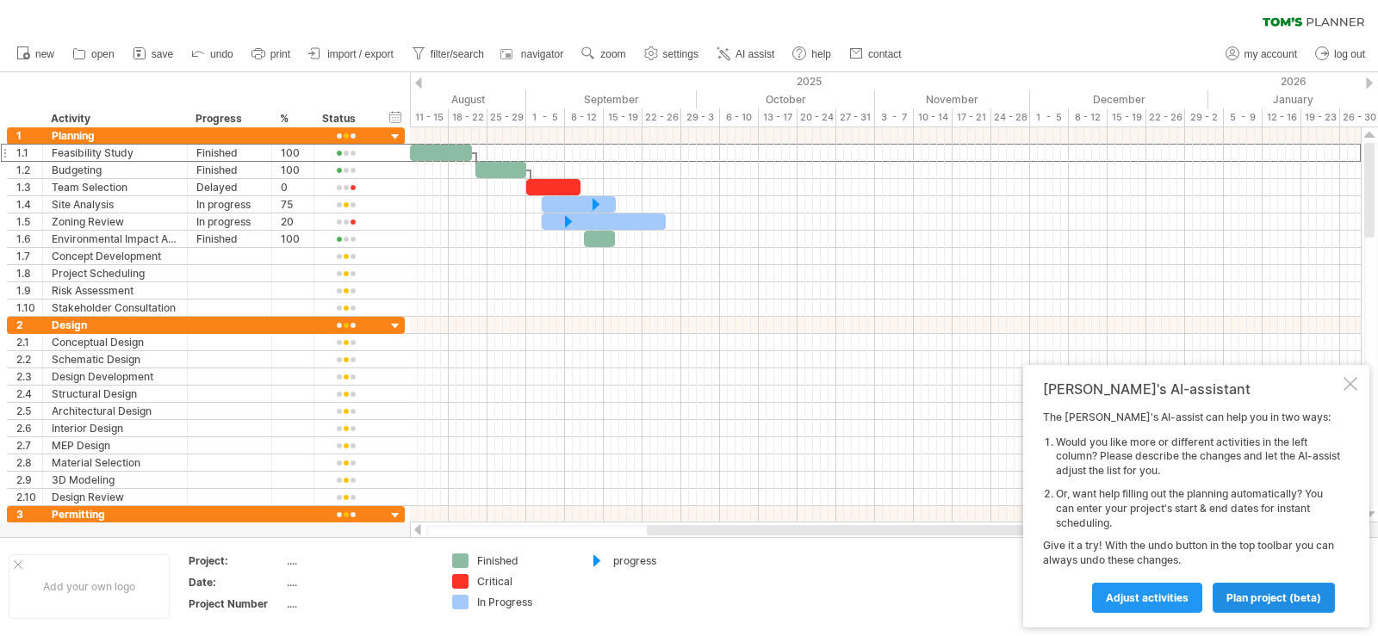
click at [1247, 592] on span "plan project (beta)" at bounding box center [1273, 597] width 95 height 13
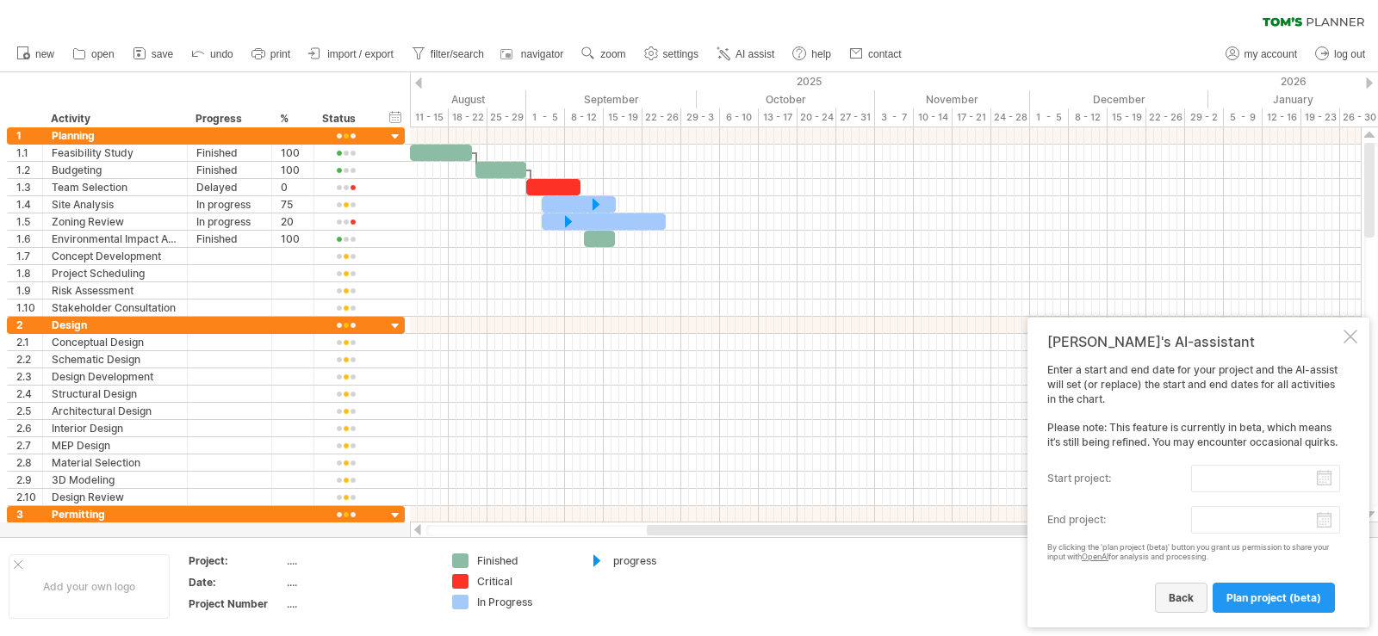
click at [1195, 596] on link "back" at bounding box center [1181, 598] width 53 height 30
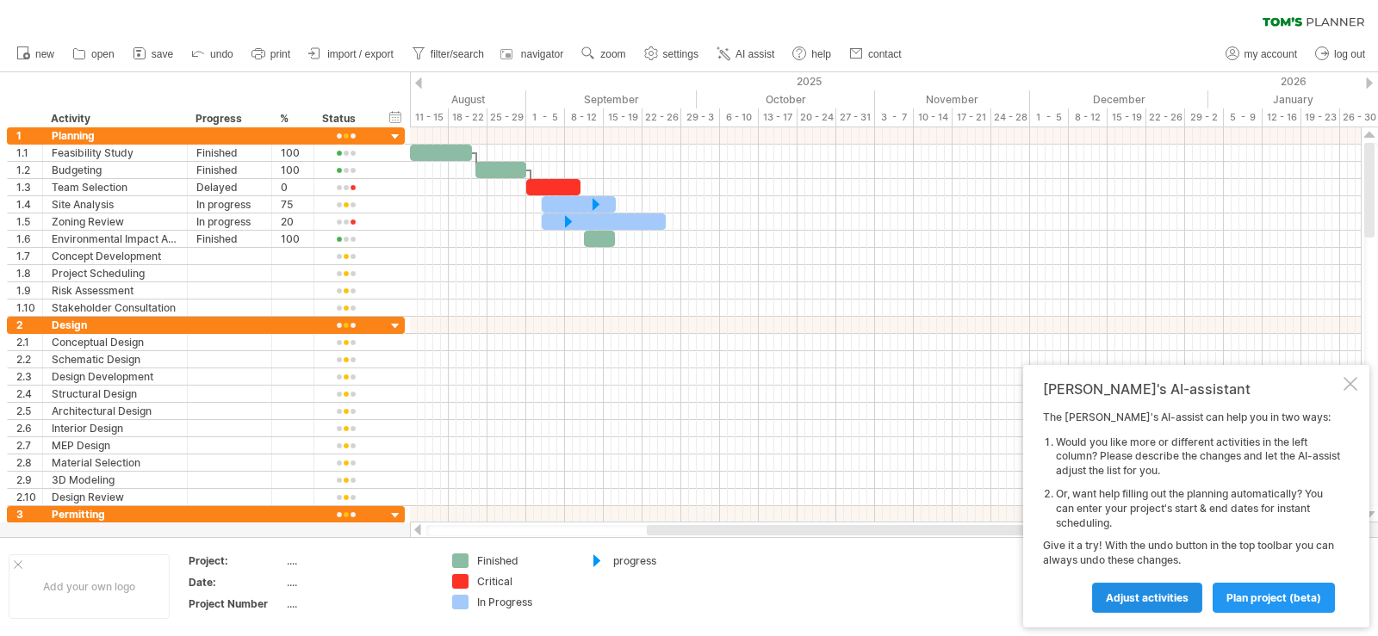
click at [1168, 597] on span "Adjust activities" at bounding box center [1147, 597] width 83 height 13
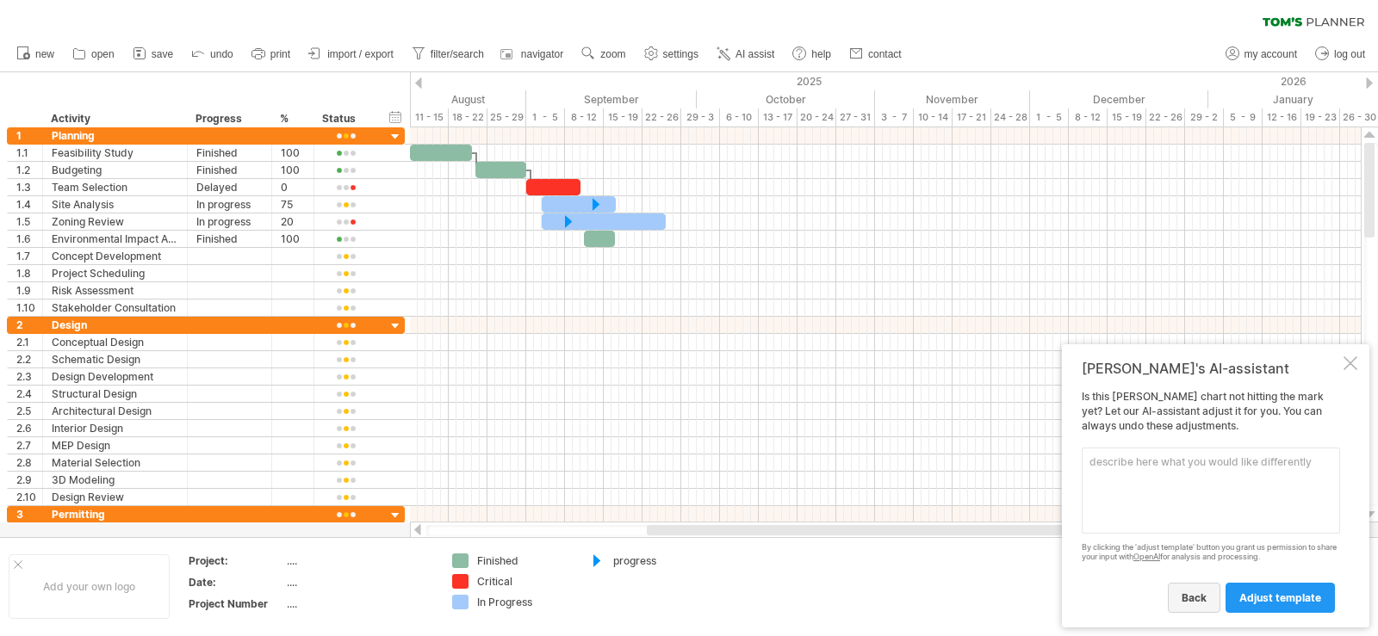
click at [1206, 593] on span "back" at bounding box center [1193, 597] width 25 height 13
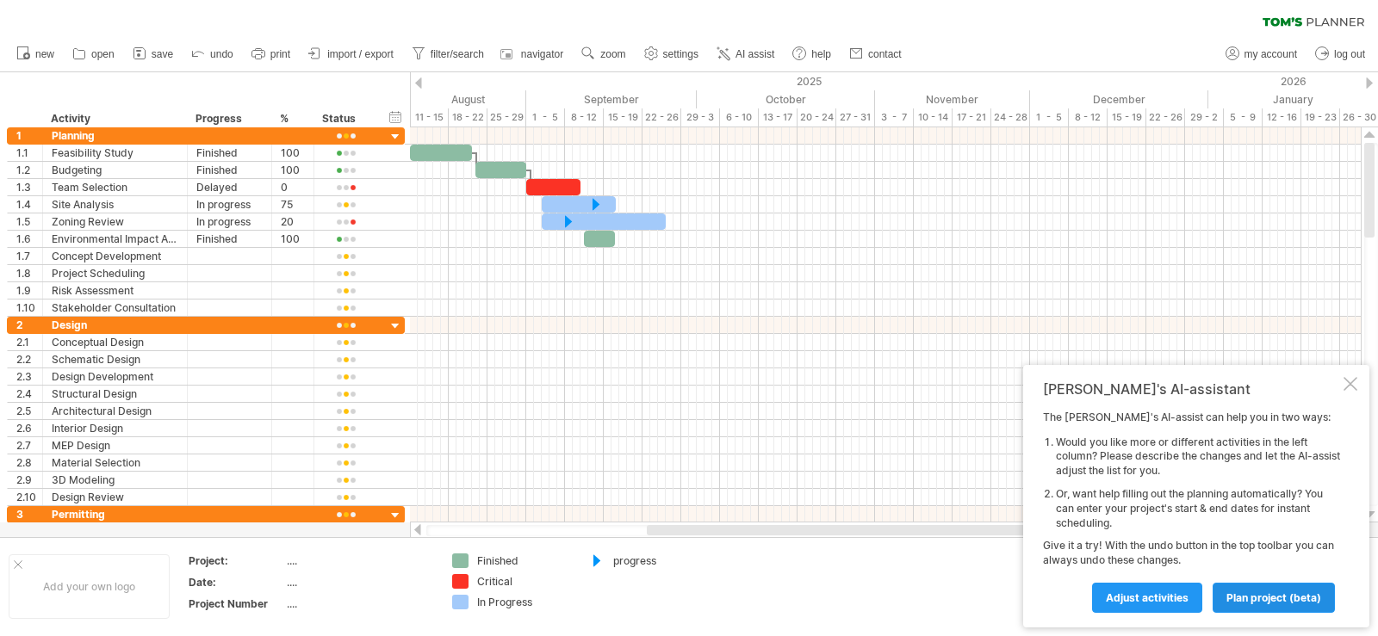
click at [1268, 593] on span "plan project (beta)" at bounding box center [1273, 597] width 95 height 13
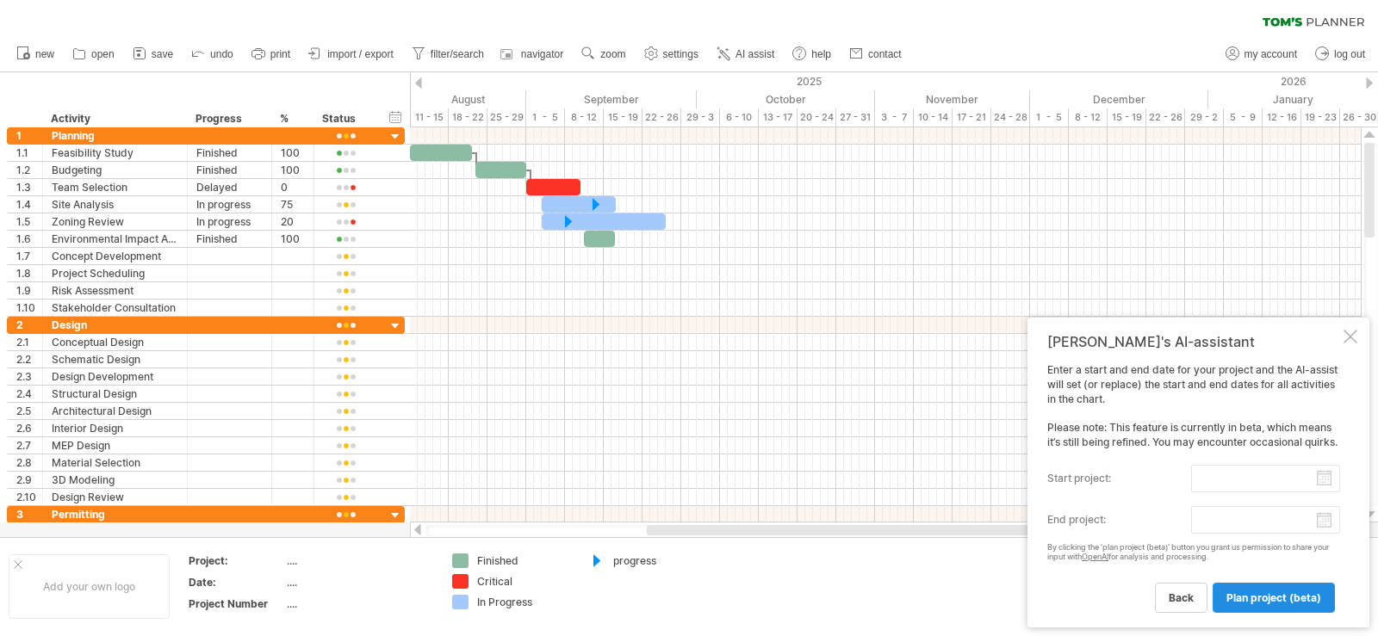
click at [1255, 593] on span "plan project (beta)" at bounding box center [1273, 597] width 95 height 13
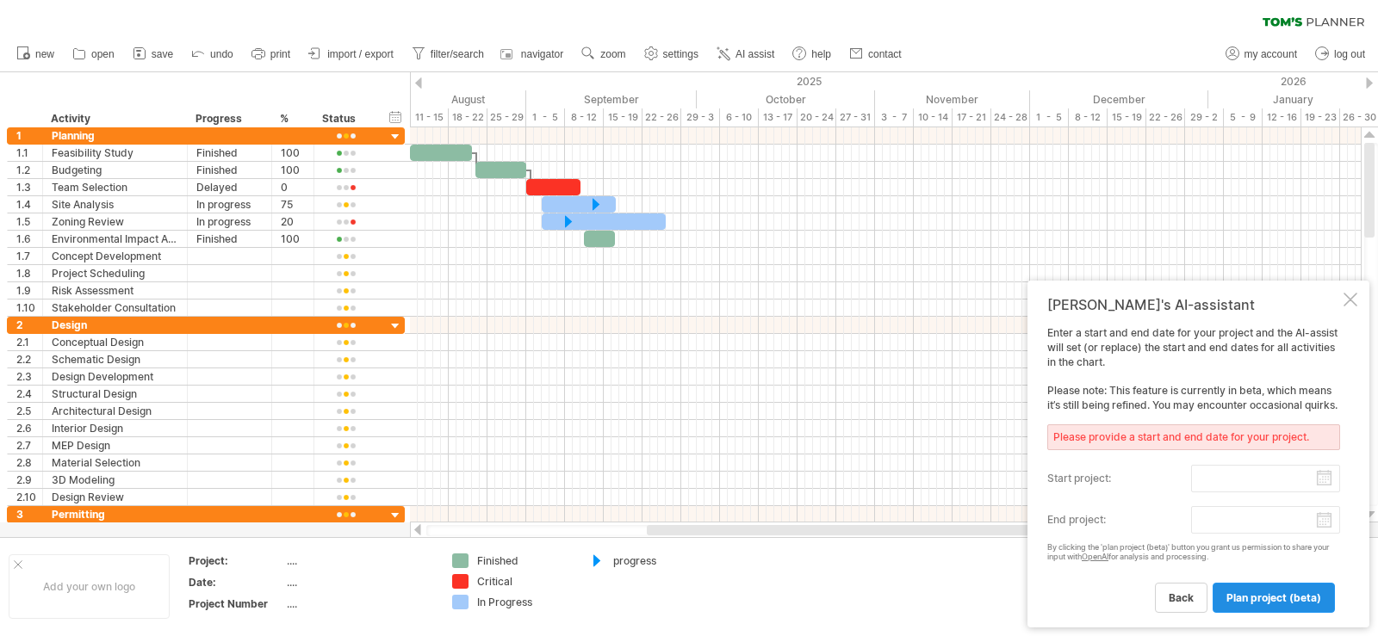
click at [1255, 593] on span "plan project (beta)" at bounding box center [1273, 597] width 95 height 13
click at [1190, 584] on link "back" at bounding box center [1181, 598] width 53 height 30
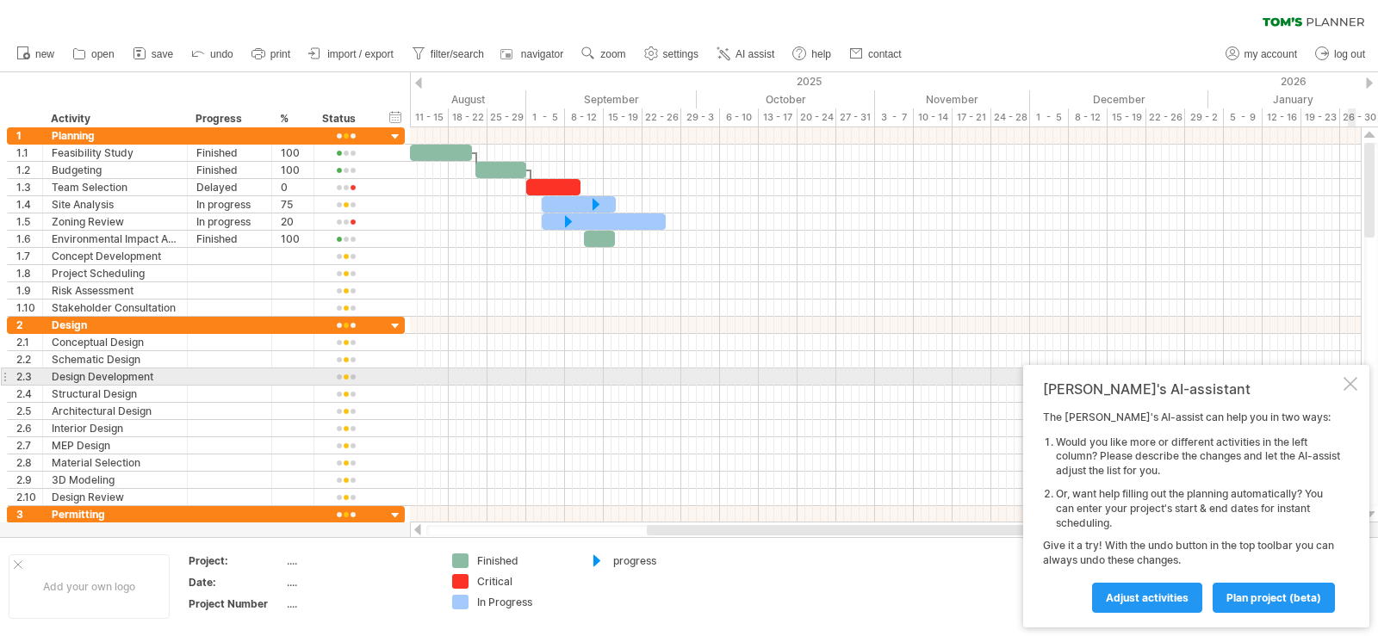
click at [1352, 383] on div at bounding box center [1350, 384] width 14 height 14
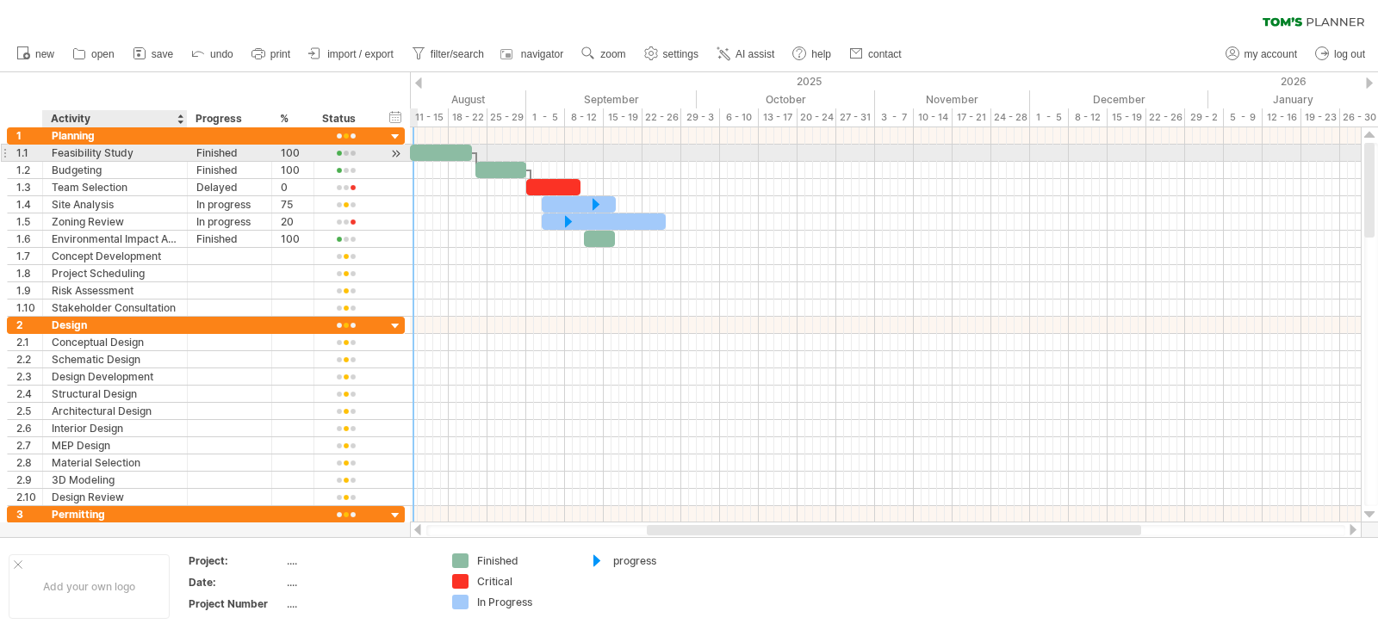
click at [100, 154] on div "Feasibility Study" at bounding box center [115, 153] width 127 height 16
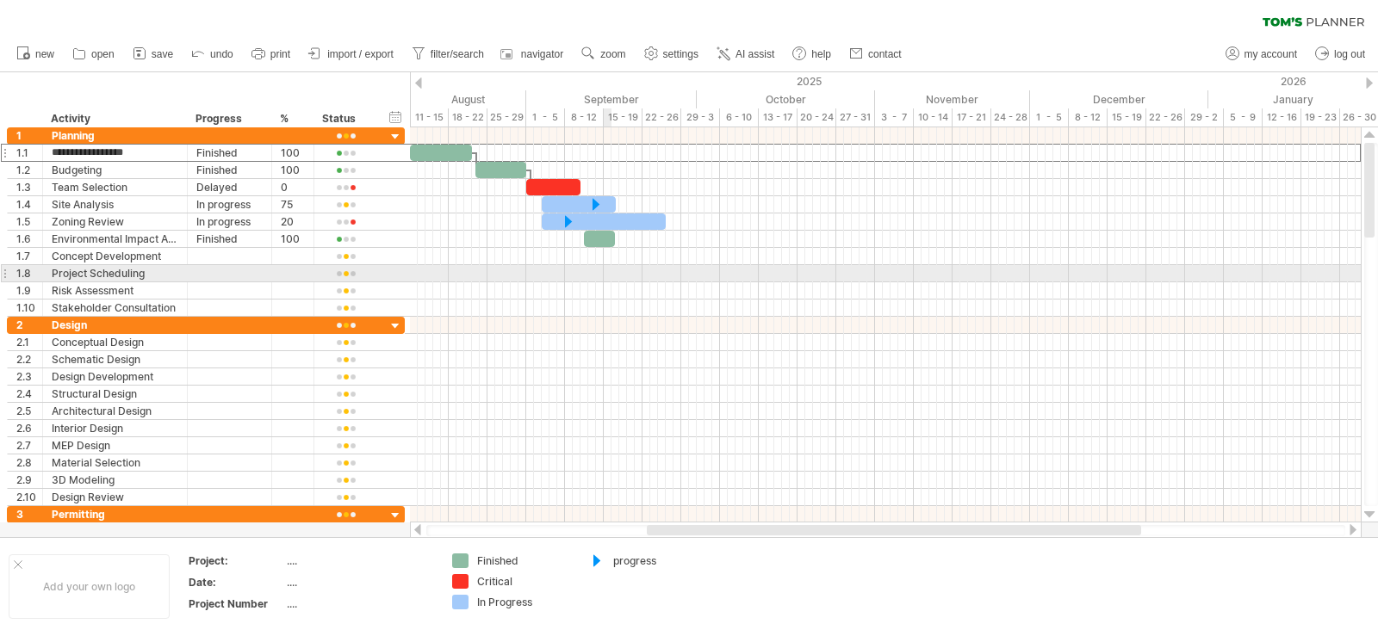
click at [609, 277] on div at bounding box center [885, 273] width 951 height 17
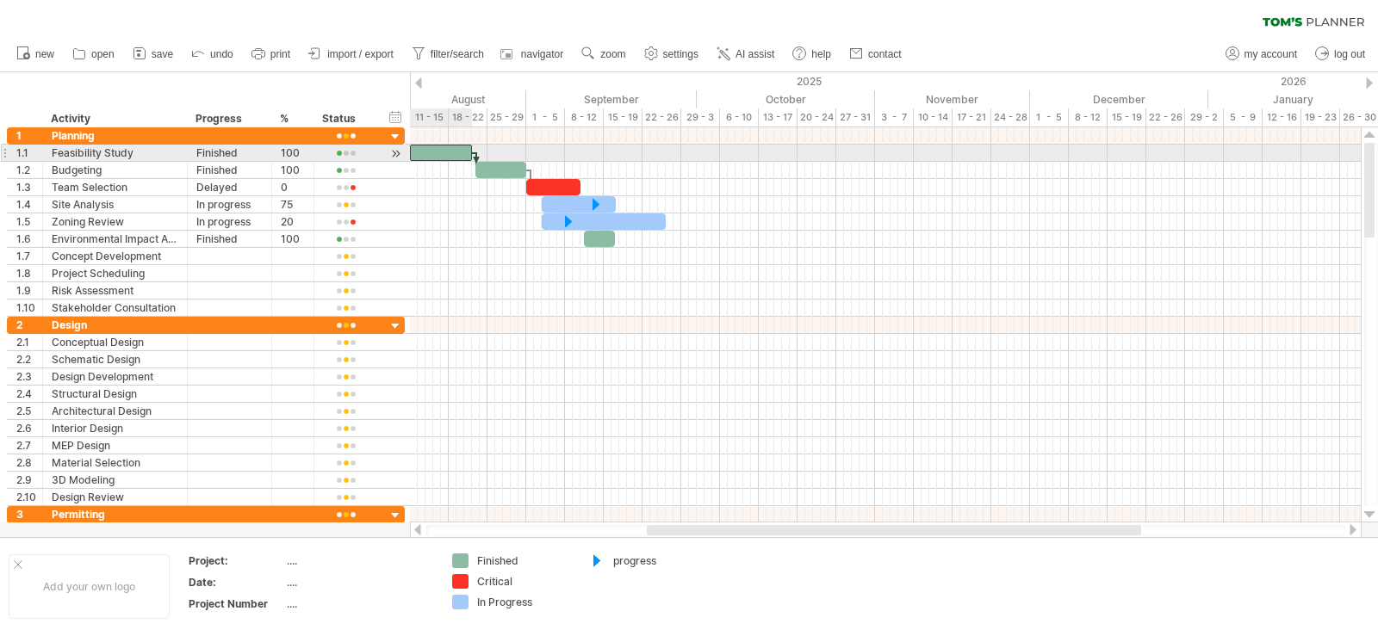
click at [432, 153] on div at bounding box center [441, 153] width 62 height 16
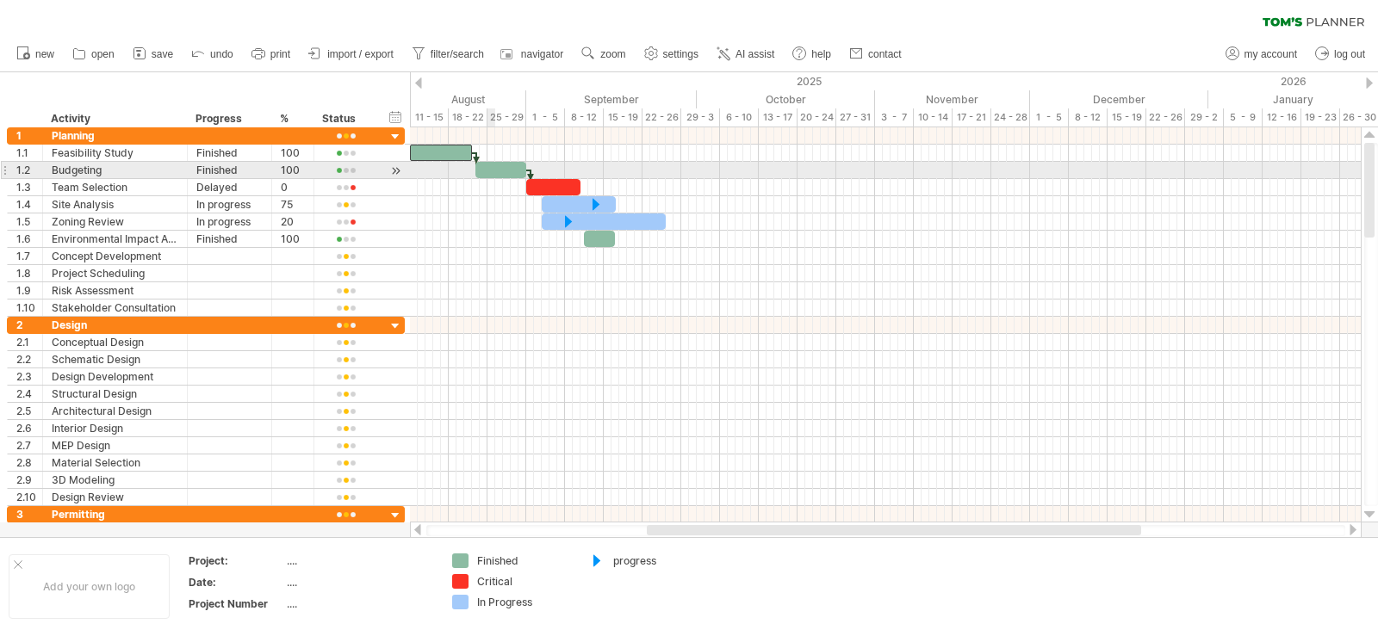
click at [494, 170] on div at bounding box center [500, 170] width 51 height 16
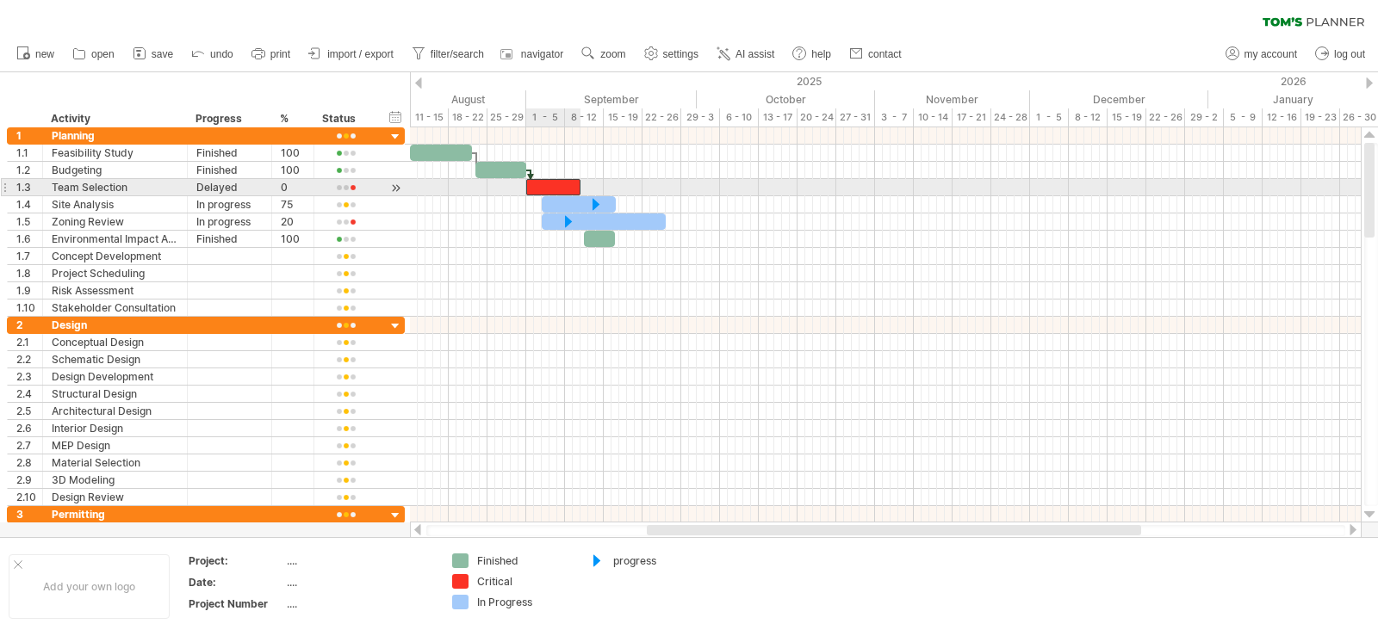
click at [540, 184] on div at bounding box center [553, 187] width 54 height 16
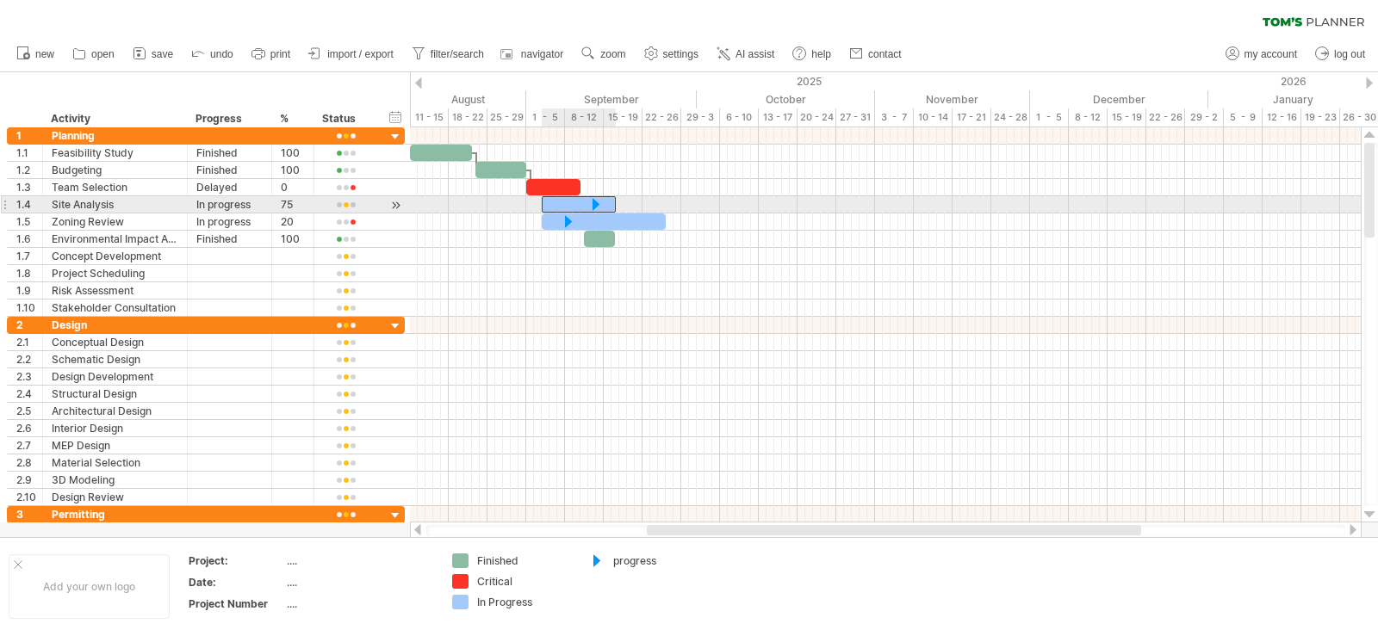
click at [575, 204] on div at bounding box center [579, 204] width 74 height 16
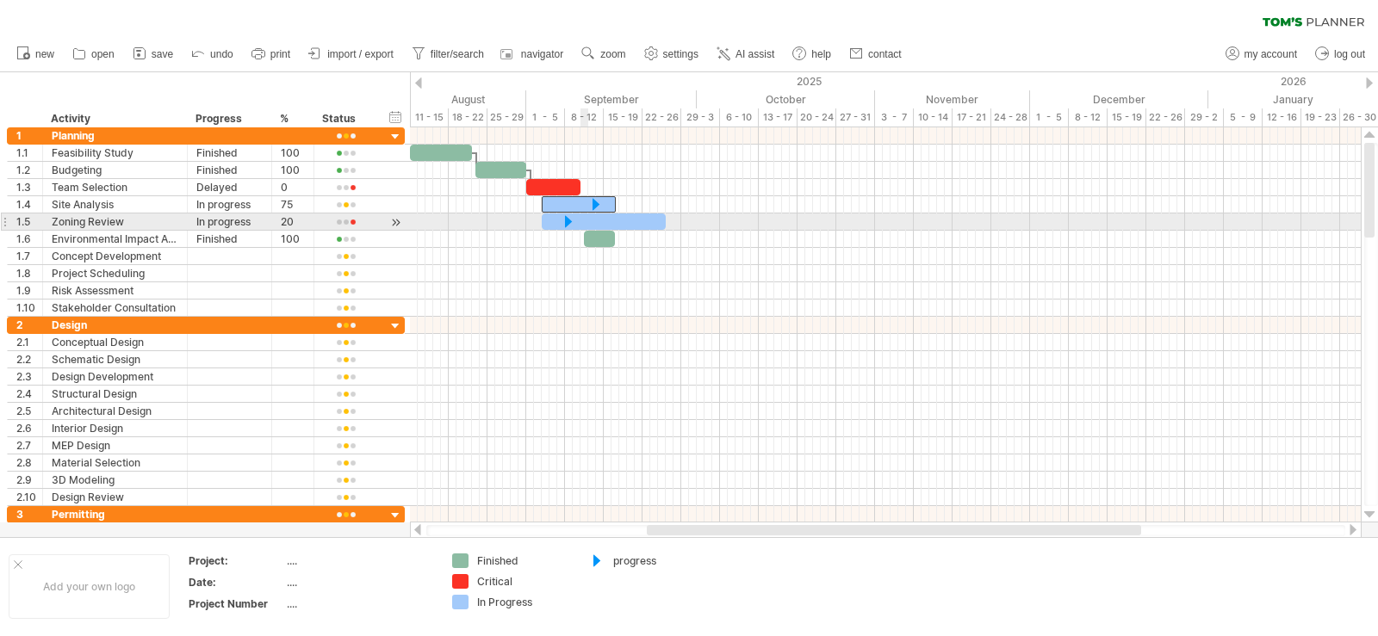
click at [582, 217] on div at bounding box center [604, 222] width 124 height 16
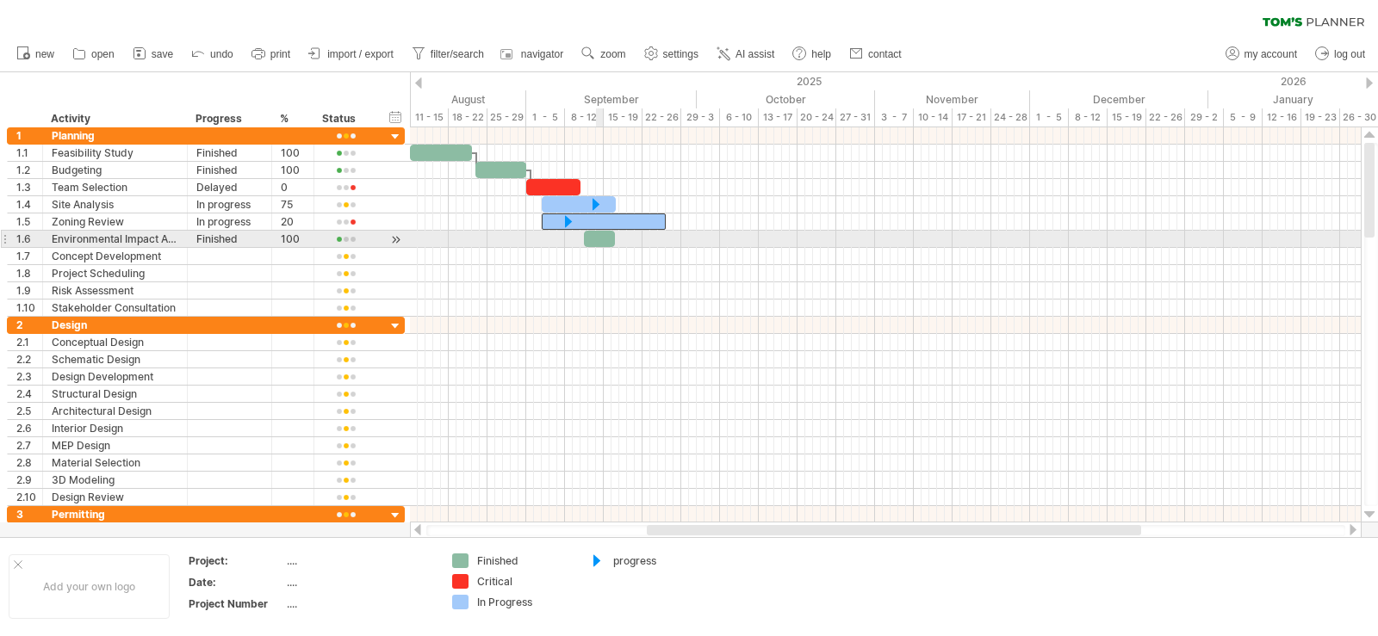
click at [602, 239] on div at bounding box center [599, 239] width 31 height 16
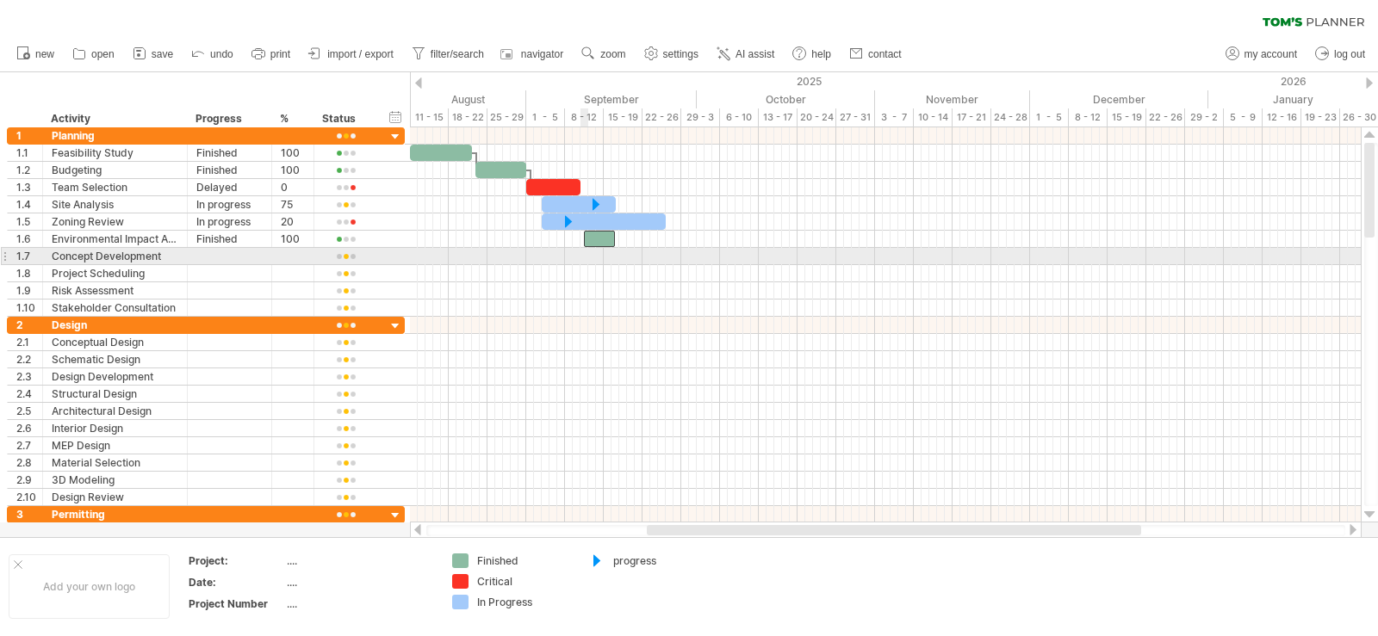
click at [480, 383] on div at bounding box center [885, 377] width 951 height 17
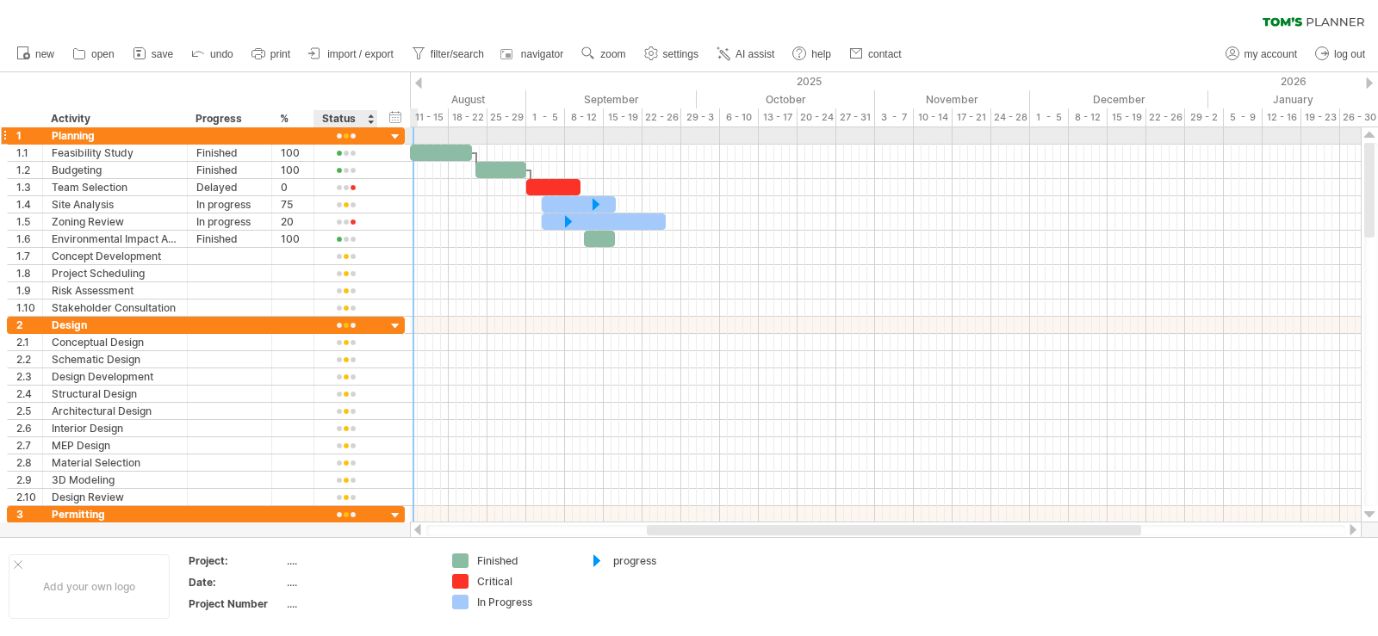
click at [344, 135] on div at bounding box center [346, 136] width 46 height 13
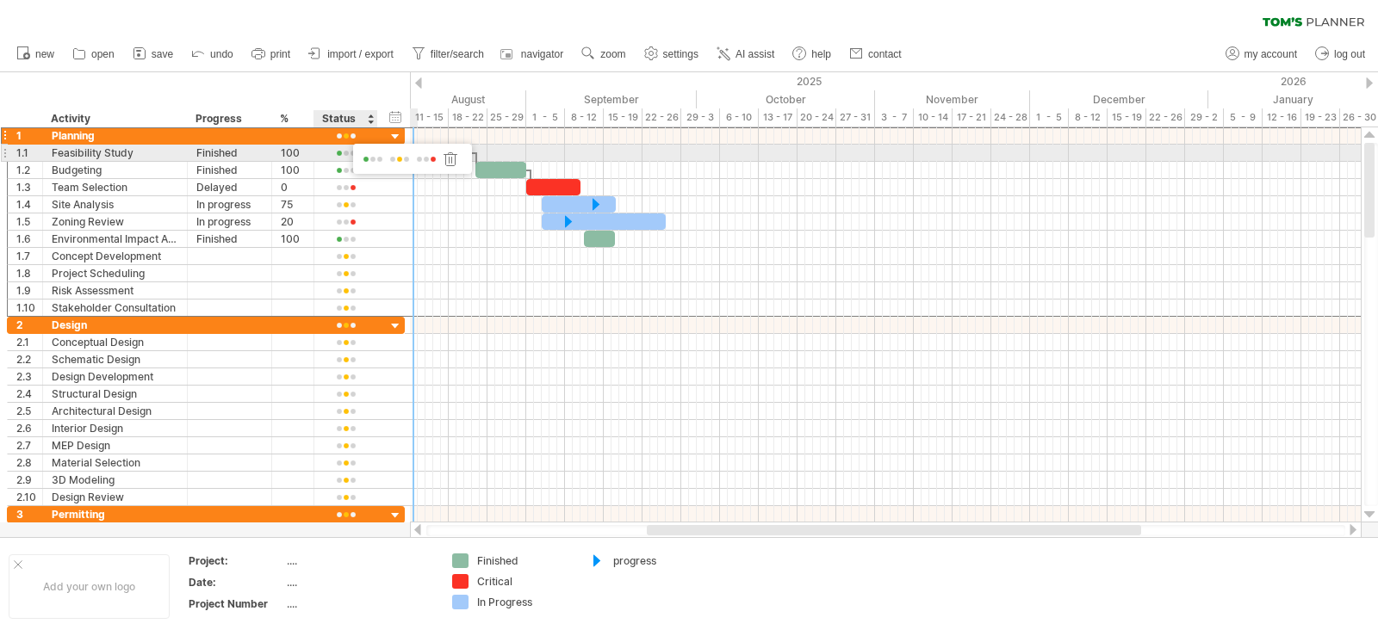
click at [425, 160] on span at bounding box center [426, 159] width 24 height 13
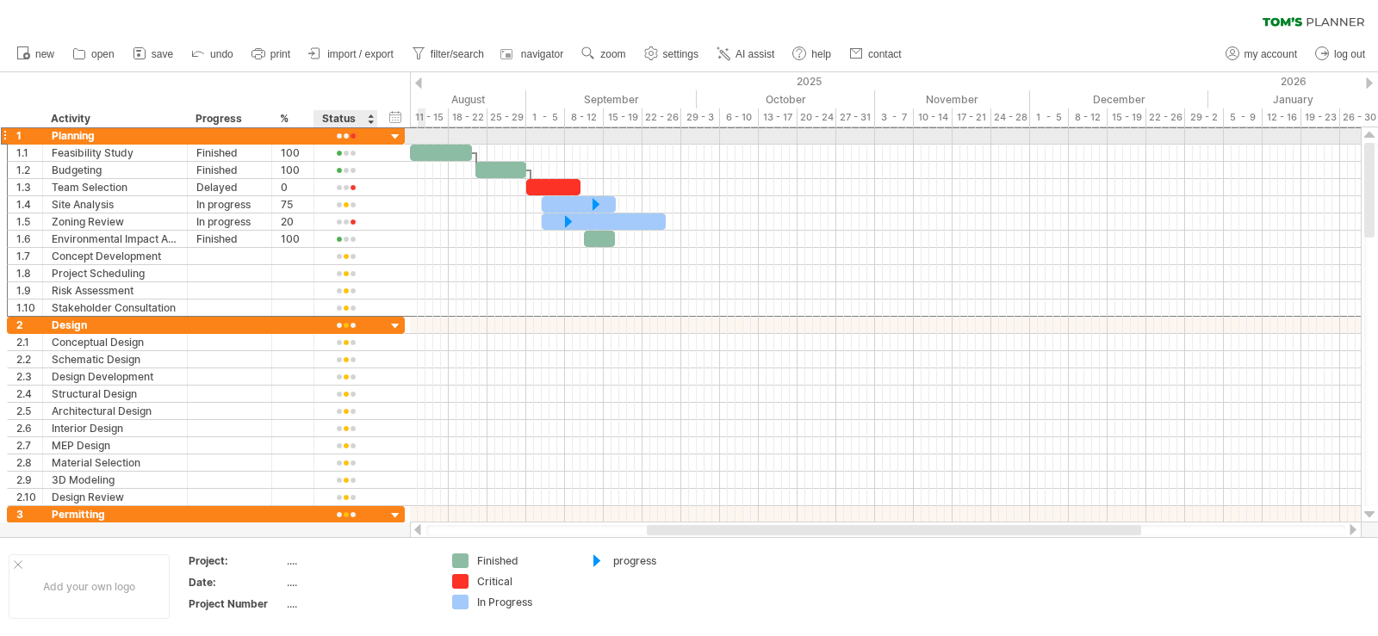
click at [352, 134] on div at bounding box center [346, 136] width 46 height 13
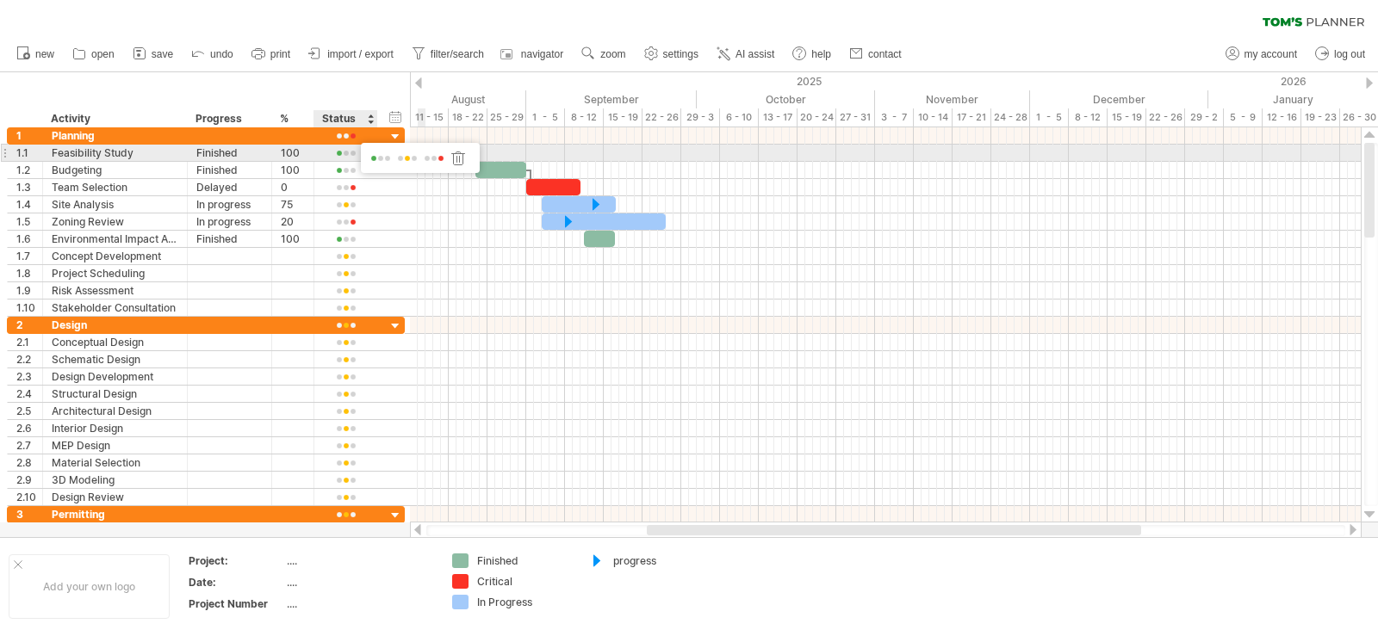
click at [380, 158] on span at bounding box center [381, 158] width 24 height 13
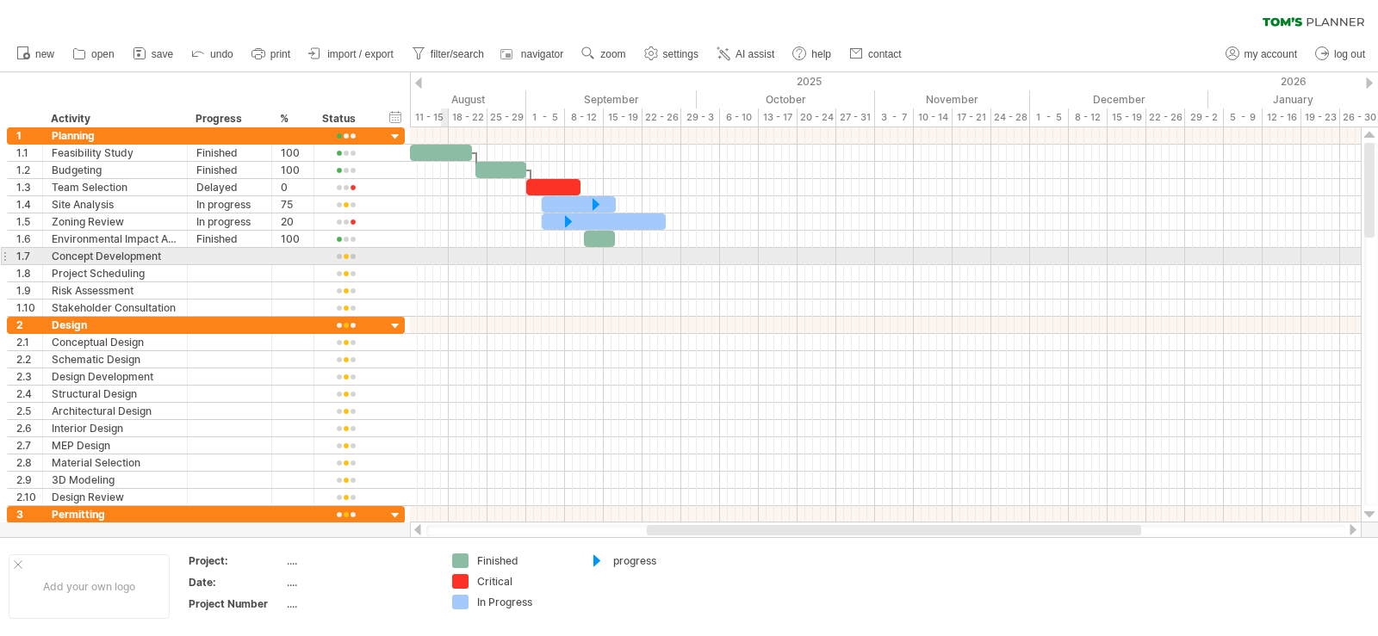
click at [441, 261] on div at bounding box center [885, 256] width 951 height 17
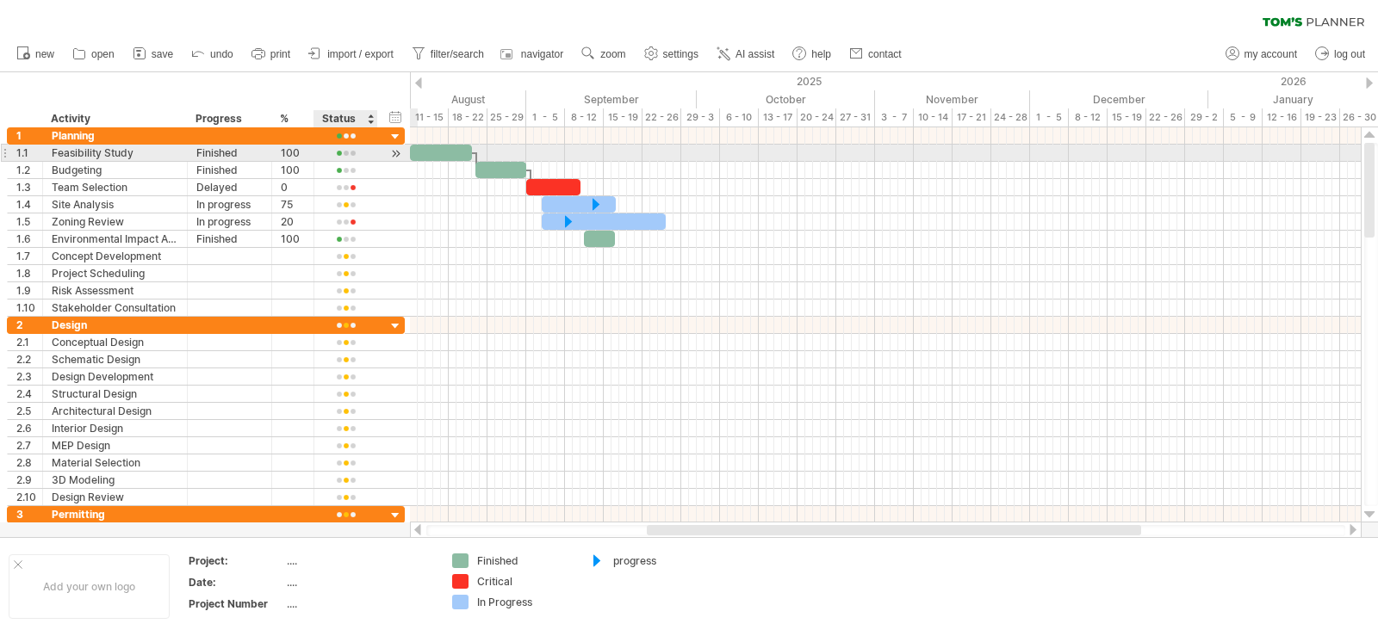
click at [397, 154] on div at bounding box center [395, 154] width 16 height 18
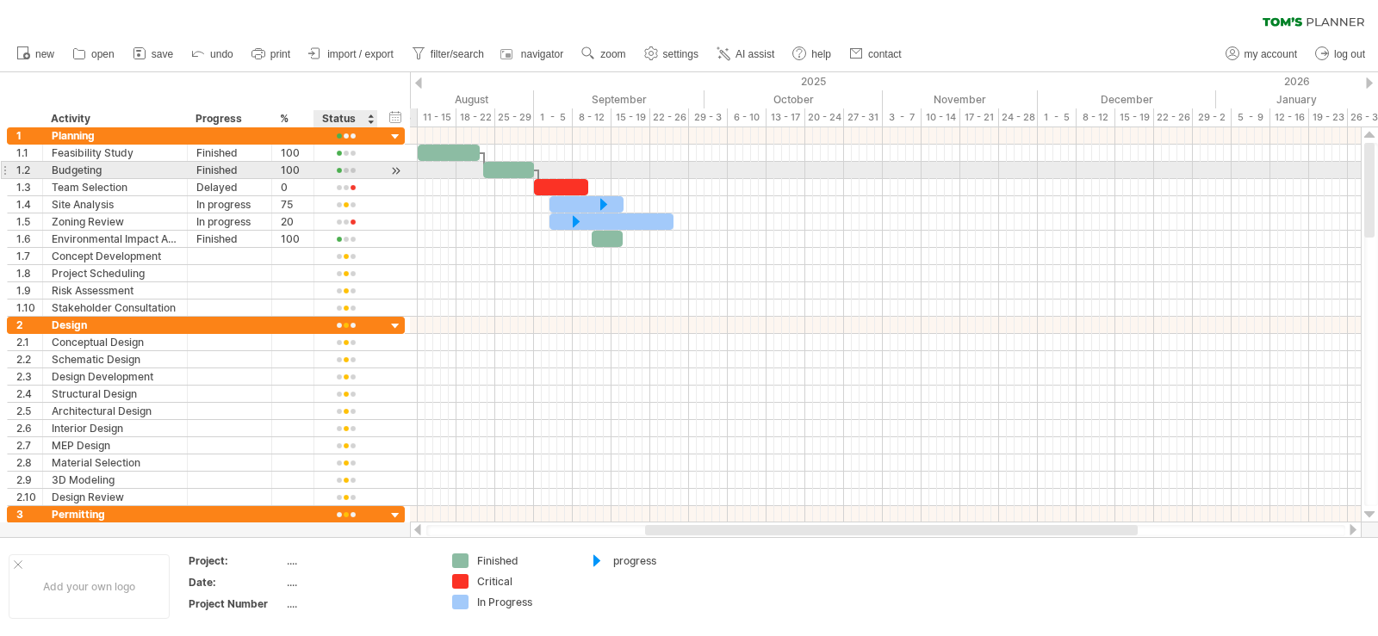
click at [396, 170] on div at bounding box center [395, 171] width 16 height 18
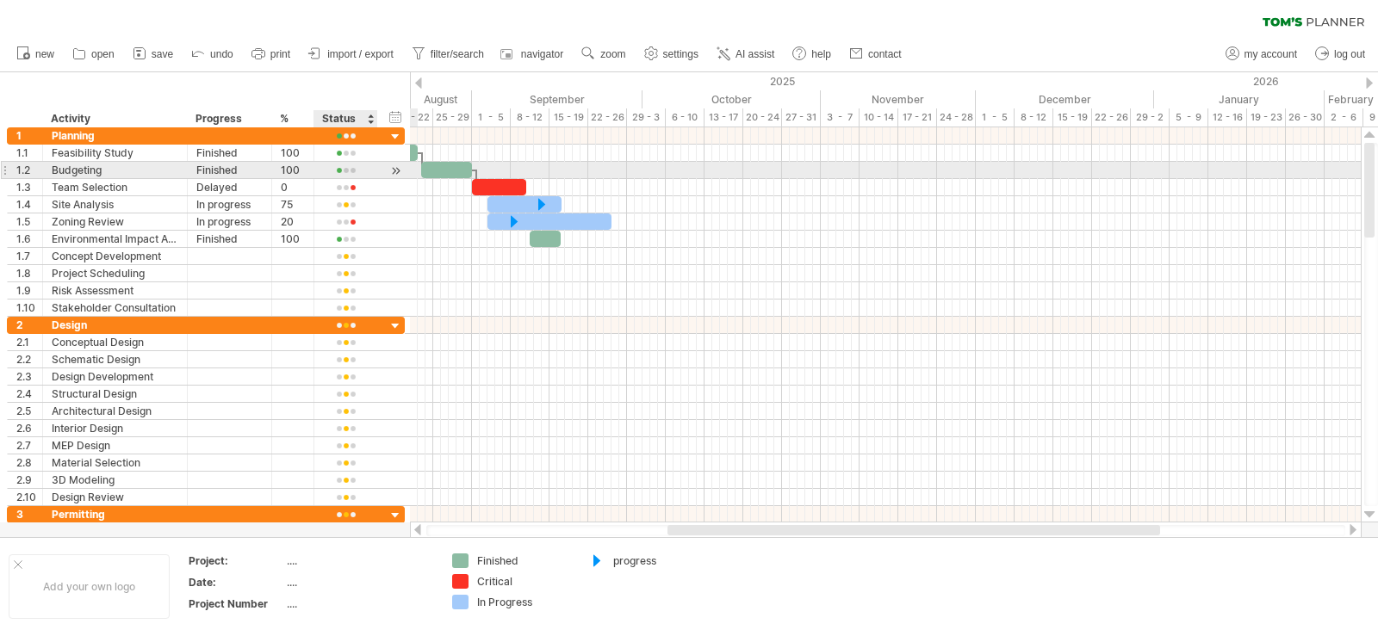
click at [396, 170] on div at bounding box center [395, 171] width 16 height 18
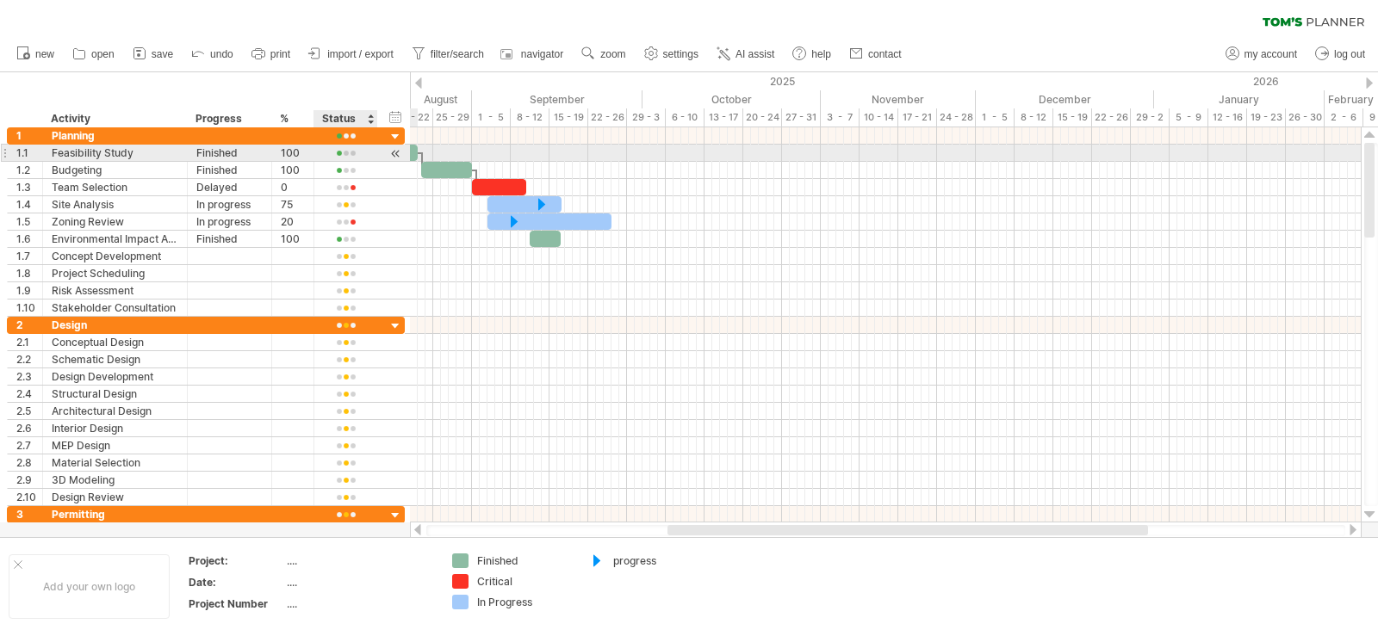
click at [398, 151] on div at bounding box center [395, 154] width 16 height 18
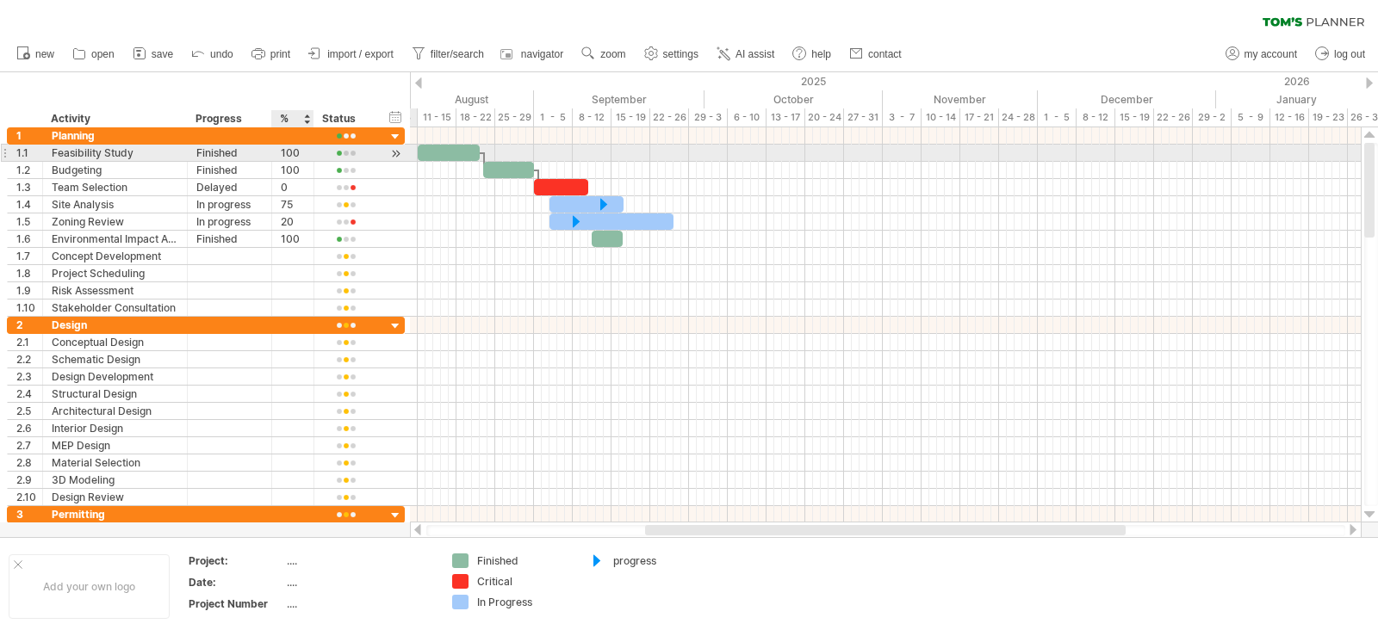
click at [302, 148] on div "100" at bounding box center [293, 153] width 24 height 16
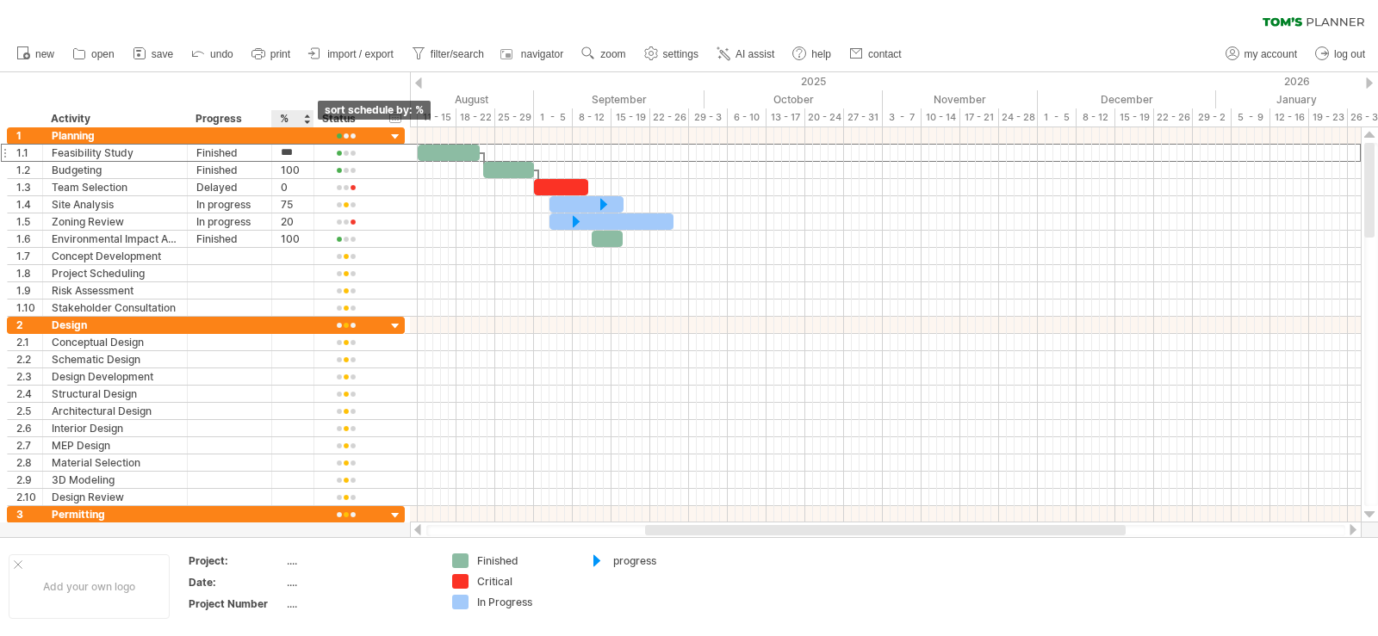
click at [304, 115] on div at bounding box center [306, 118] width 7 height 17
click at [306, 123] on div at bounding box center [306, 118] width 7 height 17
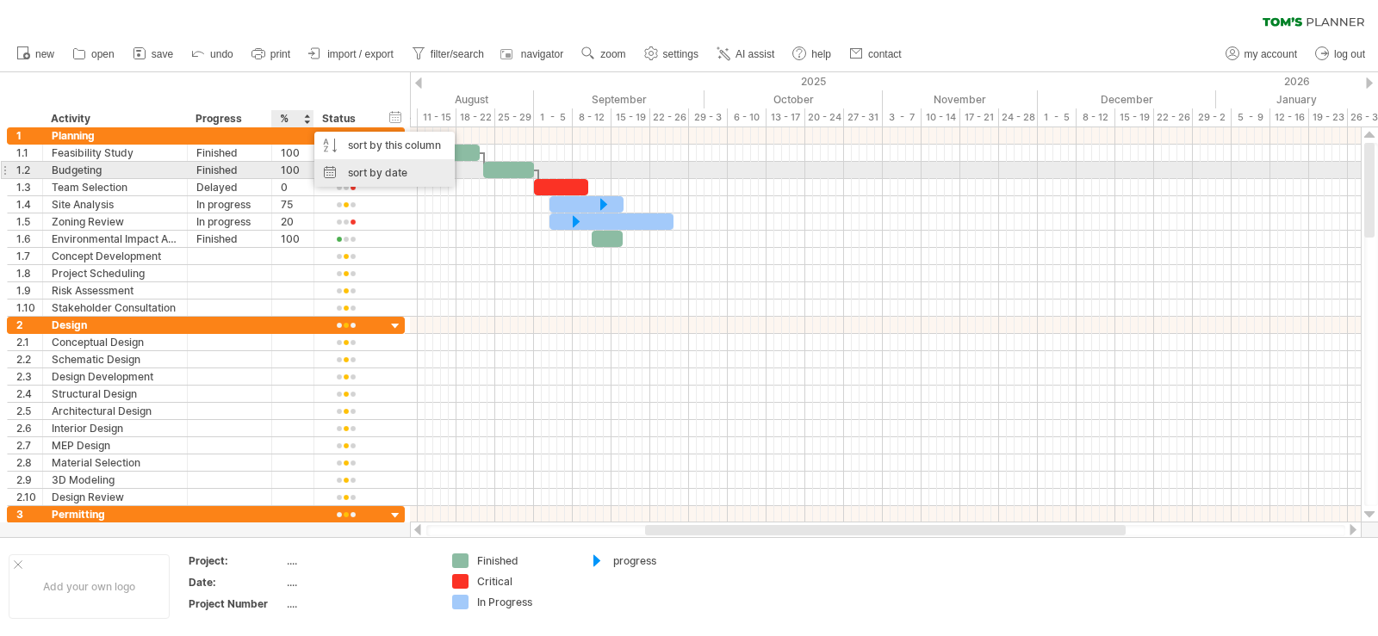
click at [358, 173] on div "sort by date" at bounding box center [384, 173] width 140 height 28
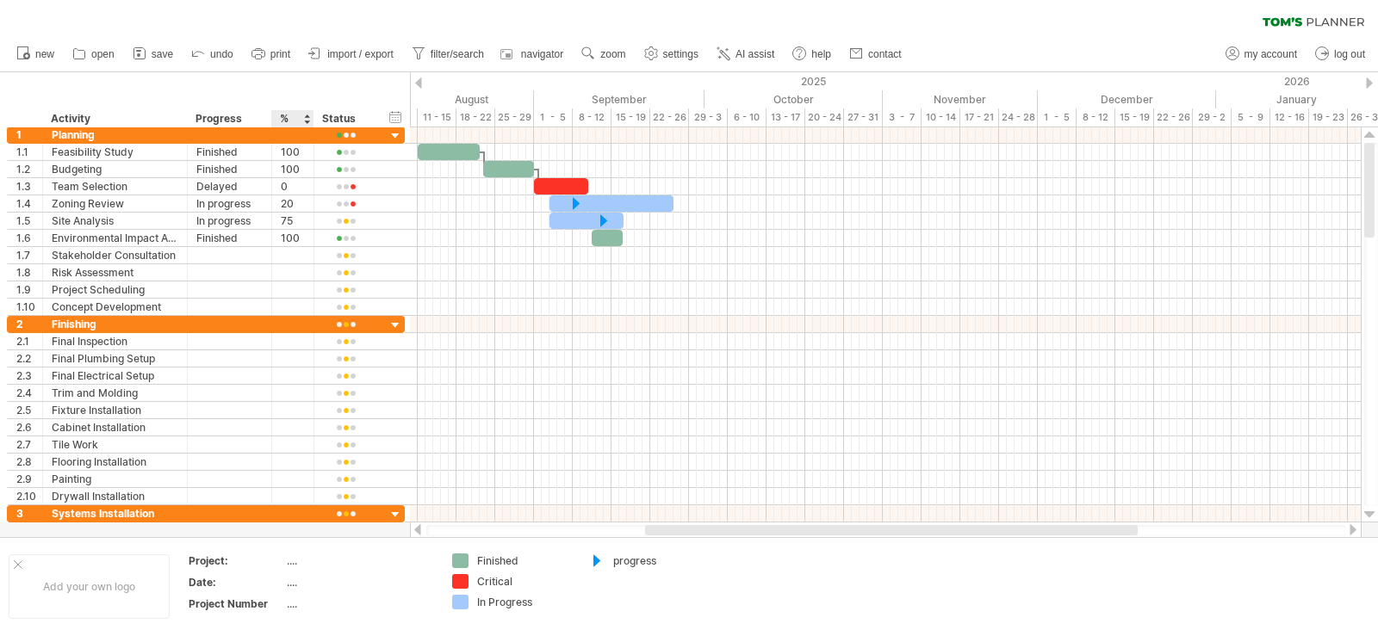
click at [307, 119] on div at bounding box center [306, 118] width 7 height 17
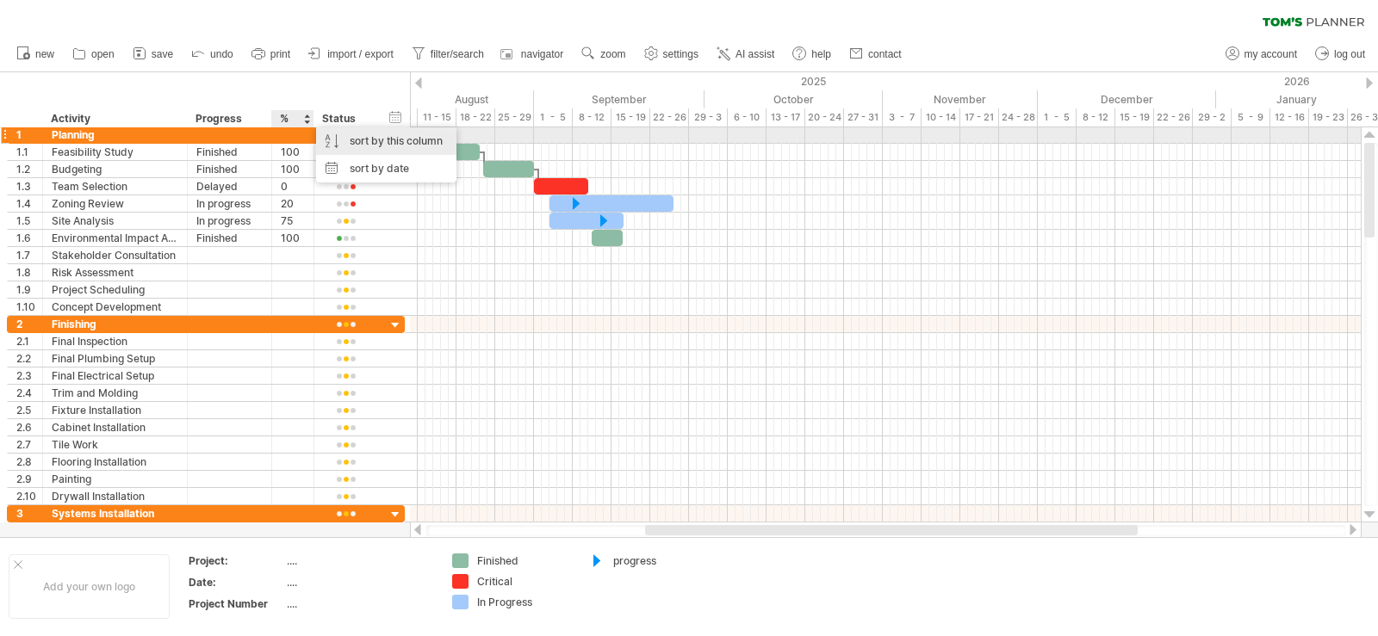
click at [345, 138] on div "sort by this column" at bounding box center [386, 141] width 140 height 28
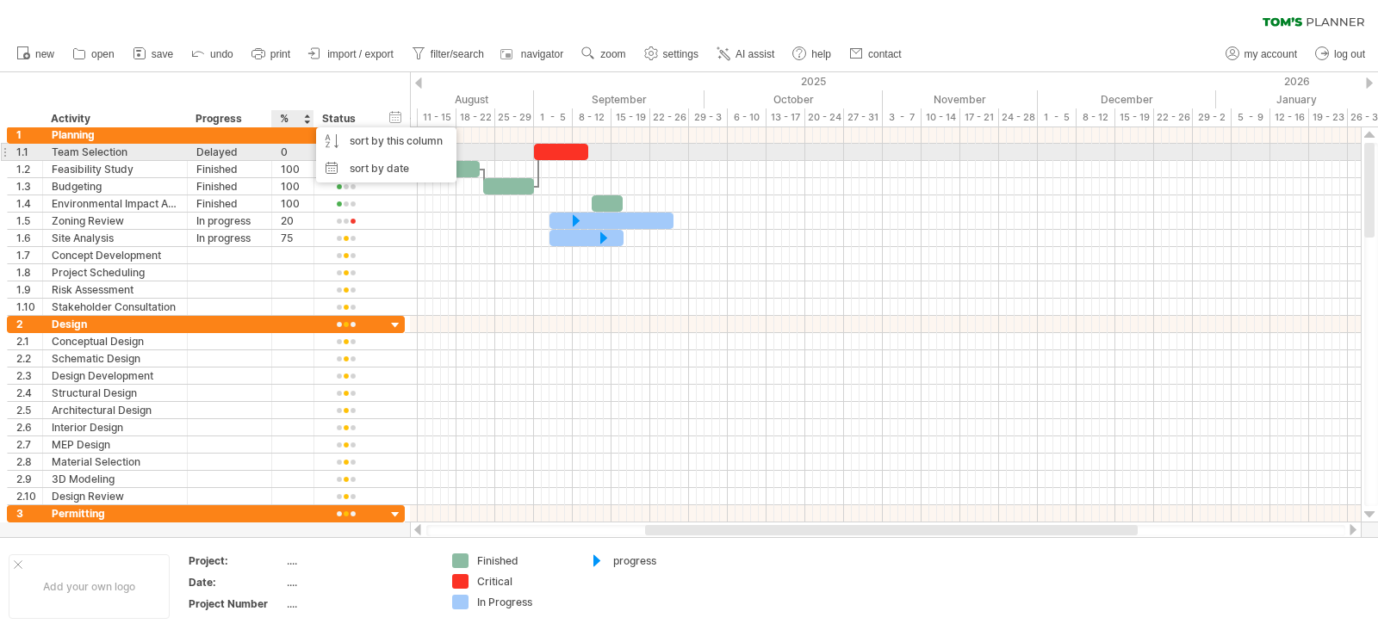
click at [227, 152] on div "Delayed" at bounding box center [229, 152] width 66 height 16
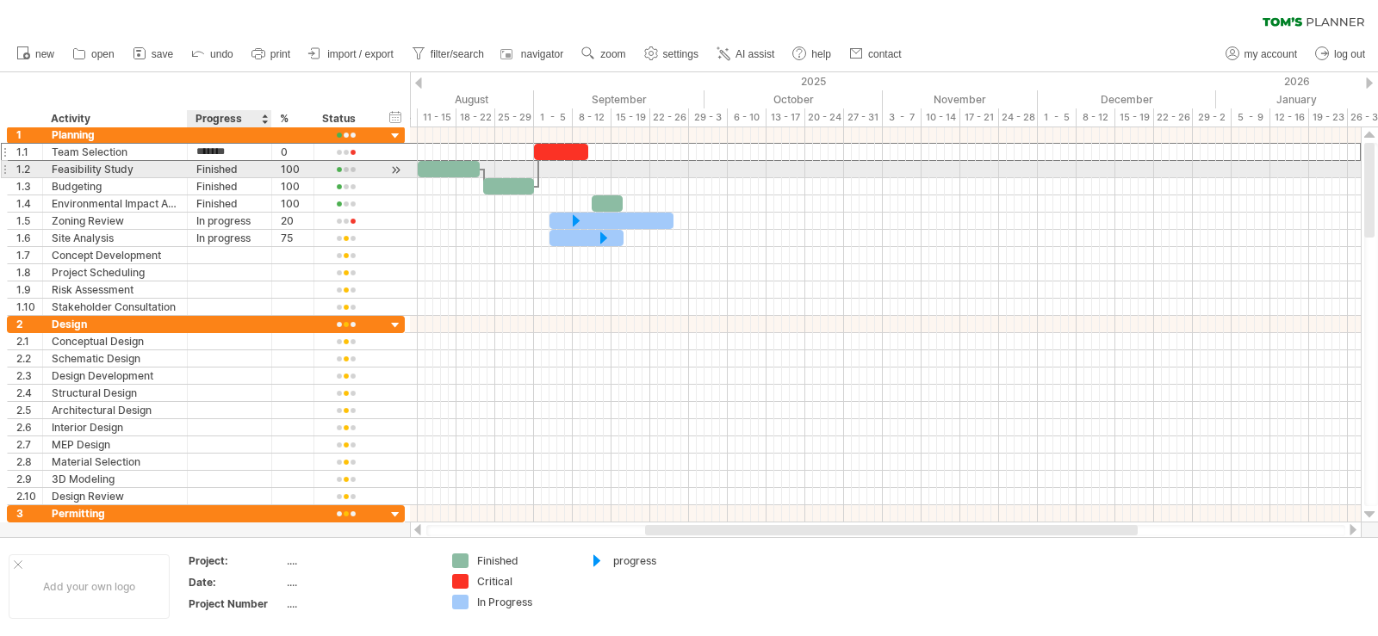
click at [248, 172] on div "Finished" at bounding box center [229, 169] width 66 height 16
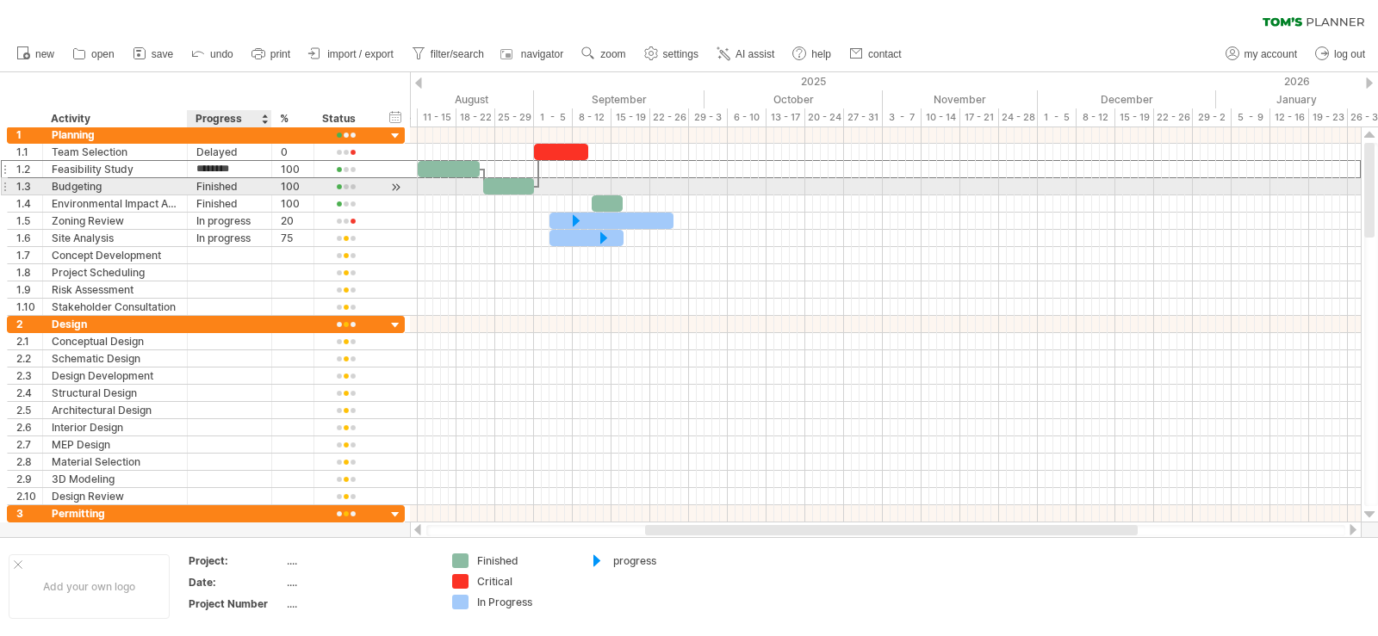
click at [248, 183] on div "Finished" at bounding box center [229, 186] width 66 height 16
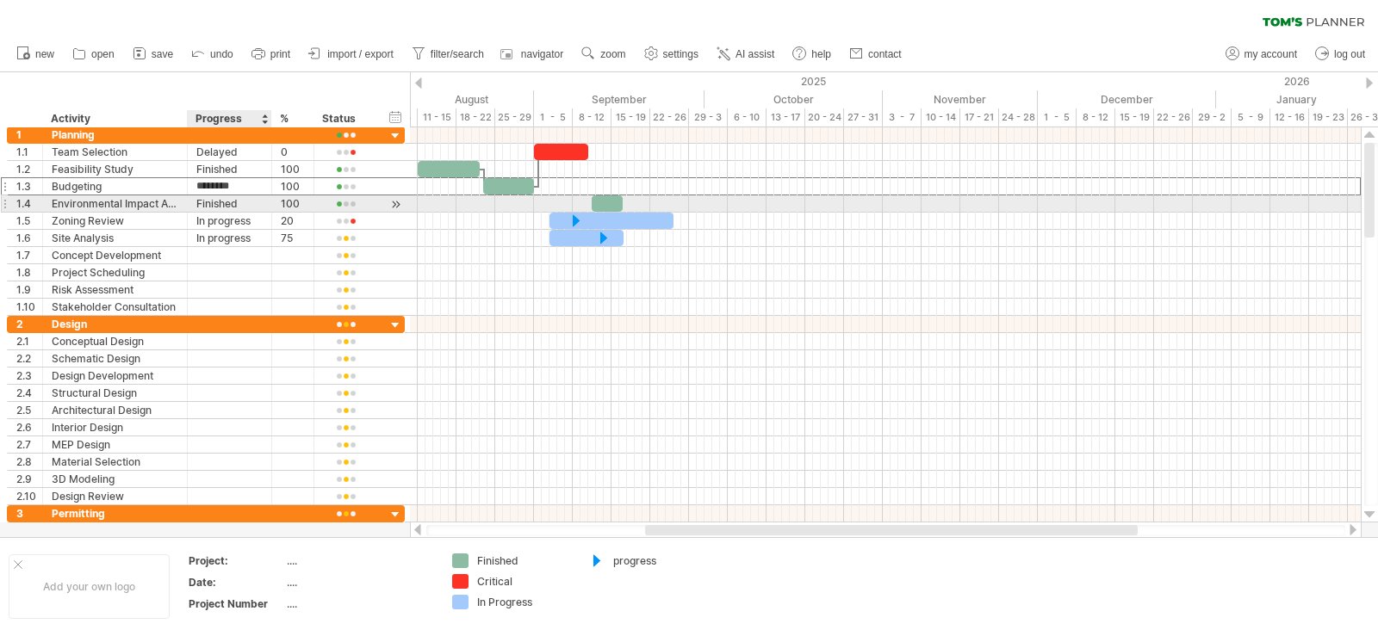
click at [248, 198] on div "Finished" at bounding box center [229, 203] width 66 height 16
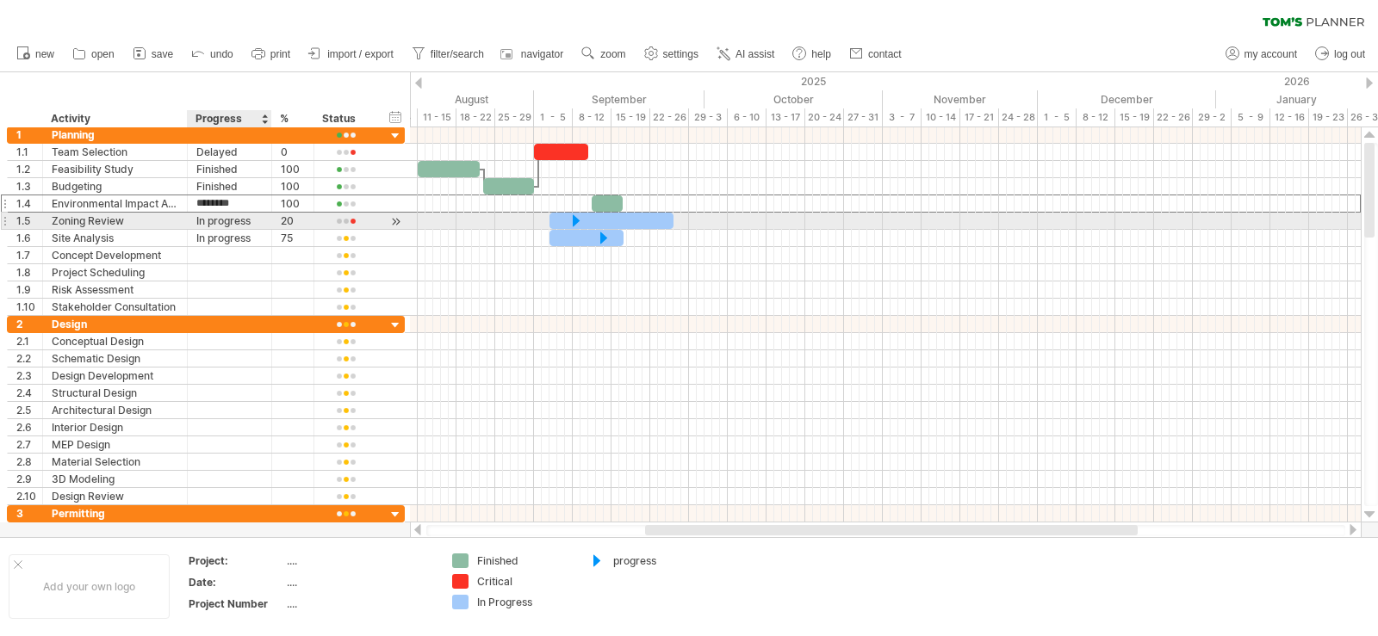
click at [243, 220] on div "In progress" at bounding box center [229, 221] width 66 height 16
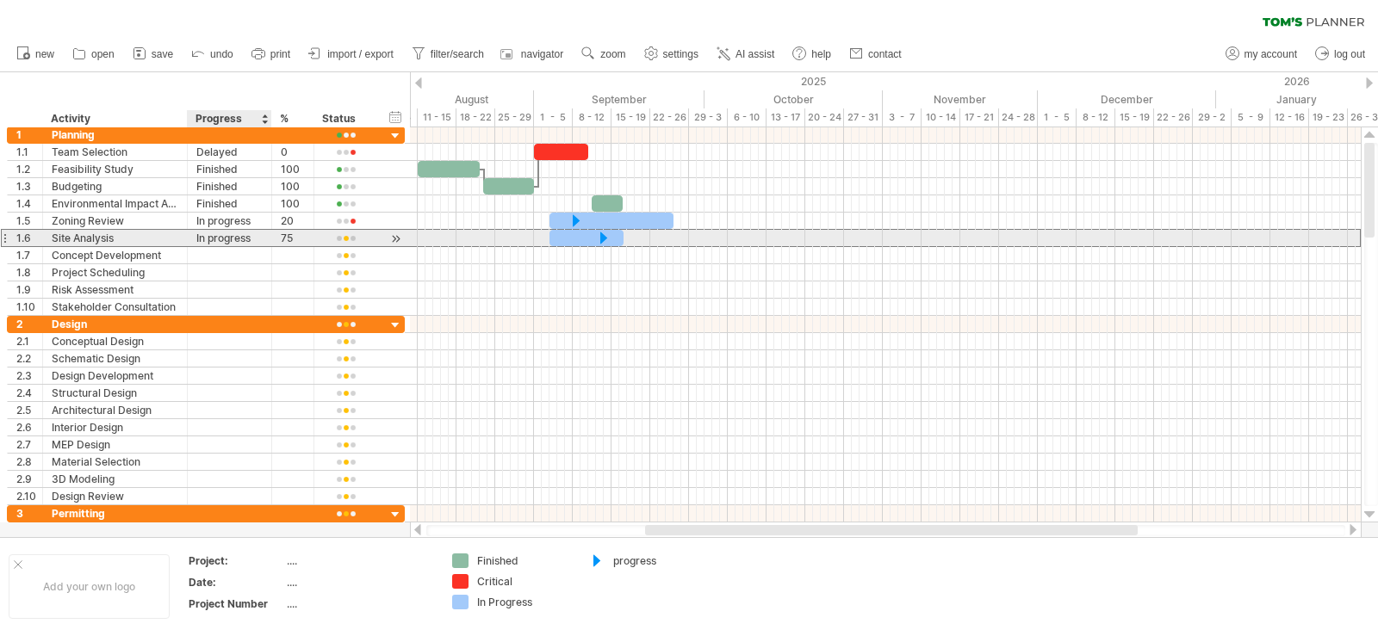
click at [241, 232] on div "In progress" at bounding box center [229, 238] width 66 height 16
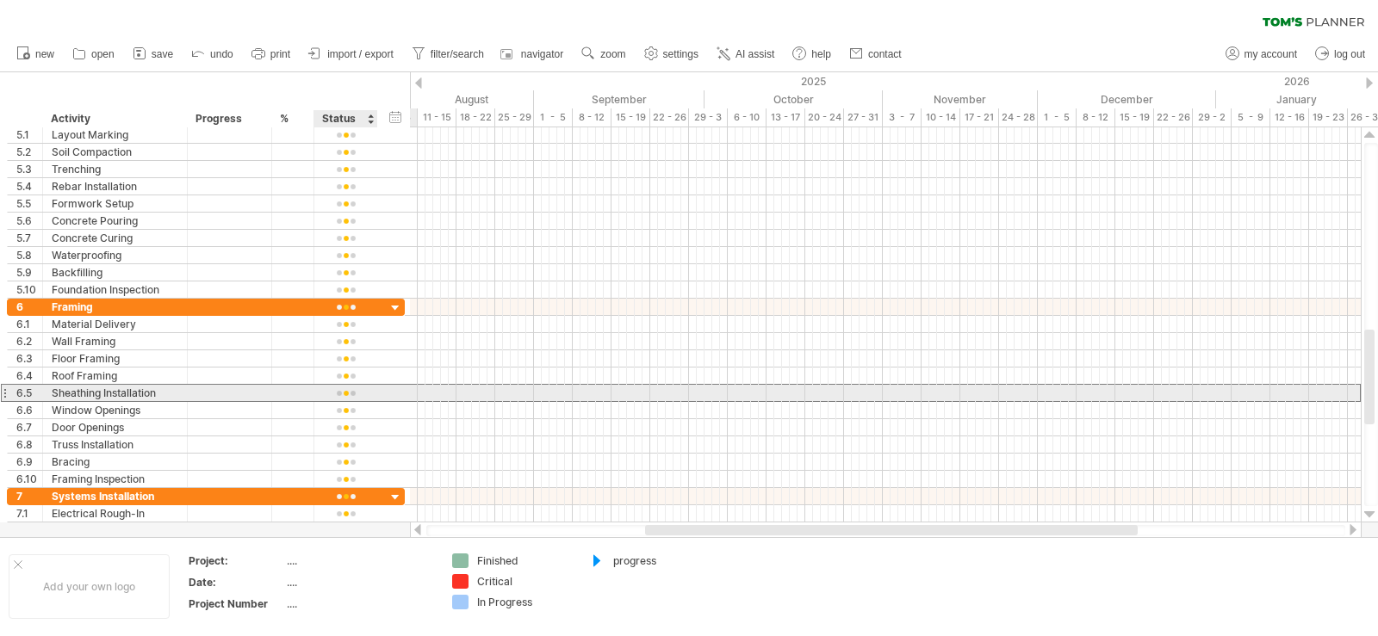
click at [348, 391] on div at bounding box center [346, 393] width 46 height 13
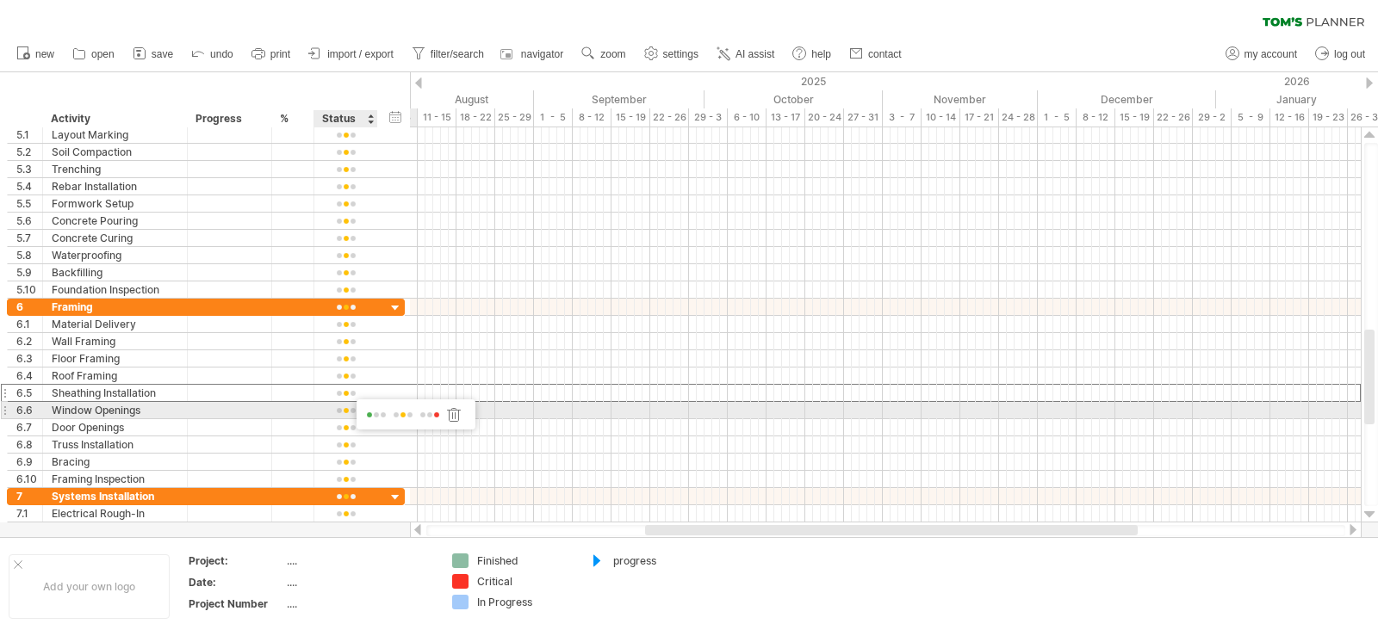
click at [377, 412] on span at bounding box center [376, 415] width 24 height 13
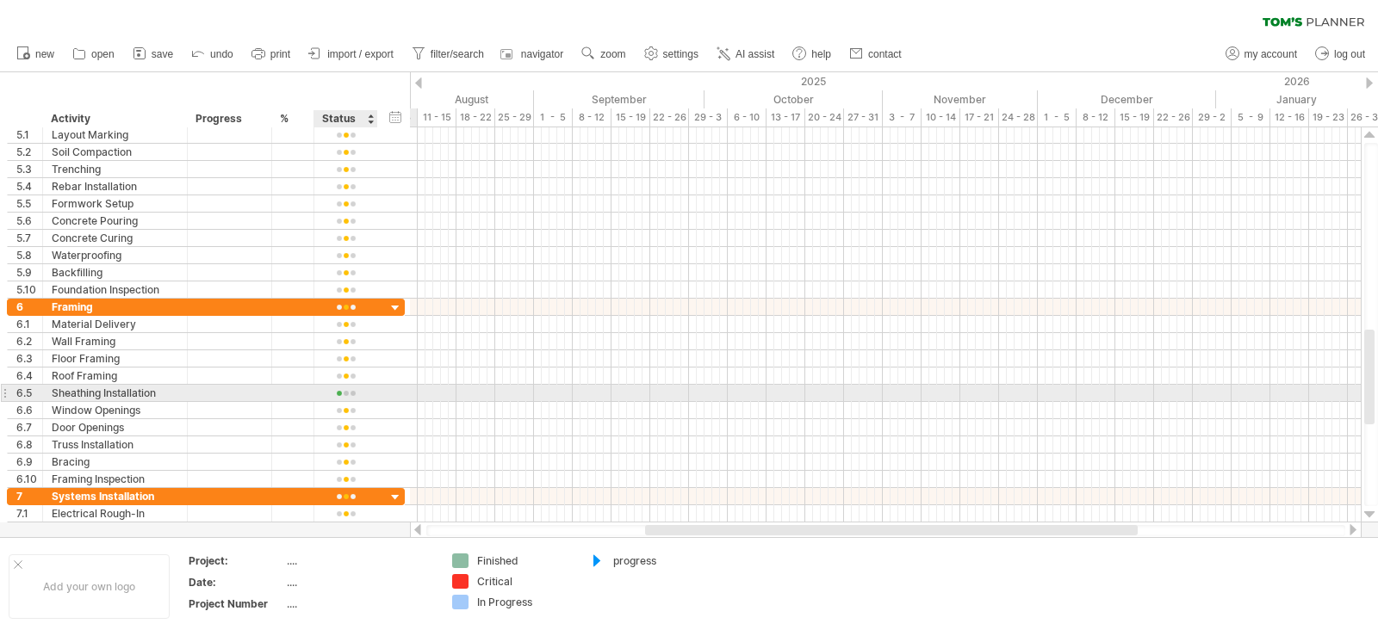
click at [344, 387] on div at bounding box center [346, 393] width 46 height 13
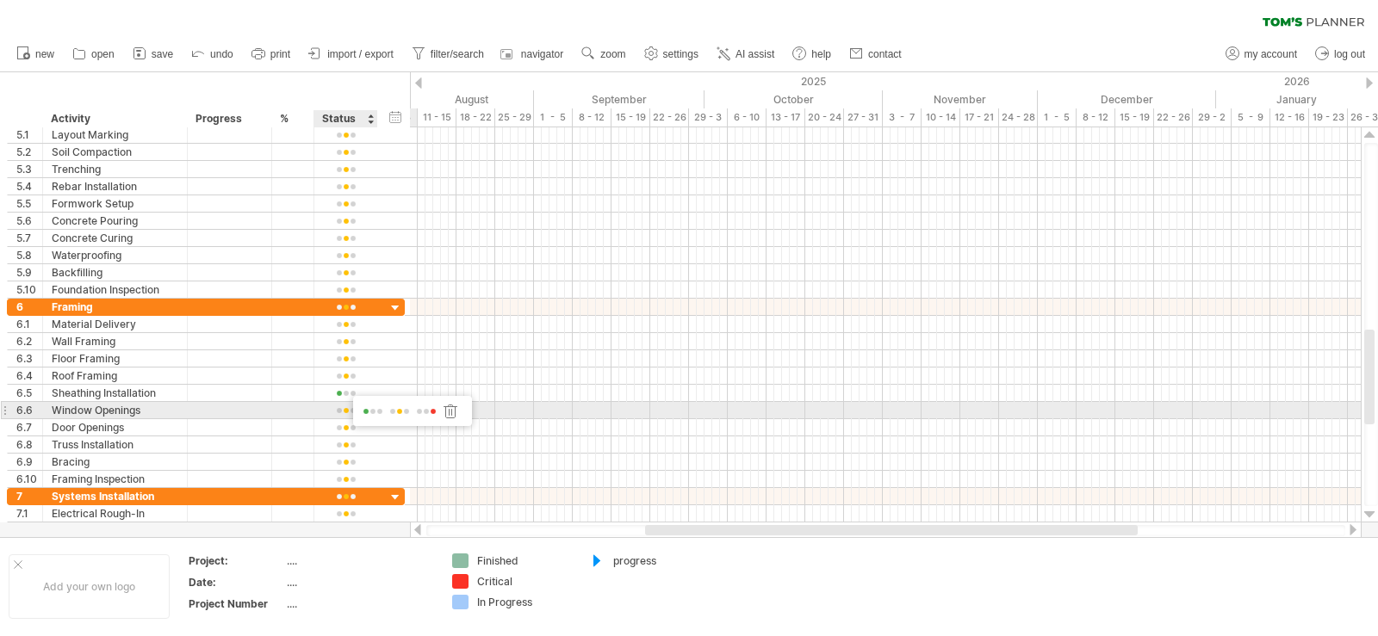
click at [425, 410] on span at bounding box center [426, 412] width 24 height 13
click at [302, 413] on div at bounding box center [293, 410] width 24 height 16
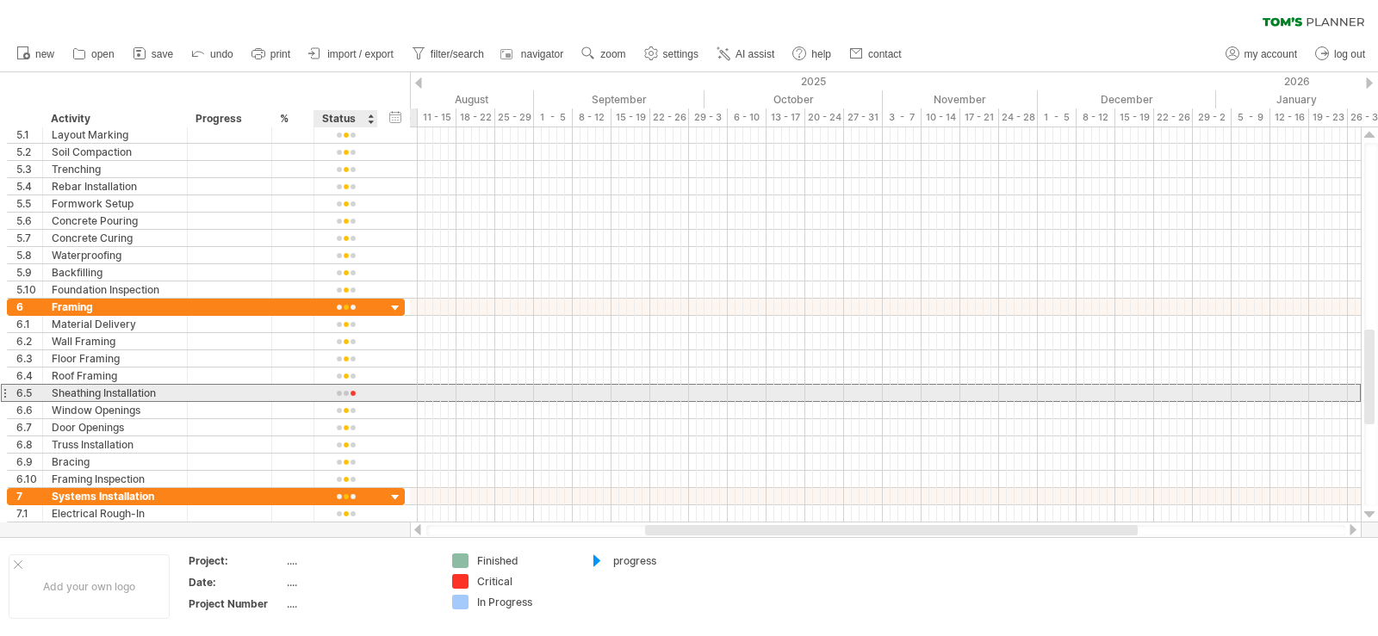
click at [348, 392] on div at bounding box center [346, 393] width 46 height 13
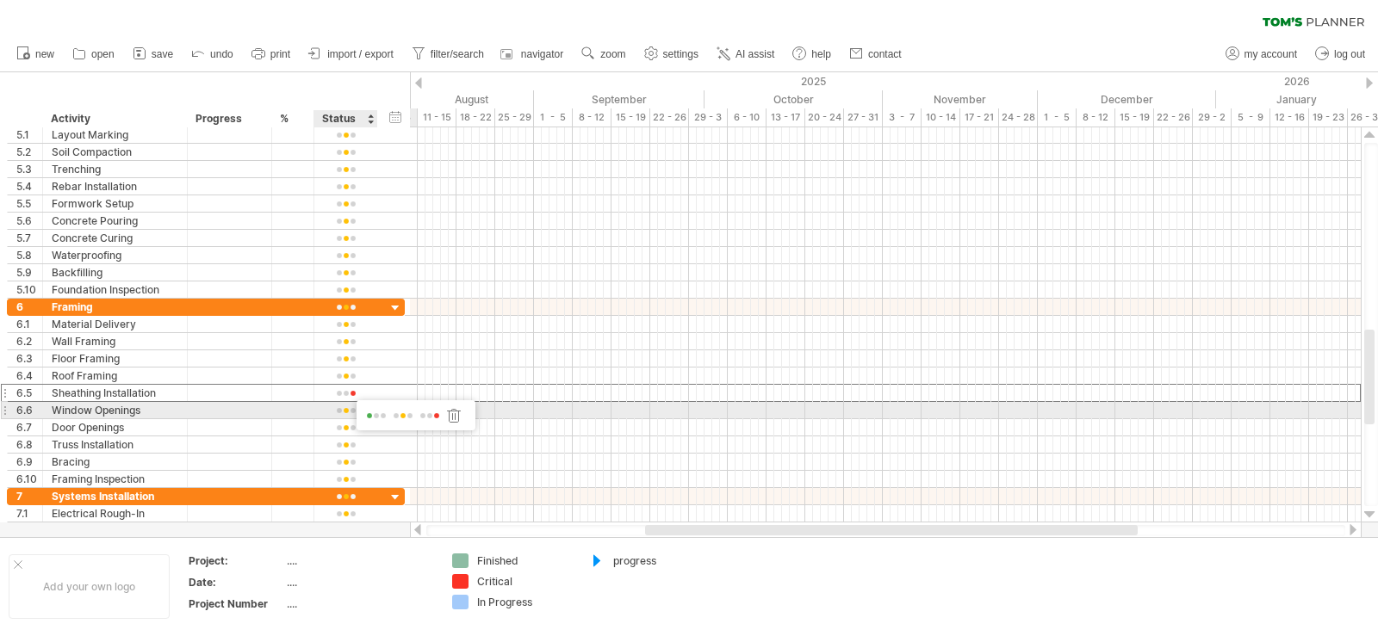
click at [367, 412] on span at bounding box center [376, 416] width 24 height 13
click at [311, 404] on div at bounding box center [311, 410] width 9 height 17
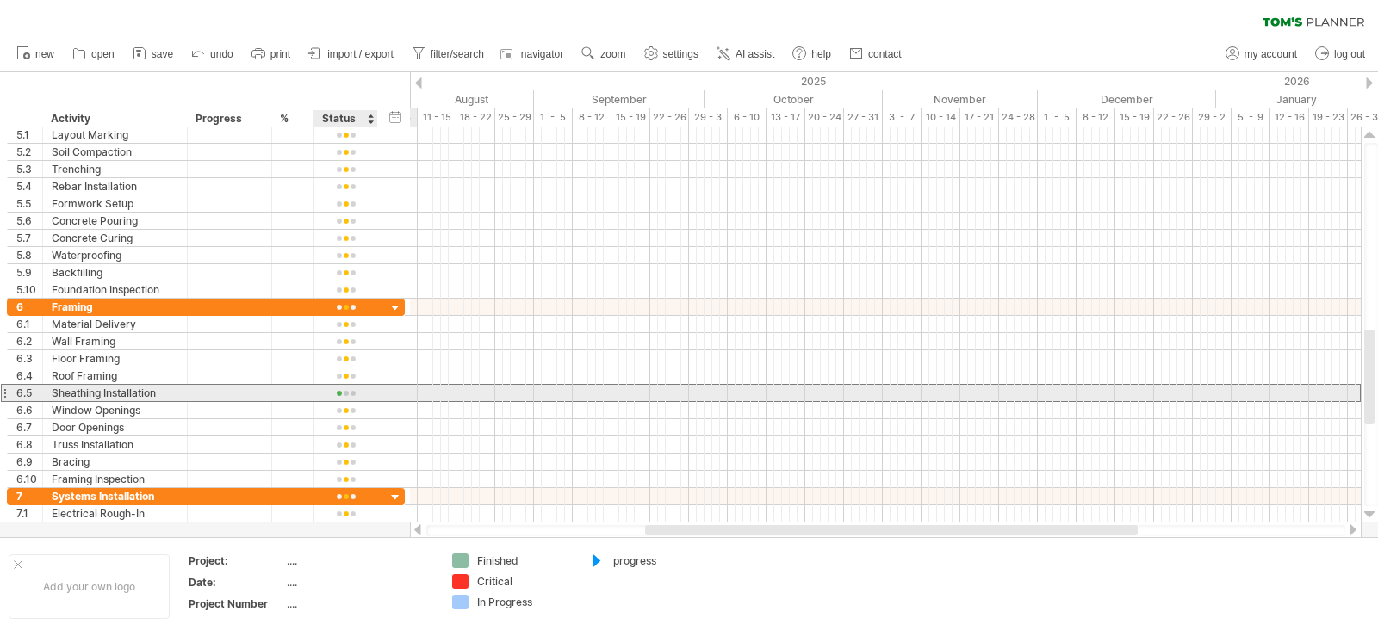
click at [349, 392] on div at bounding box center [346, 393] width 46 height 13
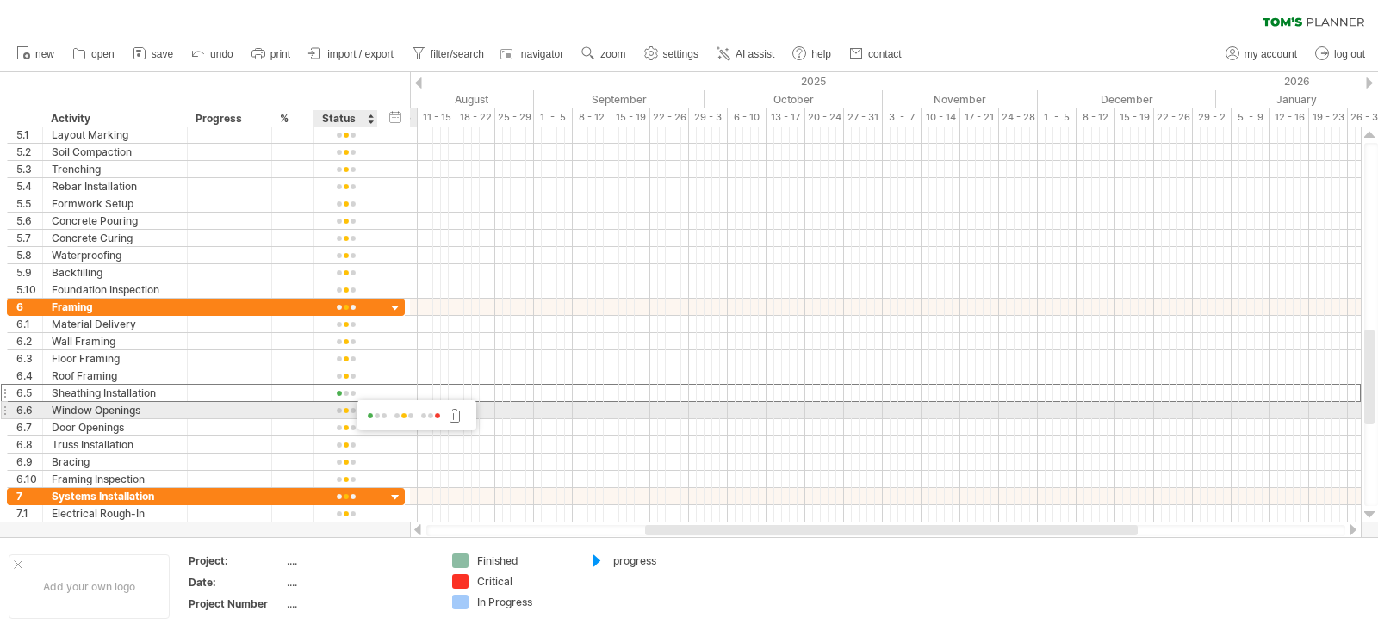
click at [402, 412] on span at bounding box center [404, 416] width 24 height 13
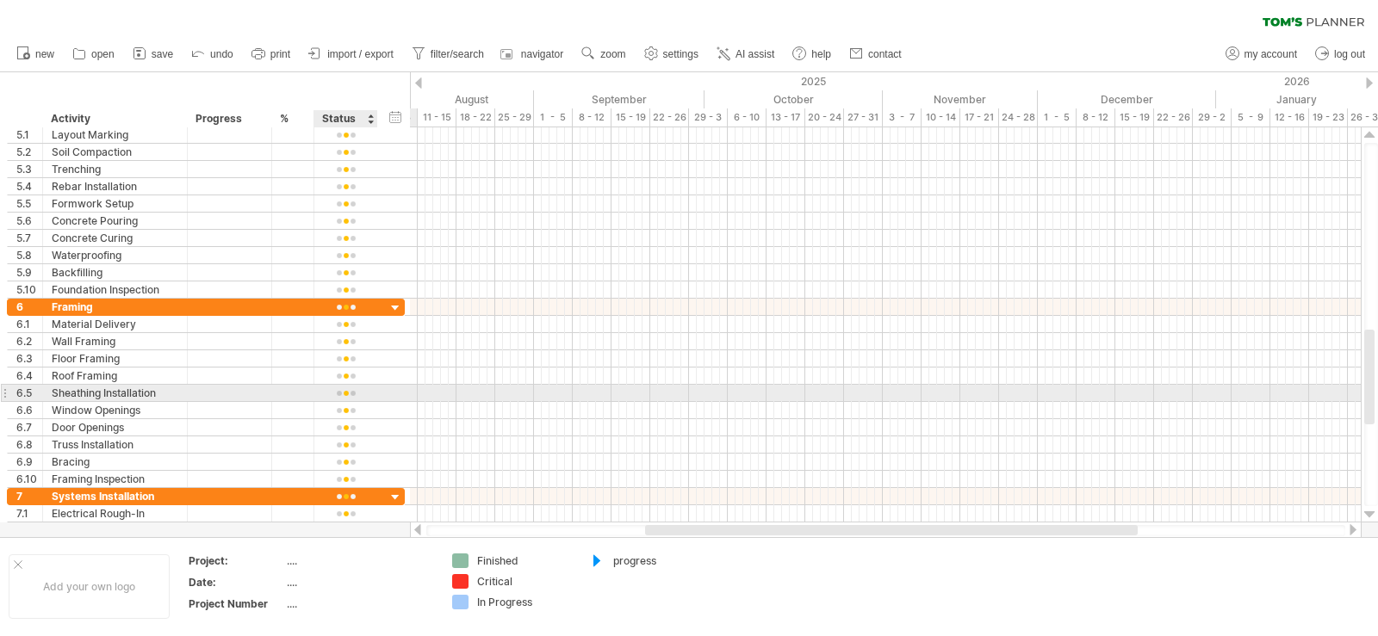
click at [348, 395] on div at bounding box center [346, 393] width 46 height 13
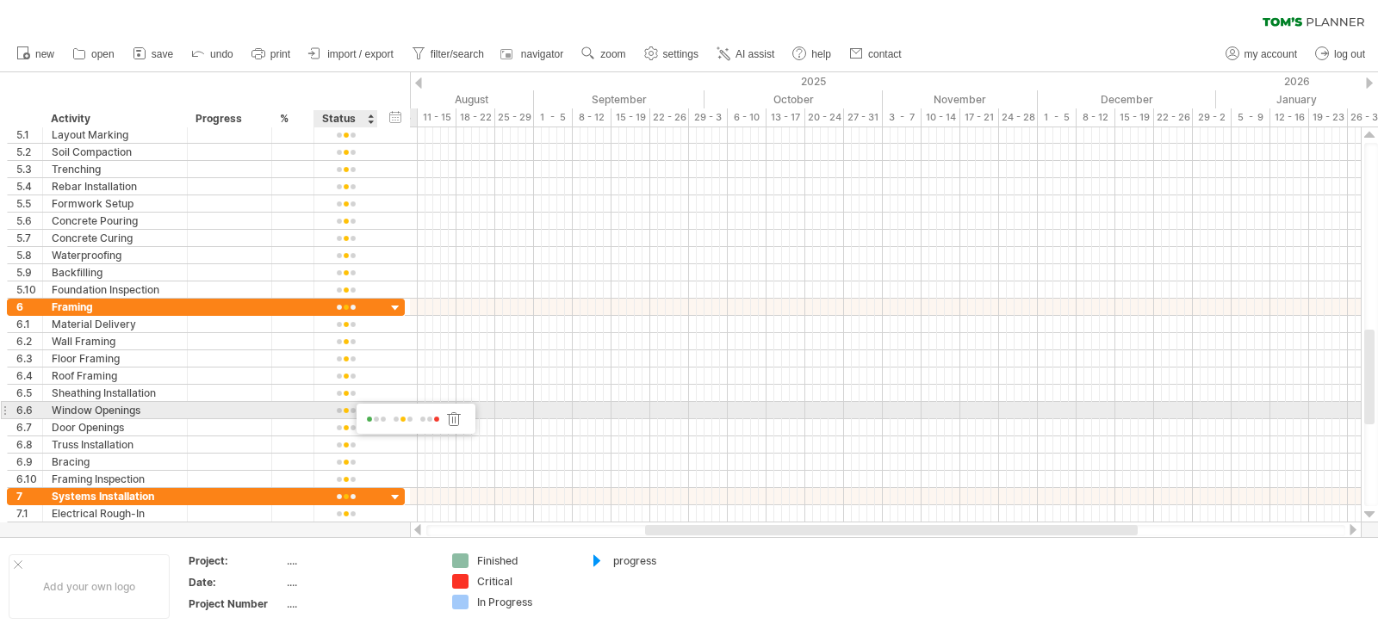
click at [430, 419] on span at bounding box center [430, 419] width 24 height 13
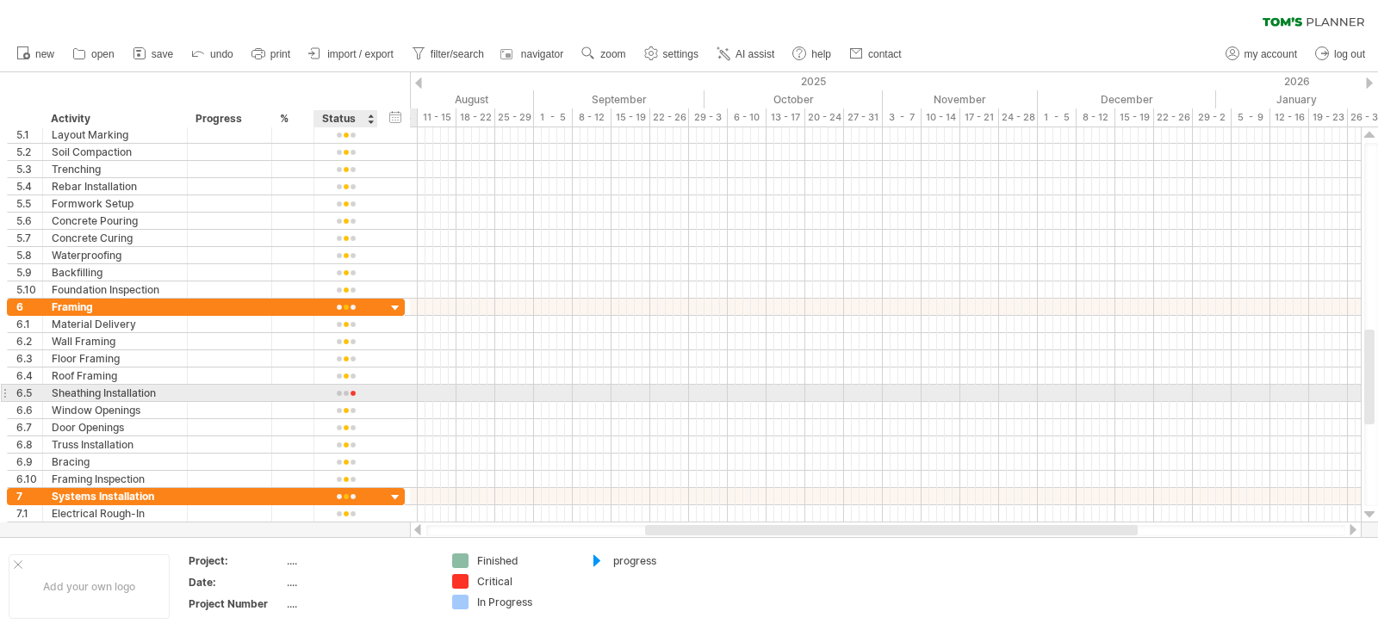
click at [346, 390] on div at bounding box center [346, 393] width 46 height 13
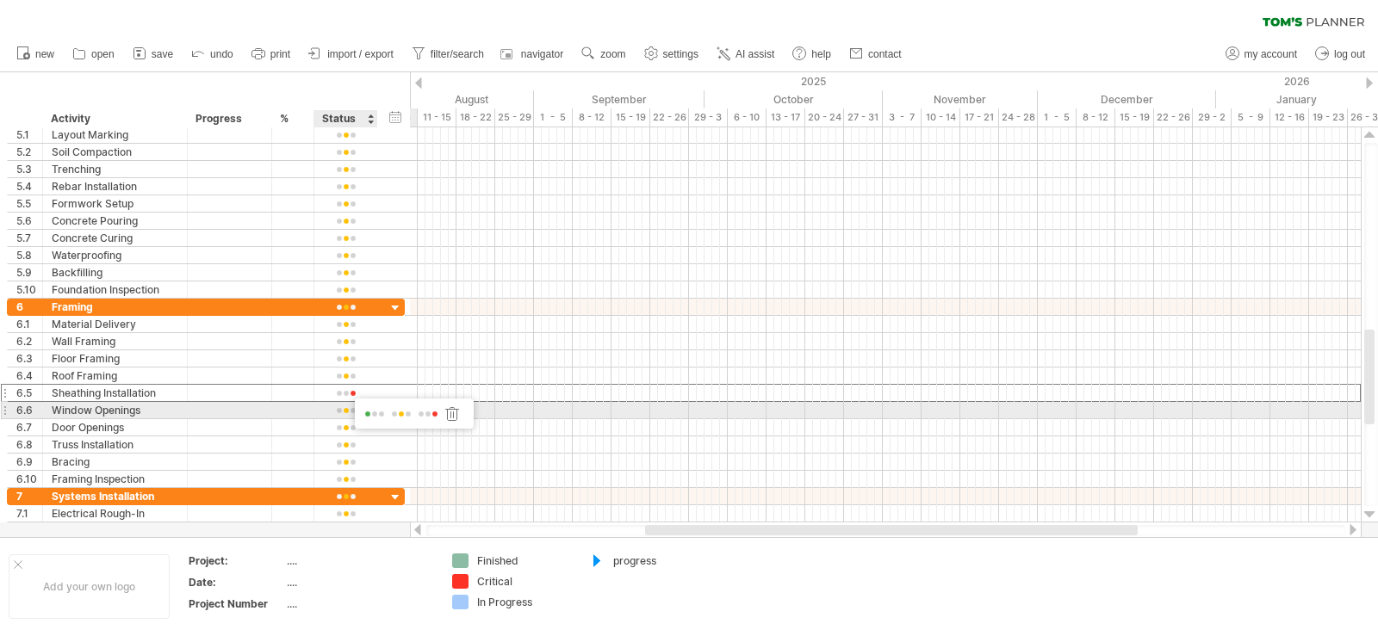
click at [449, 415] on div at bounding box center [451, 414] width 17 height 16
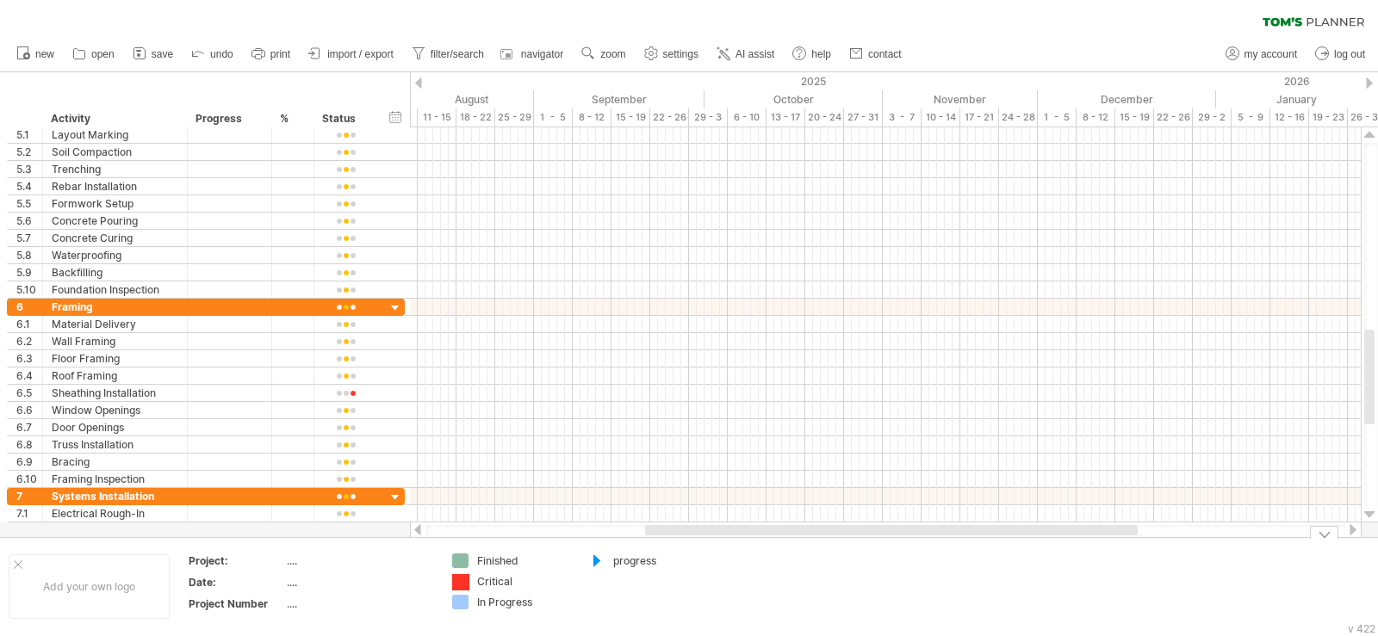
click at [457, 579] on div "Trying to reach [DOMAIN_NAME] Connected again... 0% clear filter new 1" at bounding box center [689, 318] width 1378 height 636
click at [465, 580] on div "Trying to reach [DOMAIN_NAME] Connected again... 0% clear filter new 1" at bounding box center [689, 318] width 1378 height 636
click at [465, 580] on div at bounding box center [460, 582] width 17 height 16
click at [465, 580] on div "Trying to reach [DOMAIN_NAME] Connected again... 0% clear filter new 1" at bounding box center [689, 318] width 1378 height 636
click at [459, 559] on div "Trying to reach [DOMAIN_NAME] Connected again... 0% clear filter new 1" at bounding box center [689, 318] width 1378 height 636
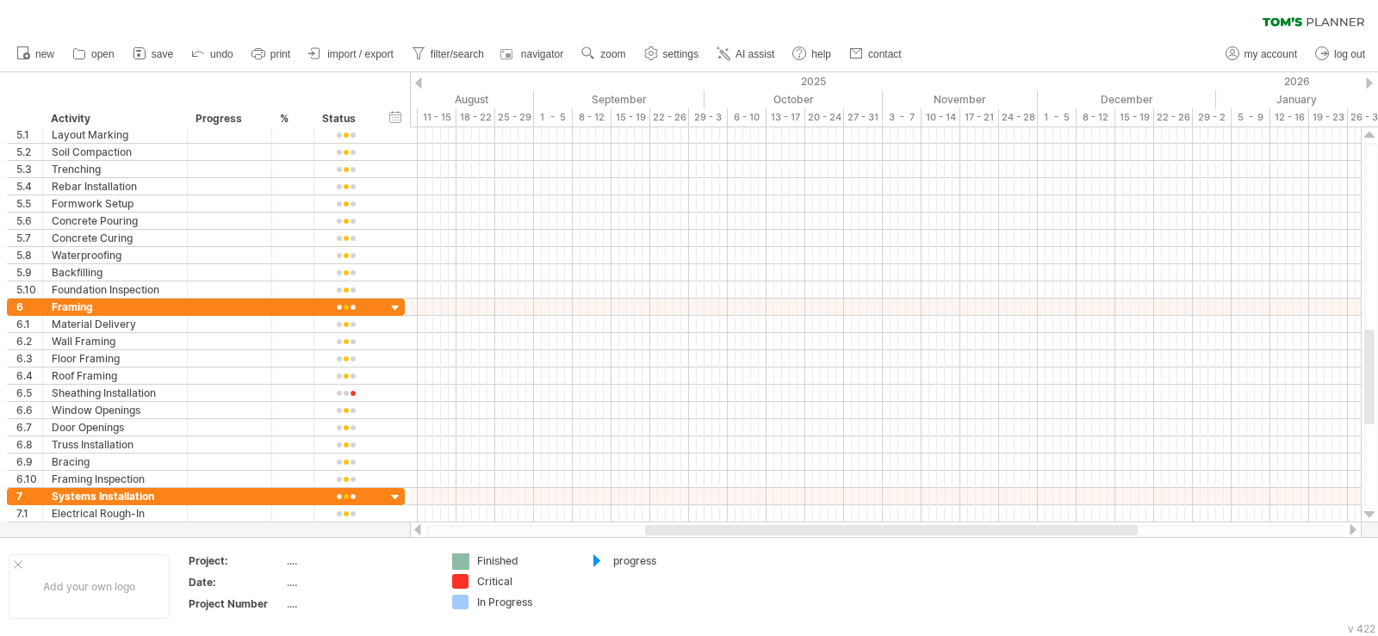
click at [459, 559] on div at bounding box center [460, 562] width 17 height 16
click at [459, 559] on div "Trying to reach [DOMAIN_NAME] Connected again... 0% clear filter new 1" at bounding box center [689, 318] width 1378 height 636
click at [463, 605] on div "Trying to reach [DOMAIN_NAME] Connected again... 0% clear filter new 1" at bounding box center [689, 318] width 1378 height 636
click at [463, 605] on div at bounding box center [460, 603] width 17 height 16
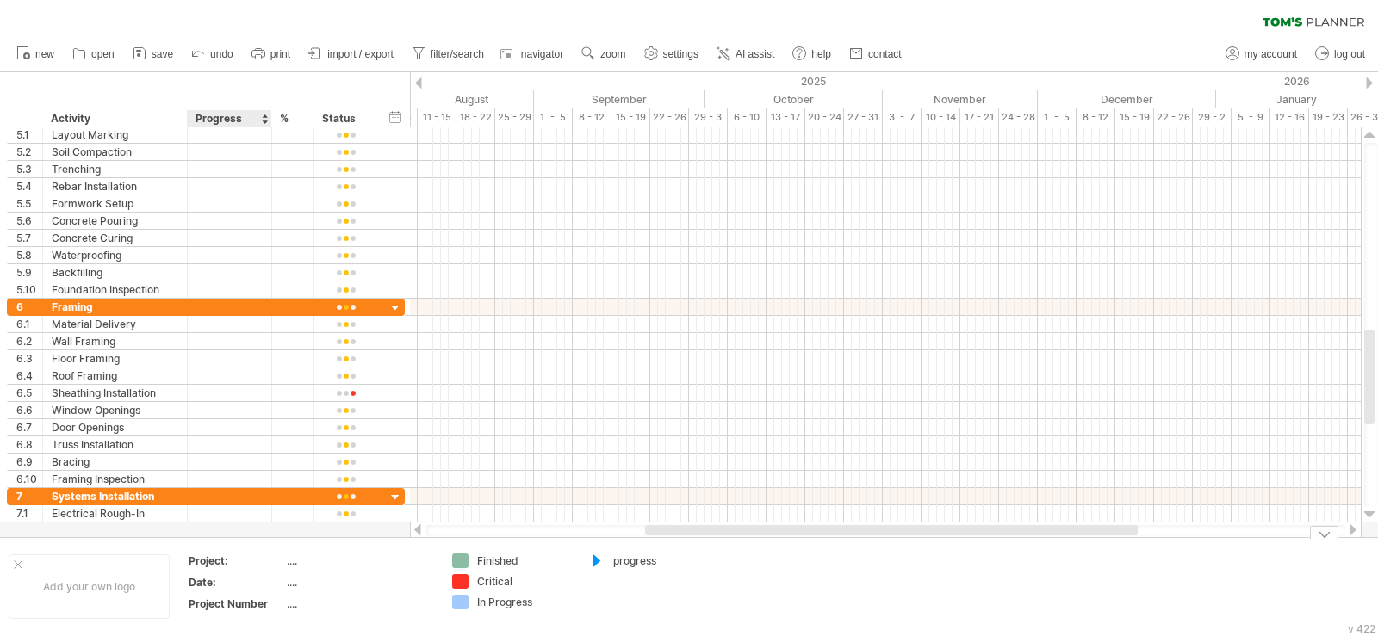
click at [214, 565] on div "Project:" at bounding box center [236, 561] width 95 height 15
click at [269, 565] on input "********" at bounding box center [233, 561] width 88 height 15
click at [298, 567] on div "...." at bounding box center [359, 561] width 145 height 15
click at [356, 565] on input "text" at bounding box center [356, 561] width 138 height 15
click at [233, 579] on div "Date:" at bounding box center [236, 582] width 95 height 15
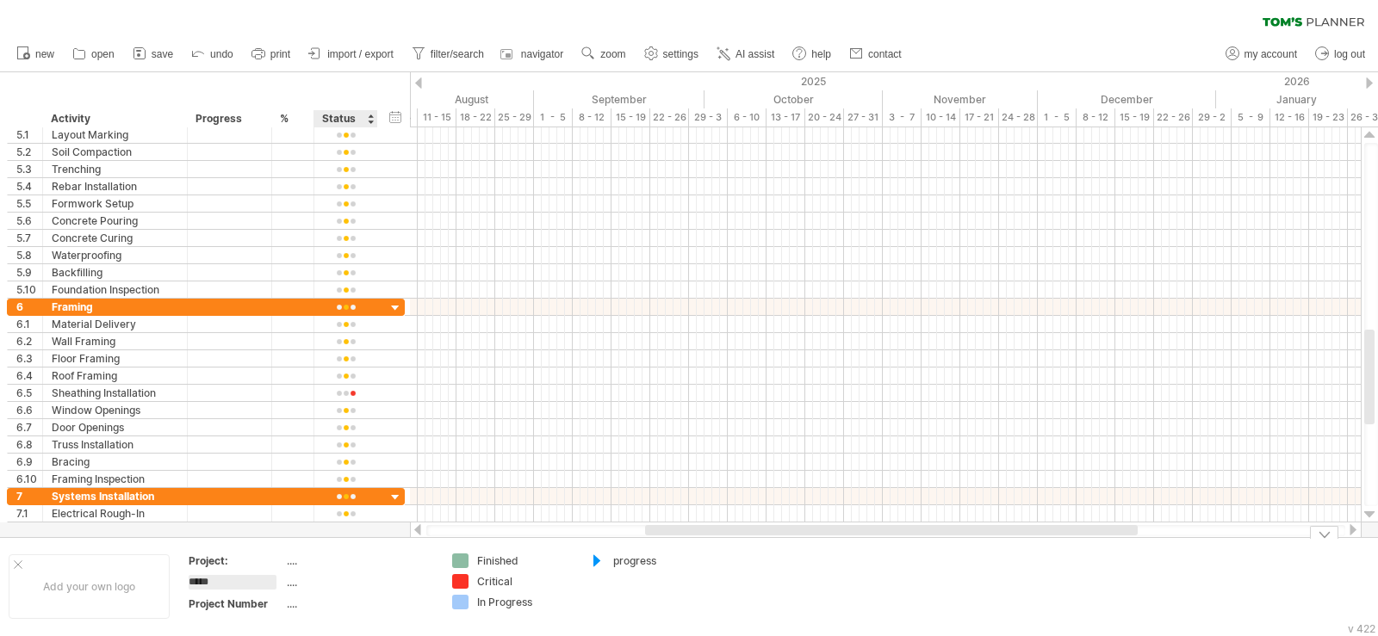
click at [327, 591] on td "...." at bounding box center [360, 585] width 146 height 20
click at [274, 604] on div "Project Number" at bounding box center [236, 604] width 95 height 15
click at [335, 604] on div "...." at bounding box center [359, 604] width 145 height 15
click at [66, 588] on div "Add your own logo" at bounding box center [89, 586] width 161 height 65
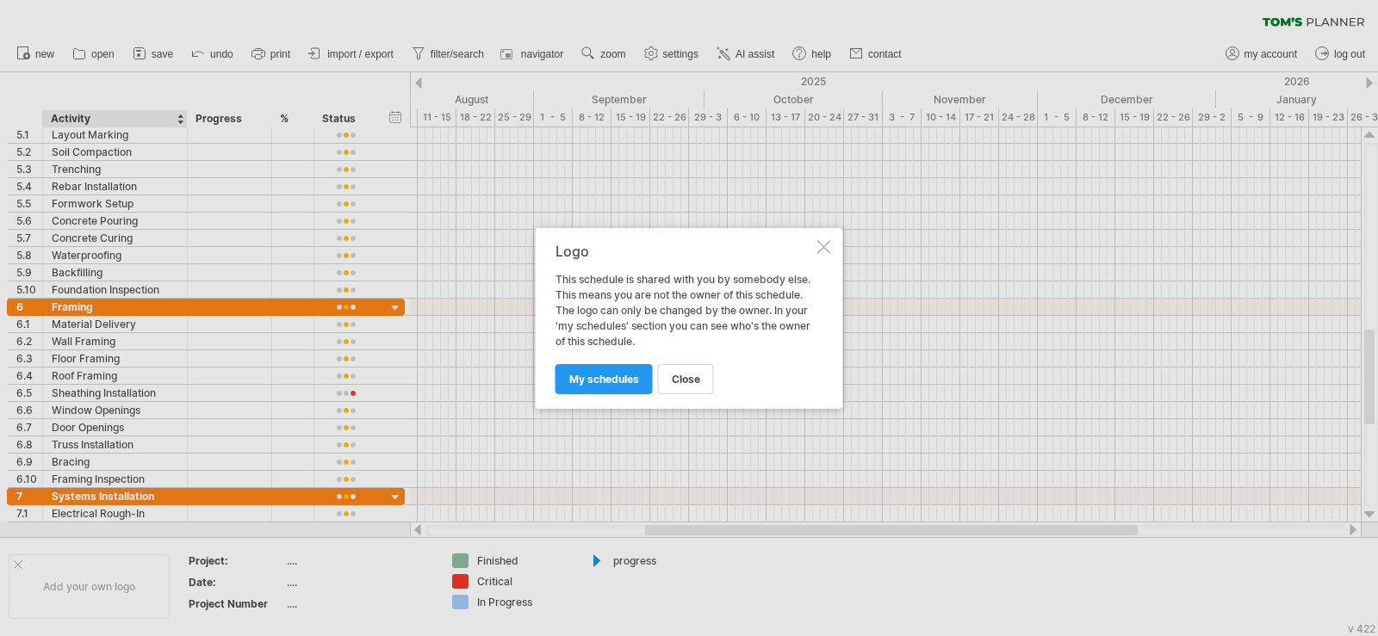
click at [824, 246] on div at bounding box center [824, 247] width 14 height 14
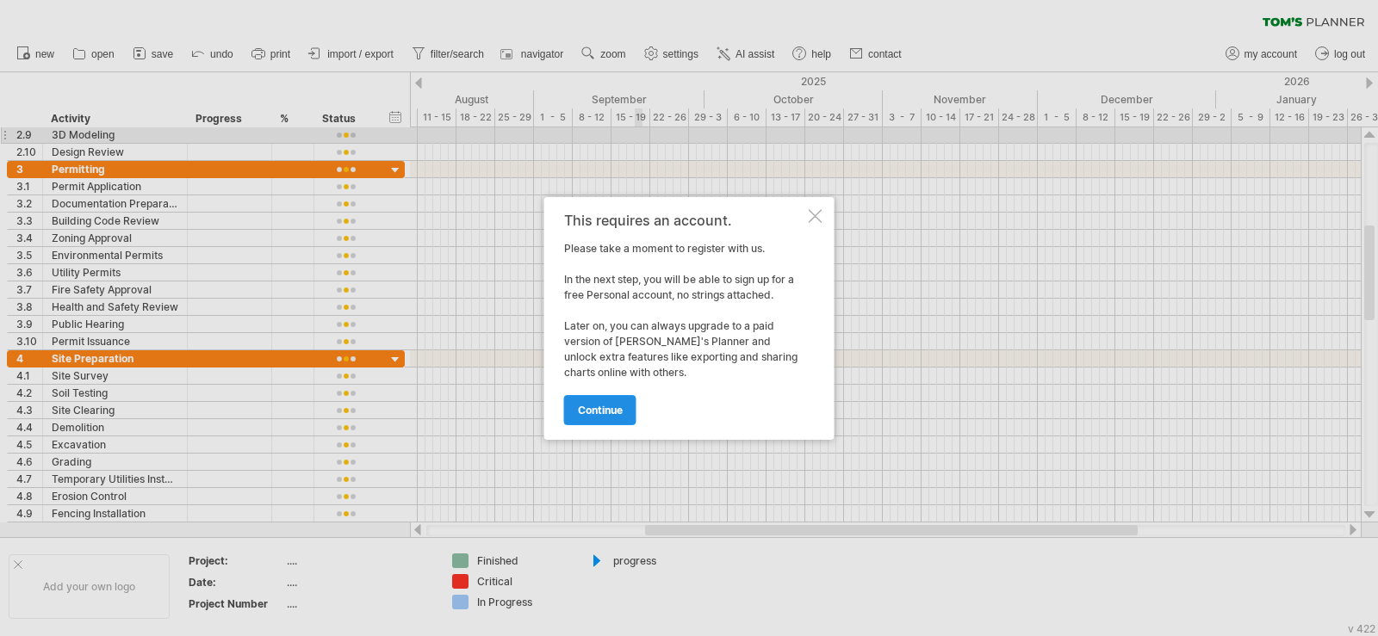
click at [608, 405] on span "continue" at bounding box center [600, 410] width 45 height 13
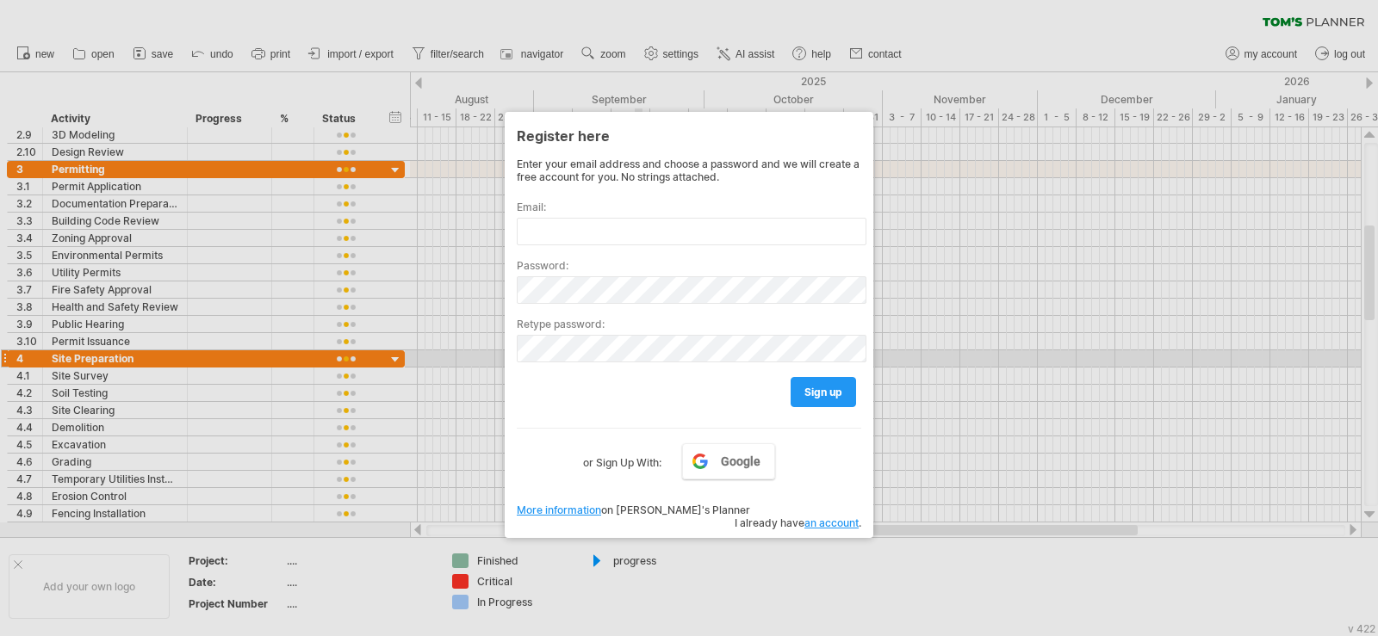
click at [390, 352] on div at bounding box center [689, 318] width 1378 height 636
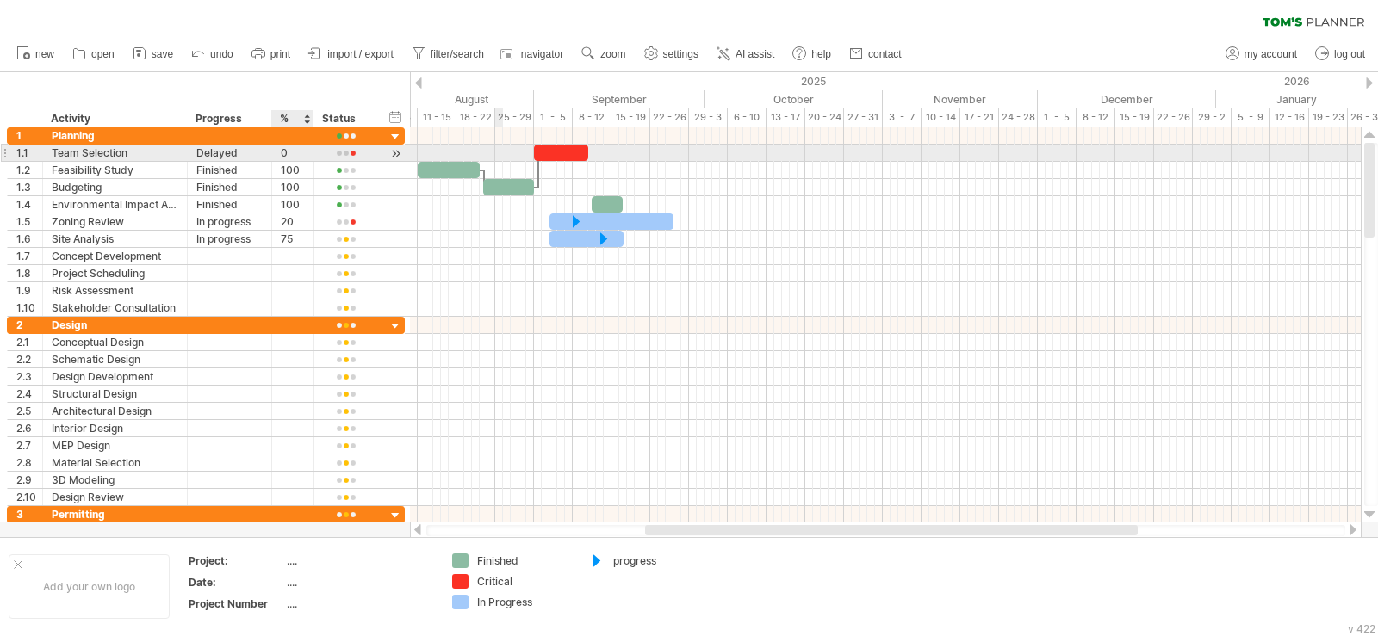
click at [296, 153] on div "0" at bounding box center [293, 153] width 24 height 16
type input "**"
click at [347, 154] on div at bounding box center [346, 153] width 46 height 13
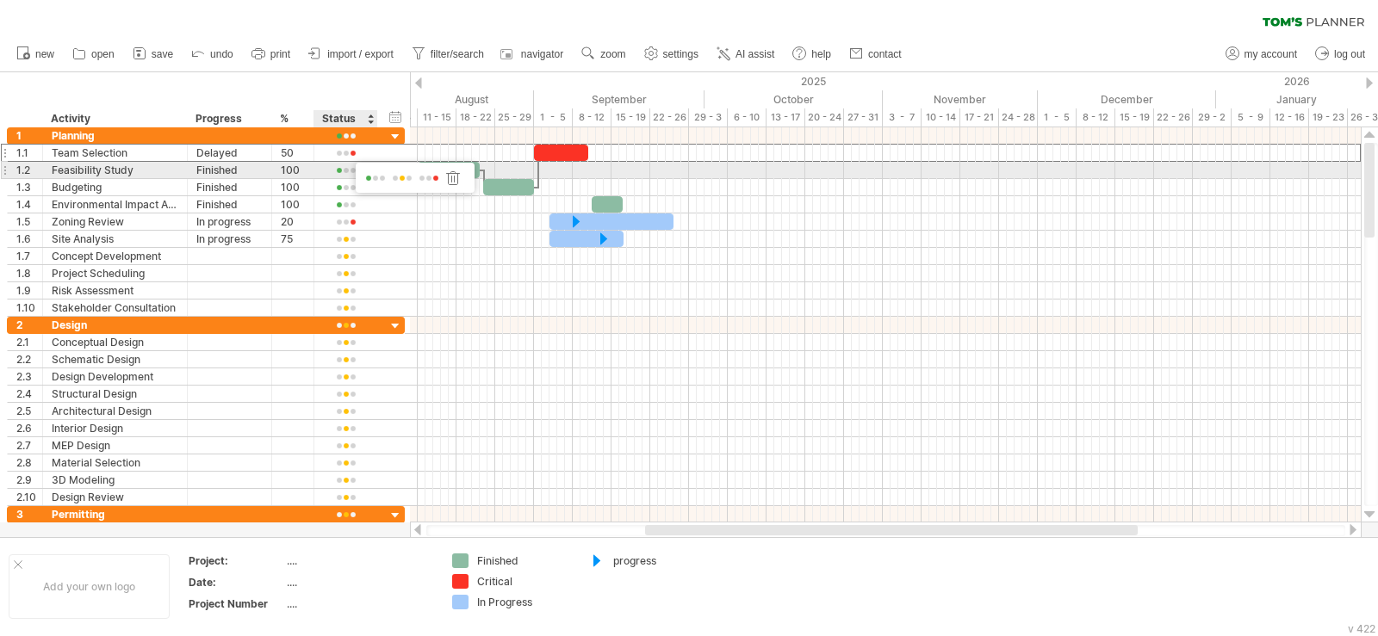
click at [397, 176] on span at bounding box center [402, 178] width 24 height 13
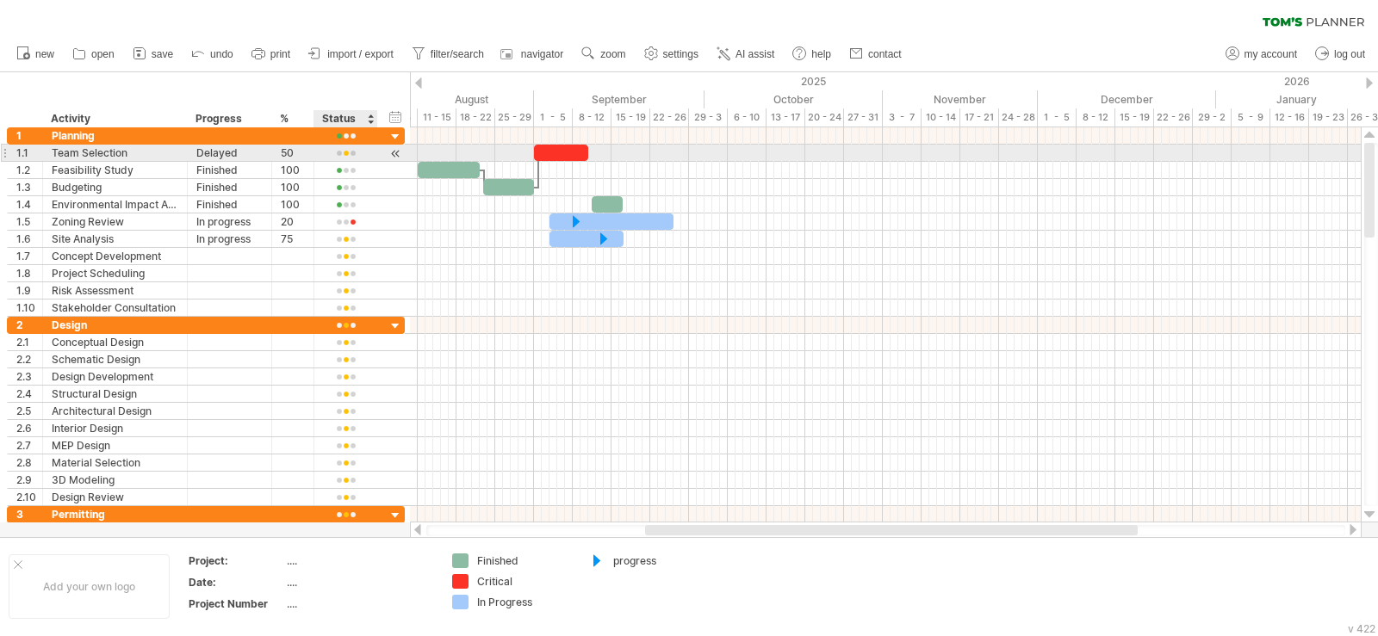
click at [346, 154] on div at bounding box center [346, 153] width 46 height 13
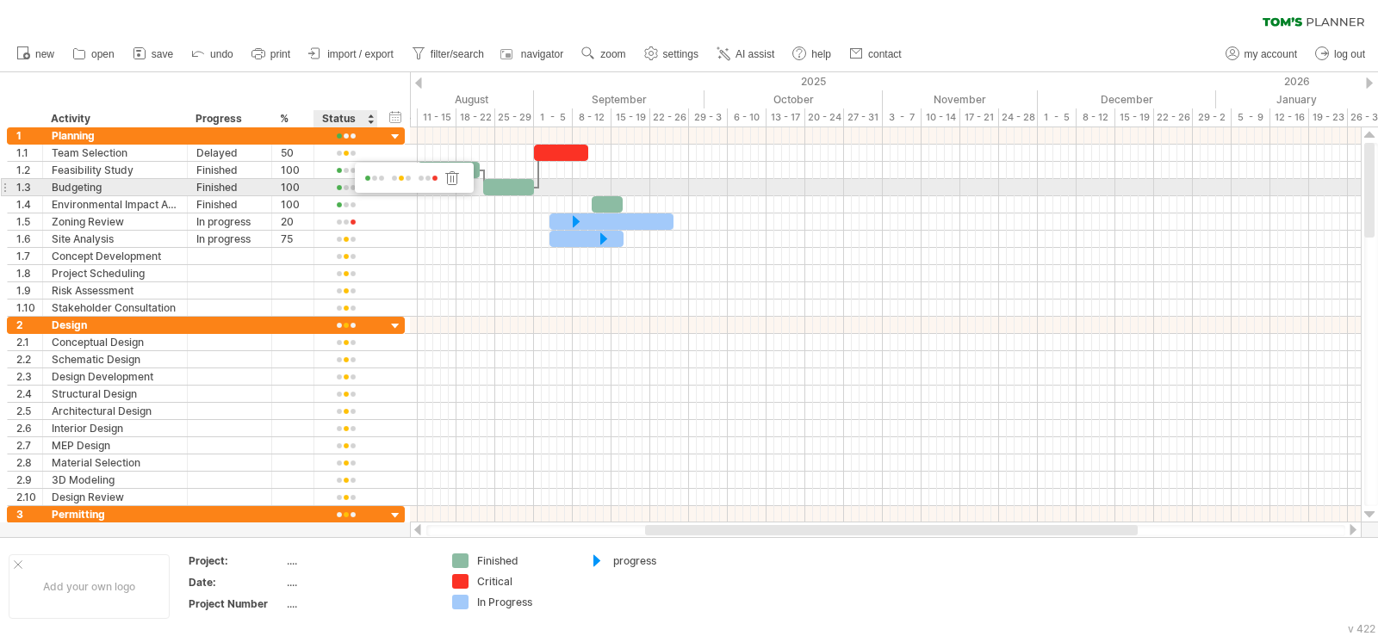
click at [432, 180] on span at bounding box center [428, 178] width 24 height 13
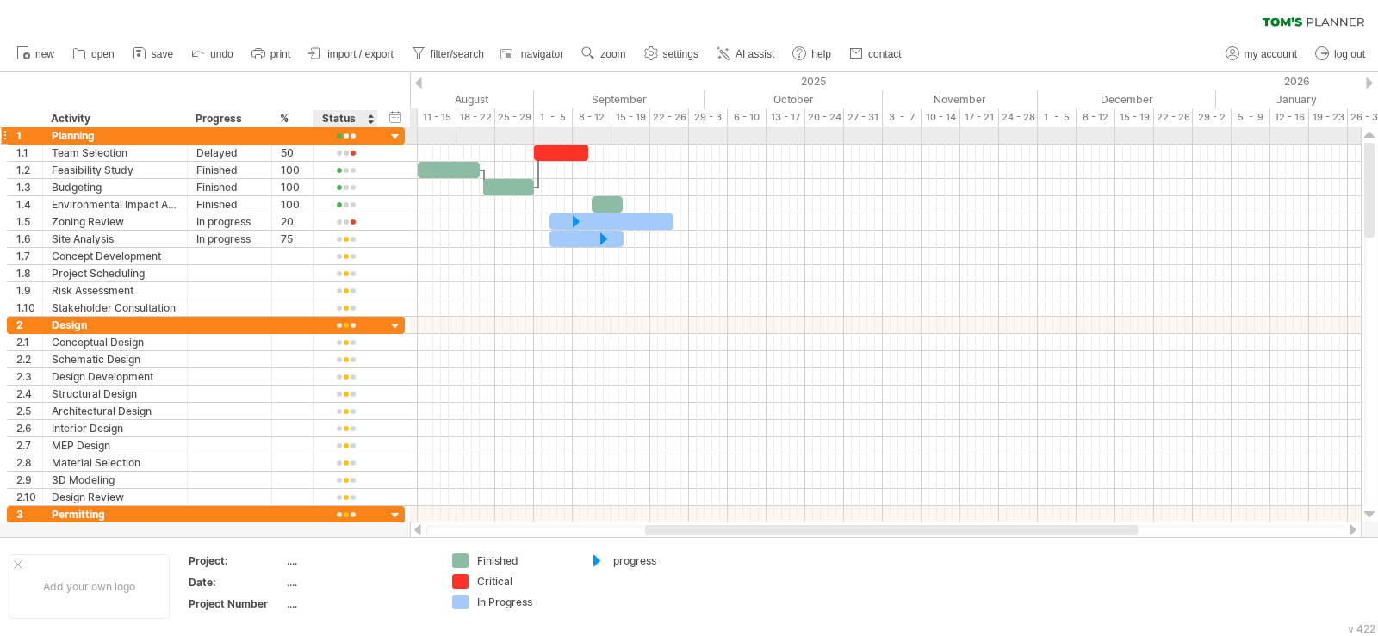
click at [399, 133] on div at bounding box center [395, 137] width 16 height 16
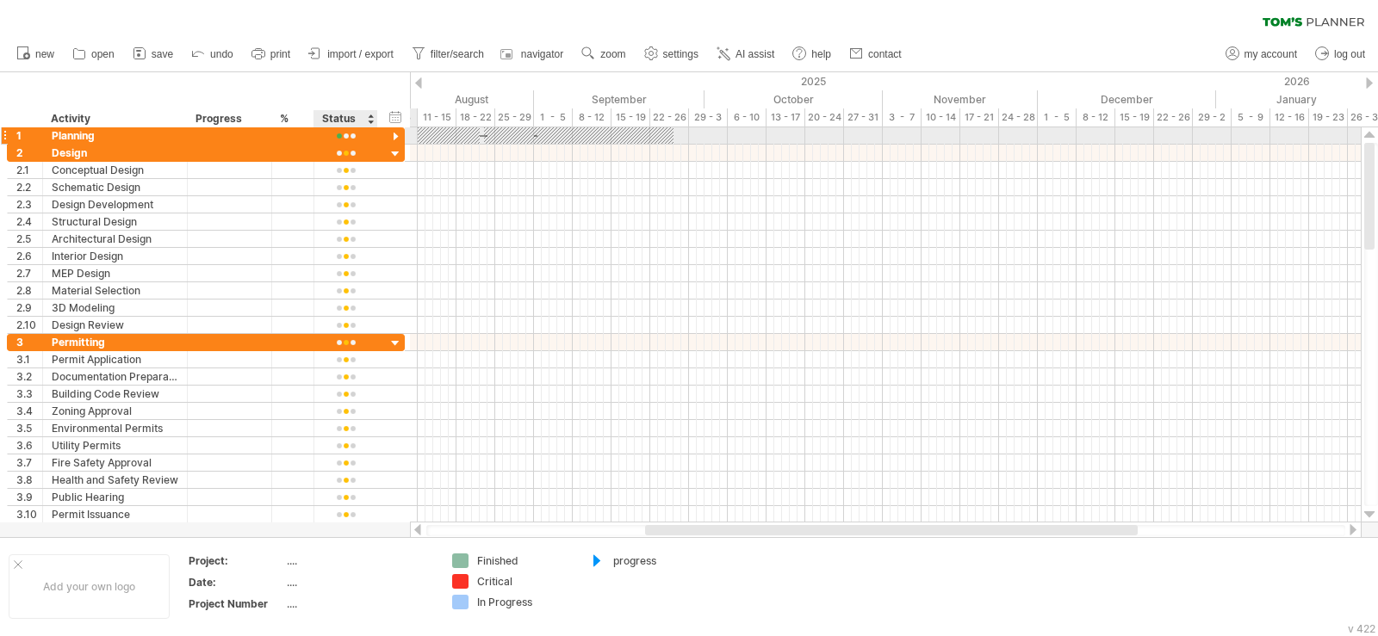
click at [399, 133] on div at bounding box center [395, 137] width 16 height 16
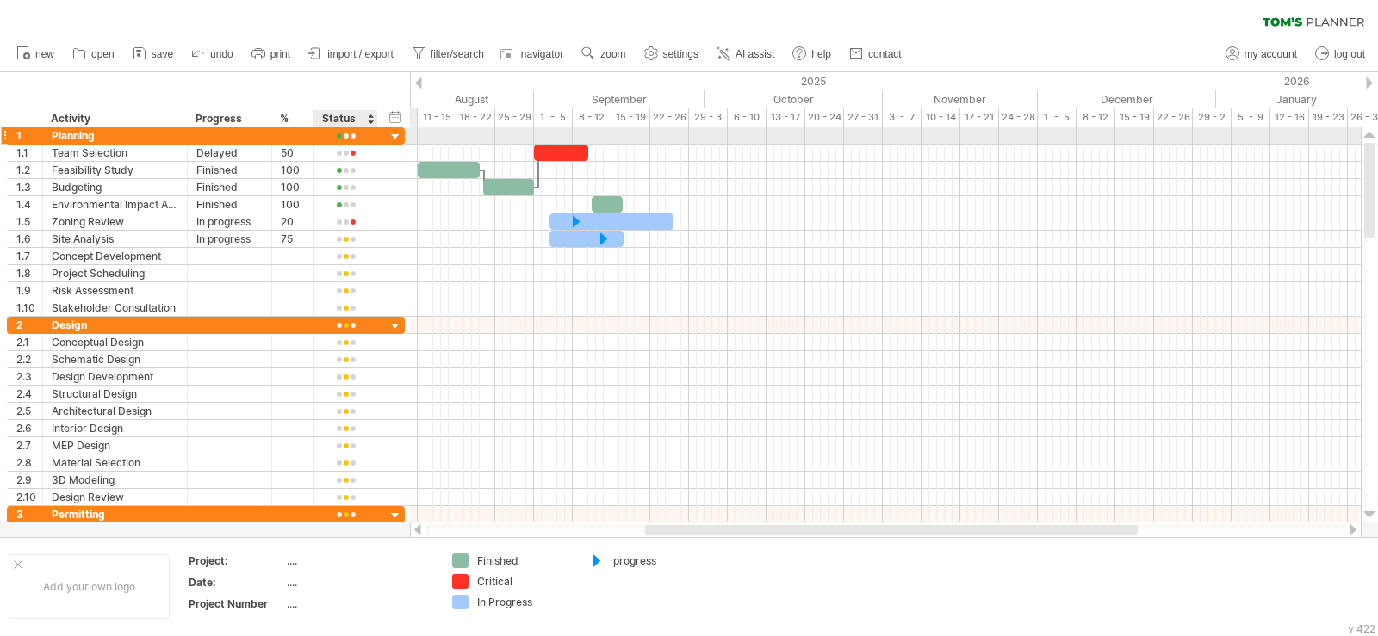
click at [397, 135] on div at bounding box center [395, 137] width 16 height 16
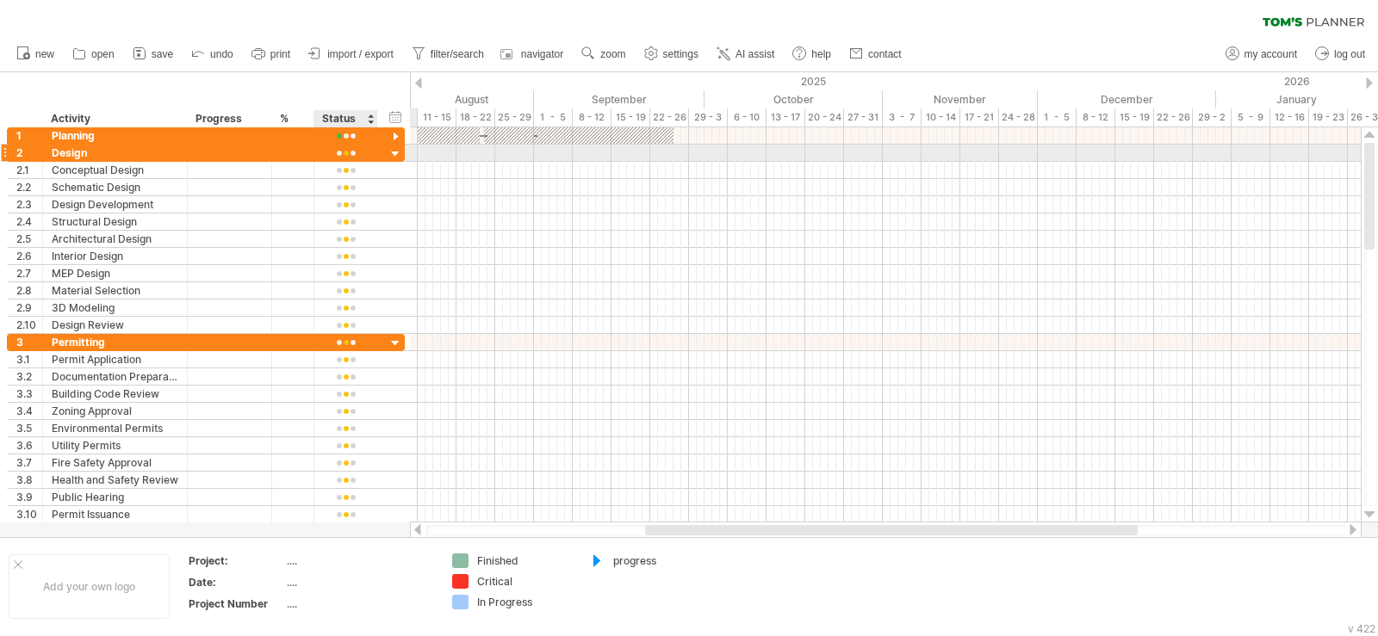
click at [395, 151] on div at bounding box center [395, 154] width 16 height 16
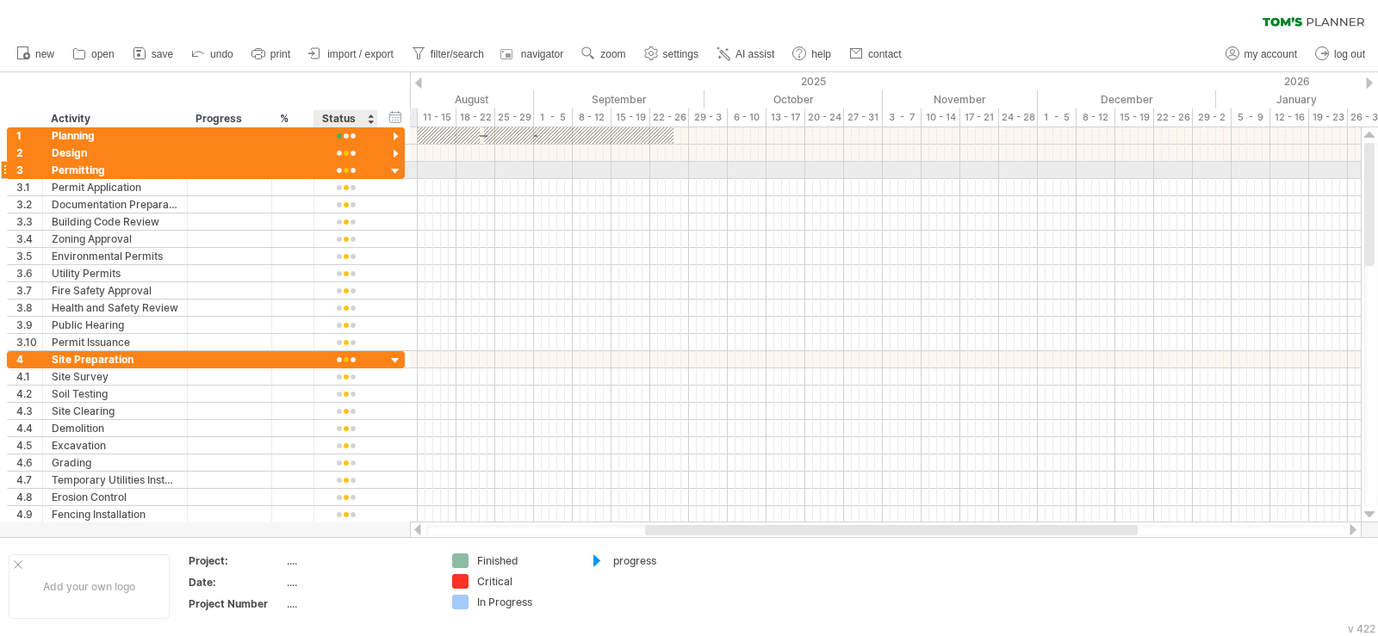
click at [395, 167] on div at bounding box center [395, 172] width 16 height 16
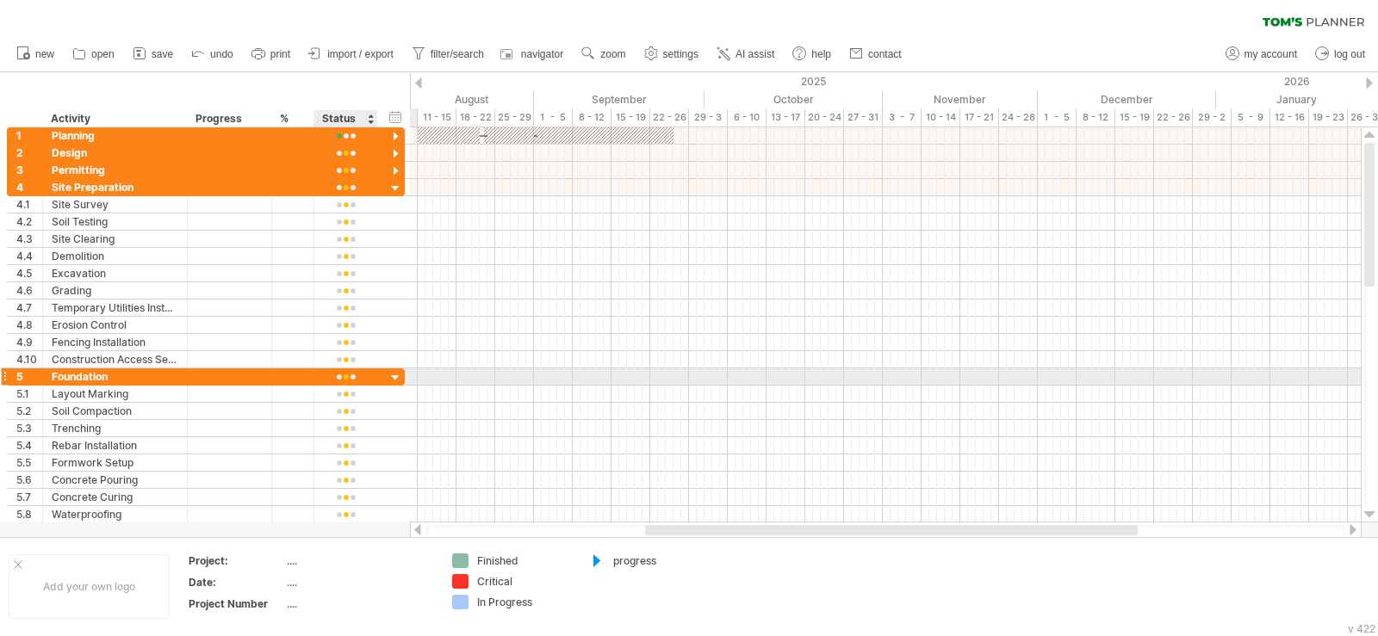
click at [395, 374] on div at bounding box center [395, 378] width 16 height 16
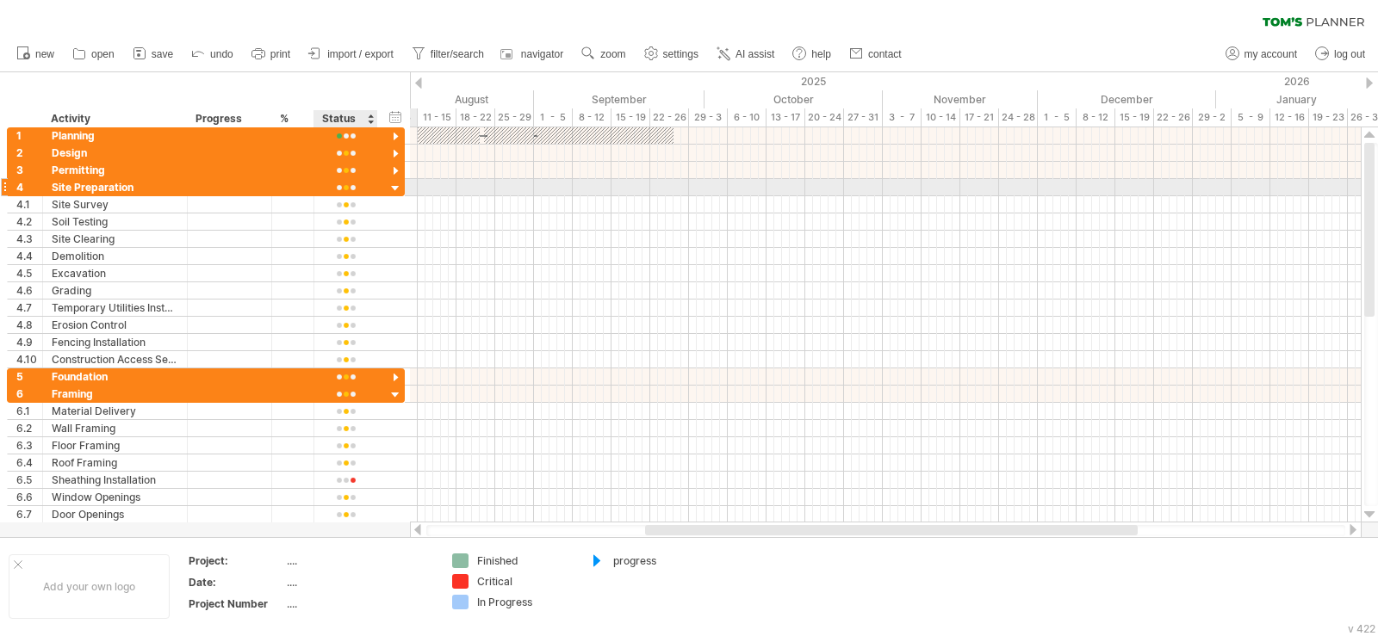
click at [398, 185] on div at bounding box center [395, 189] width 16 height 16
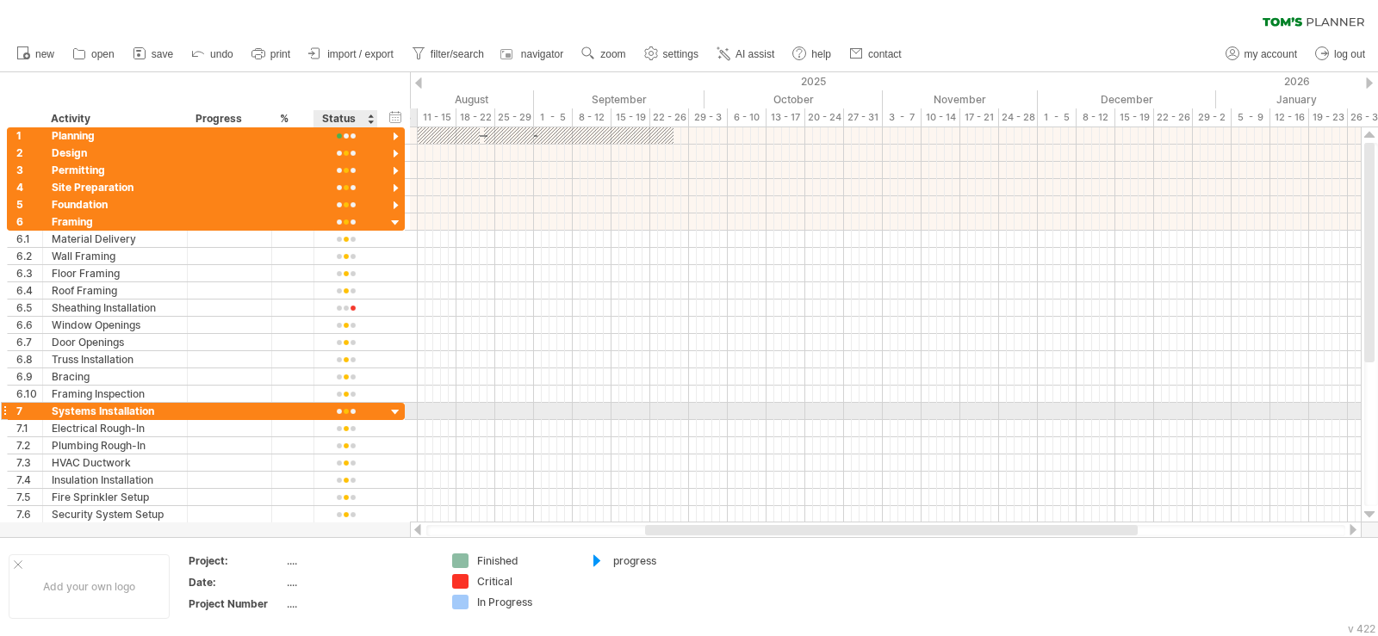
click at [395, 412] on div at bounding box center [395, 413] width 16 height 16
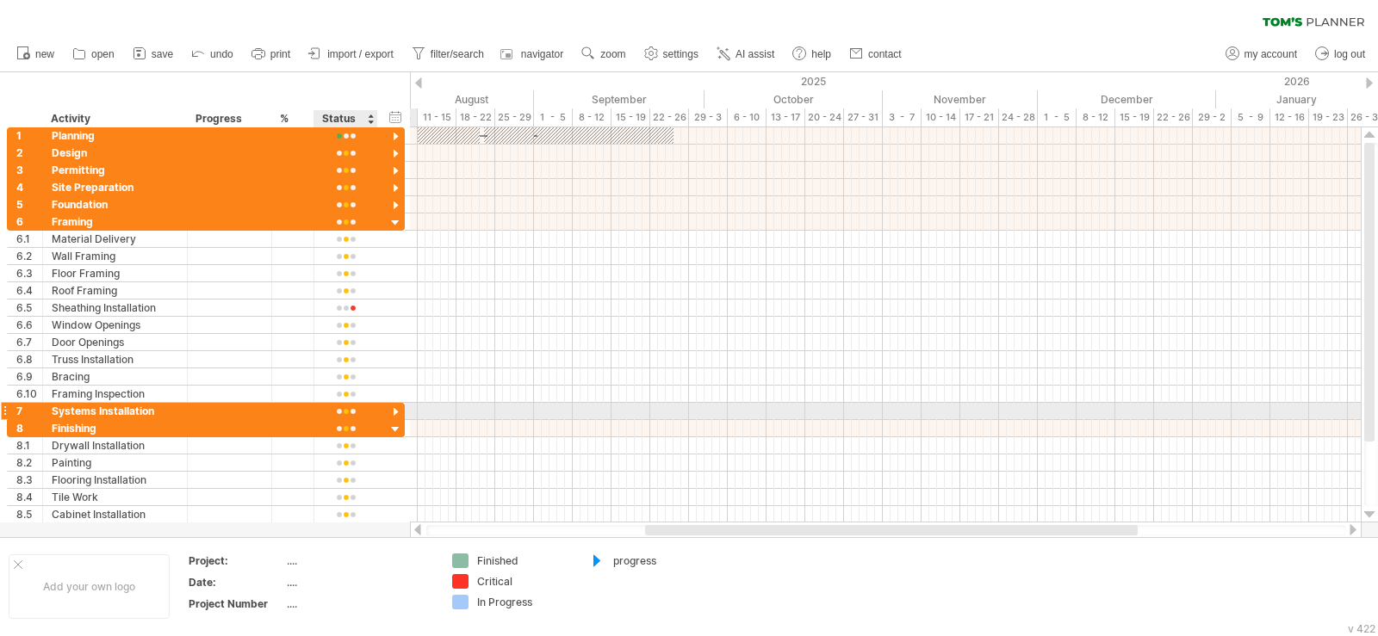
click at [393, 411] on div at bounding box center [395, 413] width 16 height 16
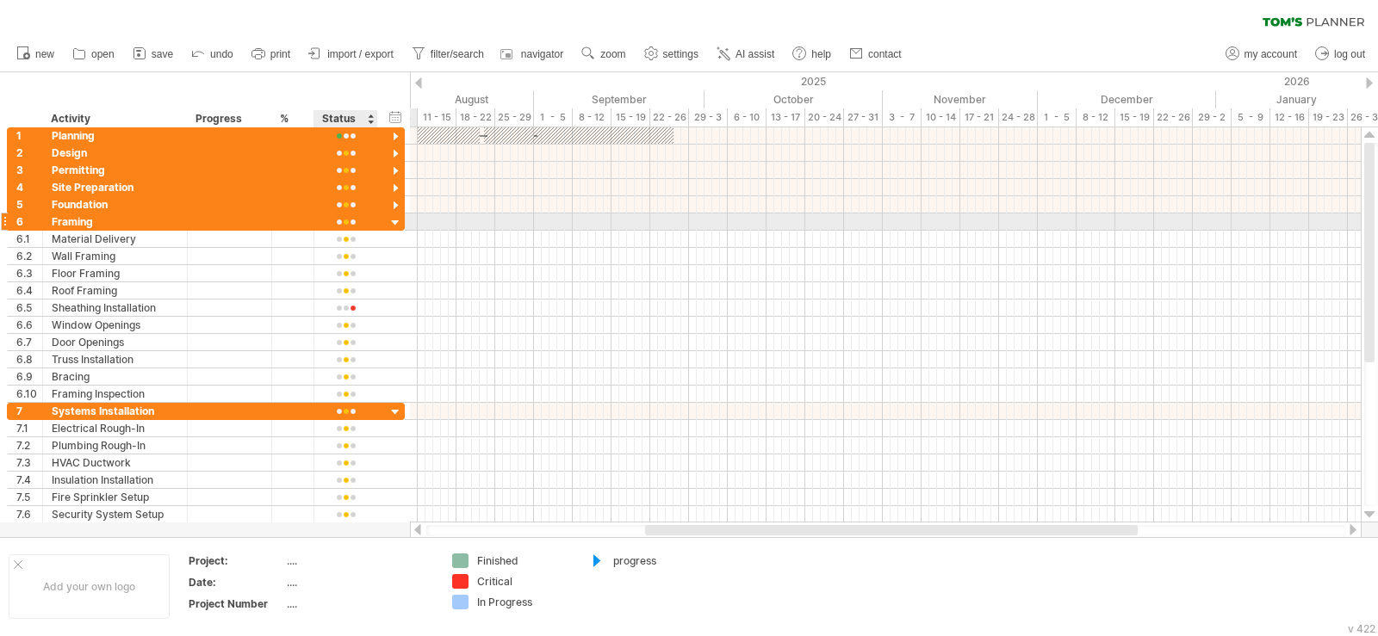
click at [394, 216] on div at bounding box center [395, 223] width 16 height 16
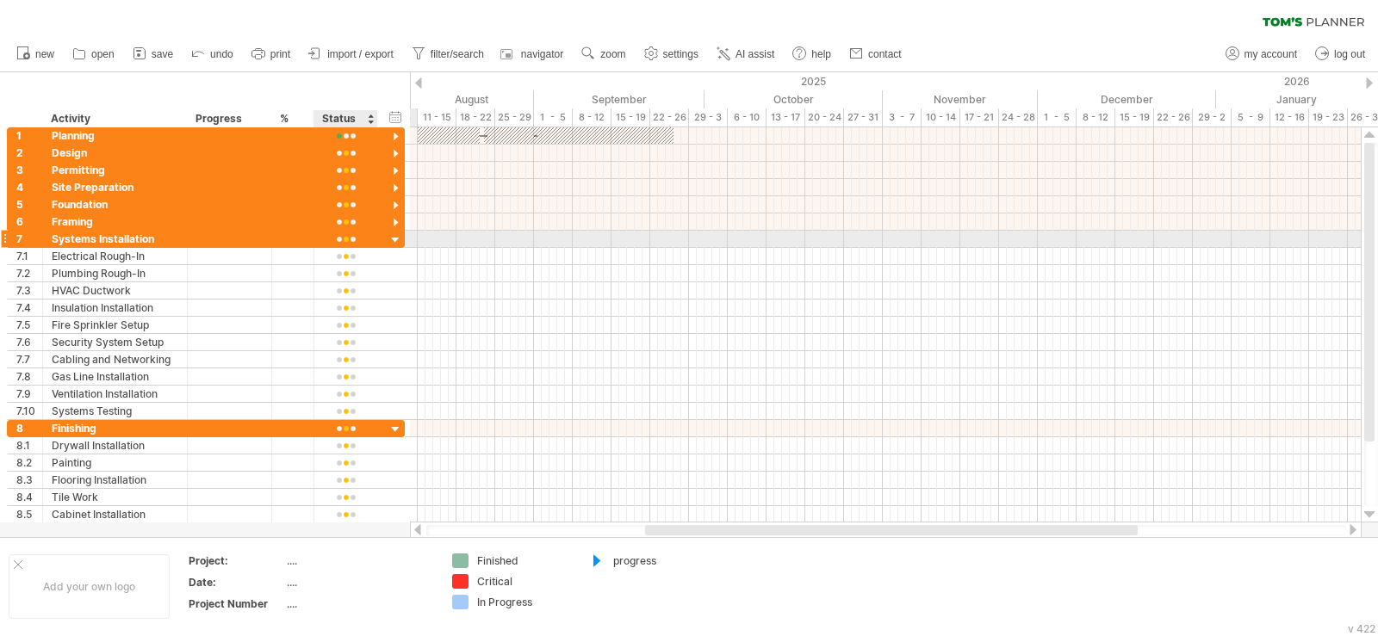
click at [399, 238] on div at bounding box center [395, 240] width 16 height 16
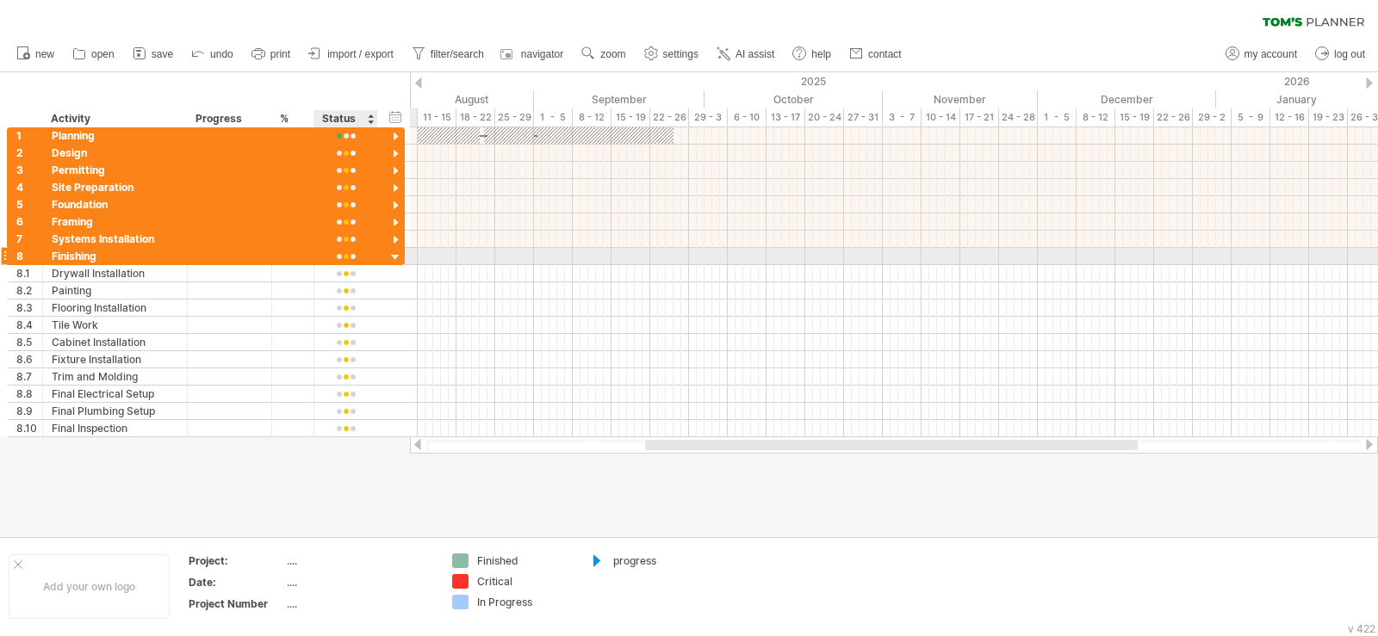
click at [394, 250] on div "8 ********* Finishing" at bounding box center [206, 256] width 398 height 17
click at [394, 254] on div at bounding box center [395, 258] width 16 height 16
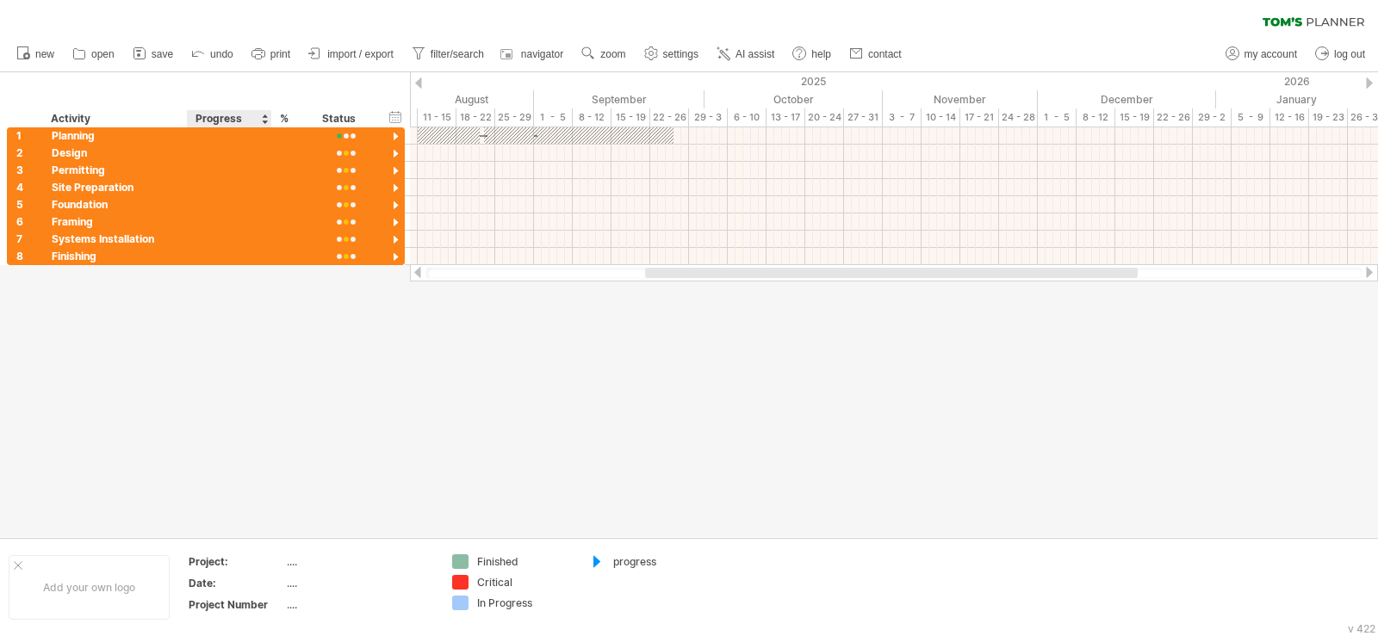
click at [219, 355] on div at bounding box center [689, 304] width 1378 height 465
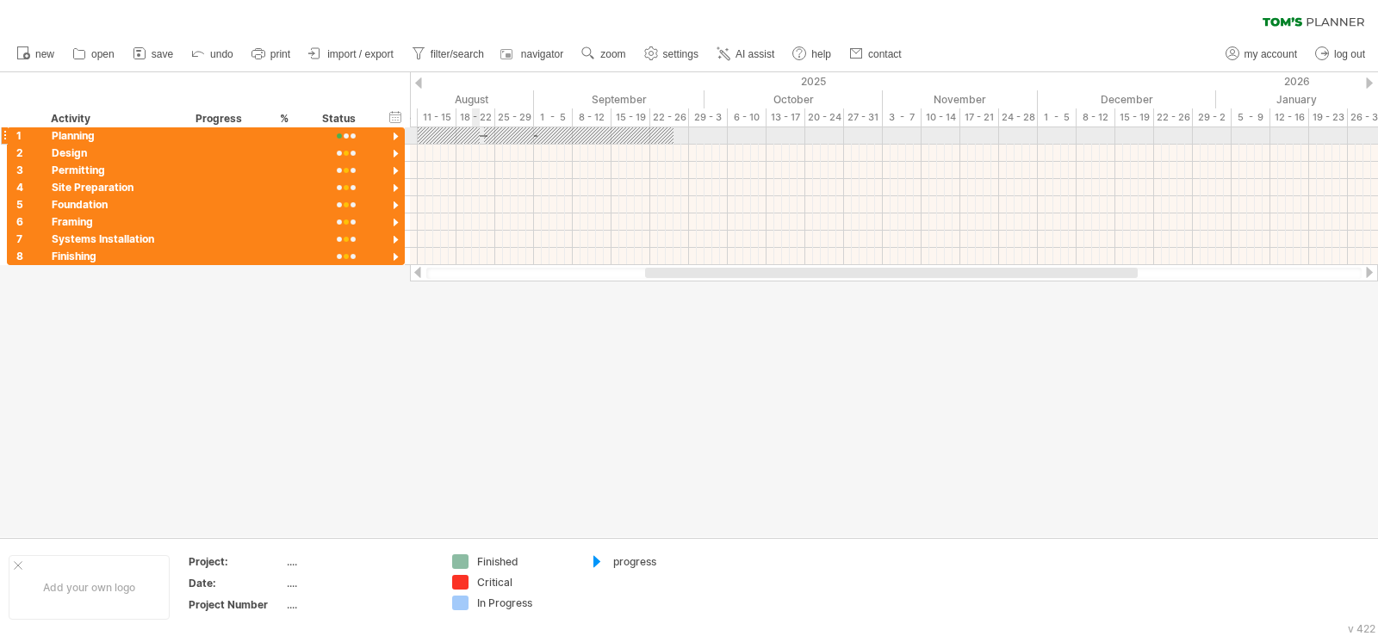
click at [473, 133] on div at bounding box center [449, 135] width 62 height 16
click at [486, 136] on div at bounding box center [579, 135] width 190 height 16
click at [469, 141] on div at bounding box center [449, 135] width 62 height 16
click at [447, 137] on div at bounding box center [449, 135] width 62 height 16
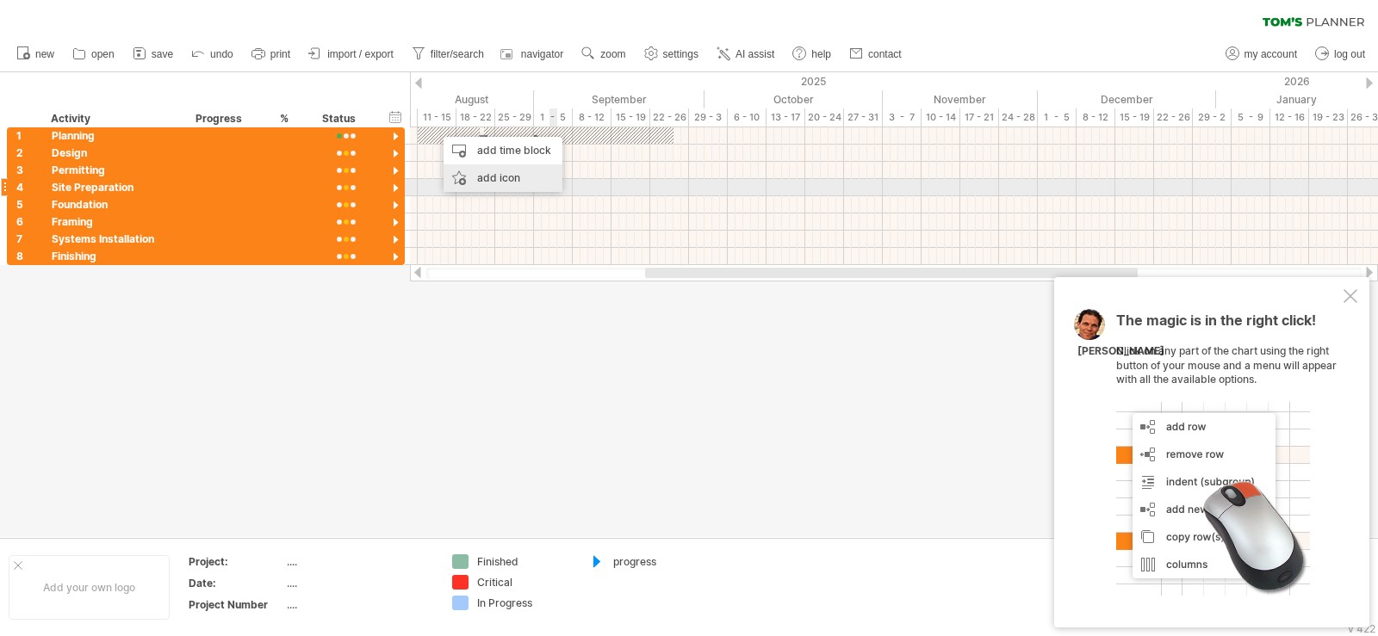
click at [504, 179] on div "add icon" at bounding box center [502, 178] width 119 height 28
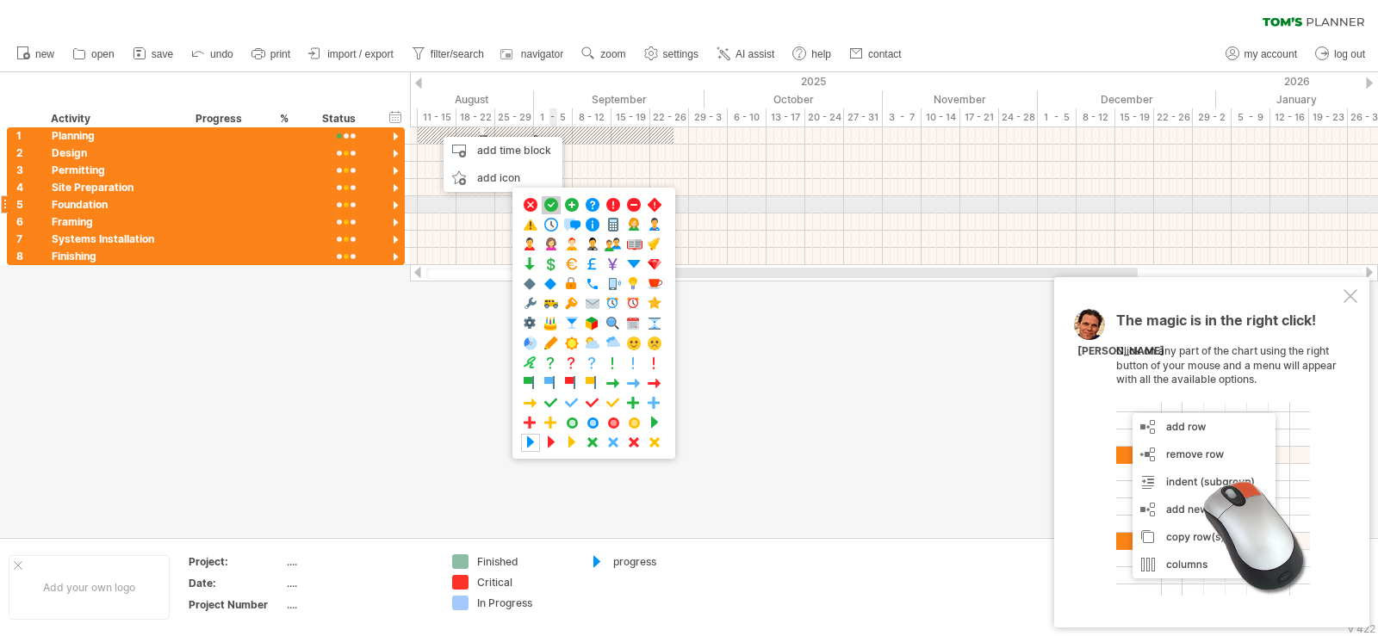
click at [548, 202] on span at bounding box center [550, 205] width 17 height 16
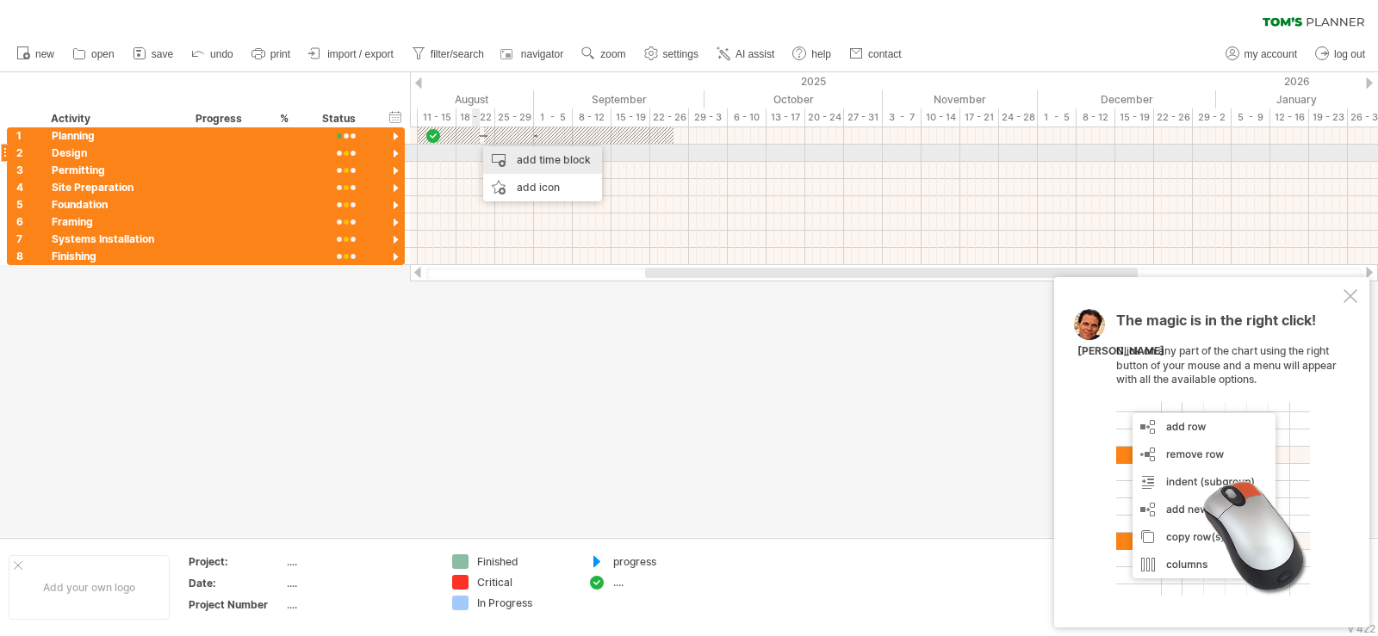
click at [542, 161] on div "add time block" at bounding box center [542, 160] width 119 height 28
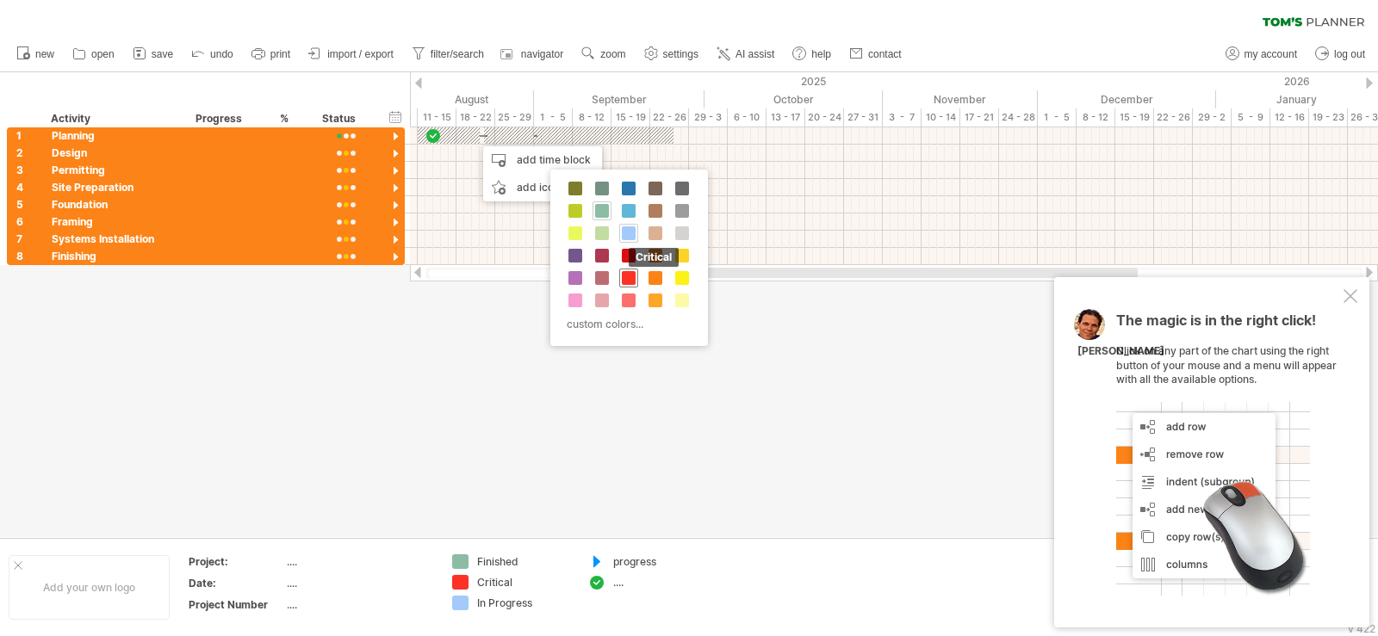
click at [631, 276] on span at bounding box center [629, 278] width 14 height 14
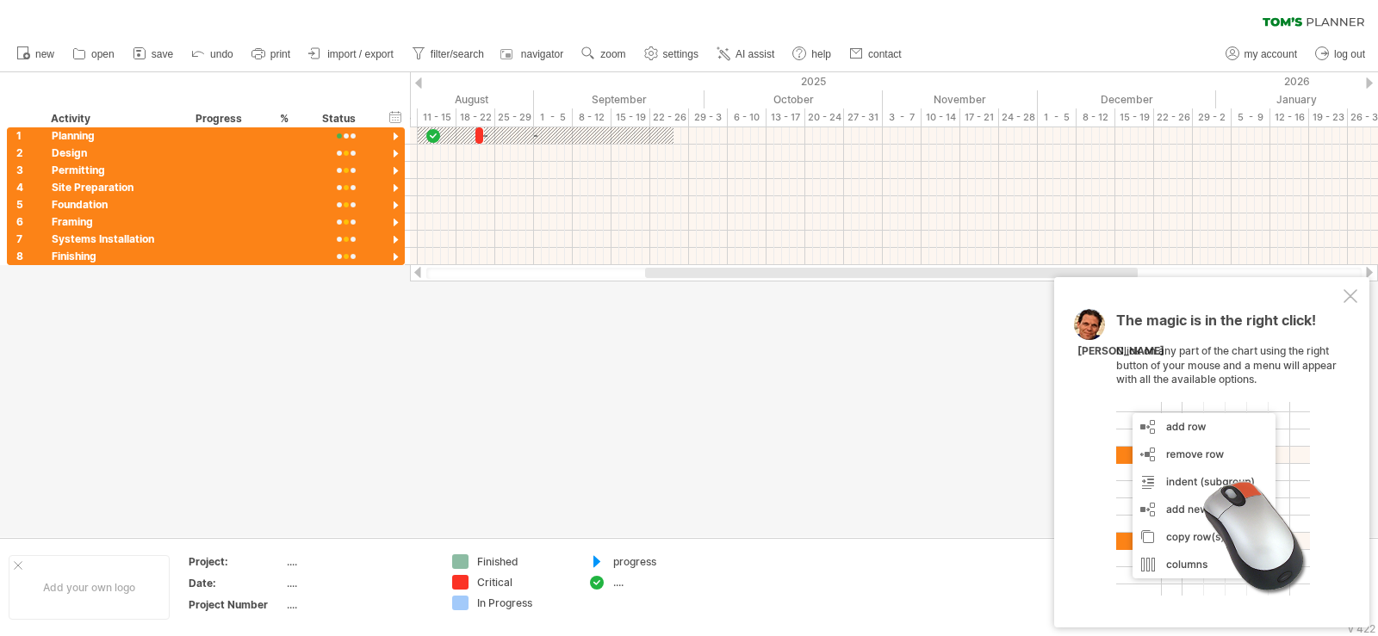
click at [630, 335] on div at bounding box center [689, 304] width 1378 height 465
click at [1346, 292] on div at bounding box center [1350, 296] width 14 height 14
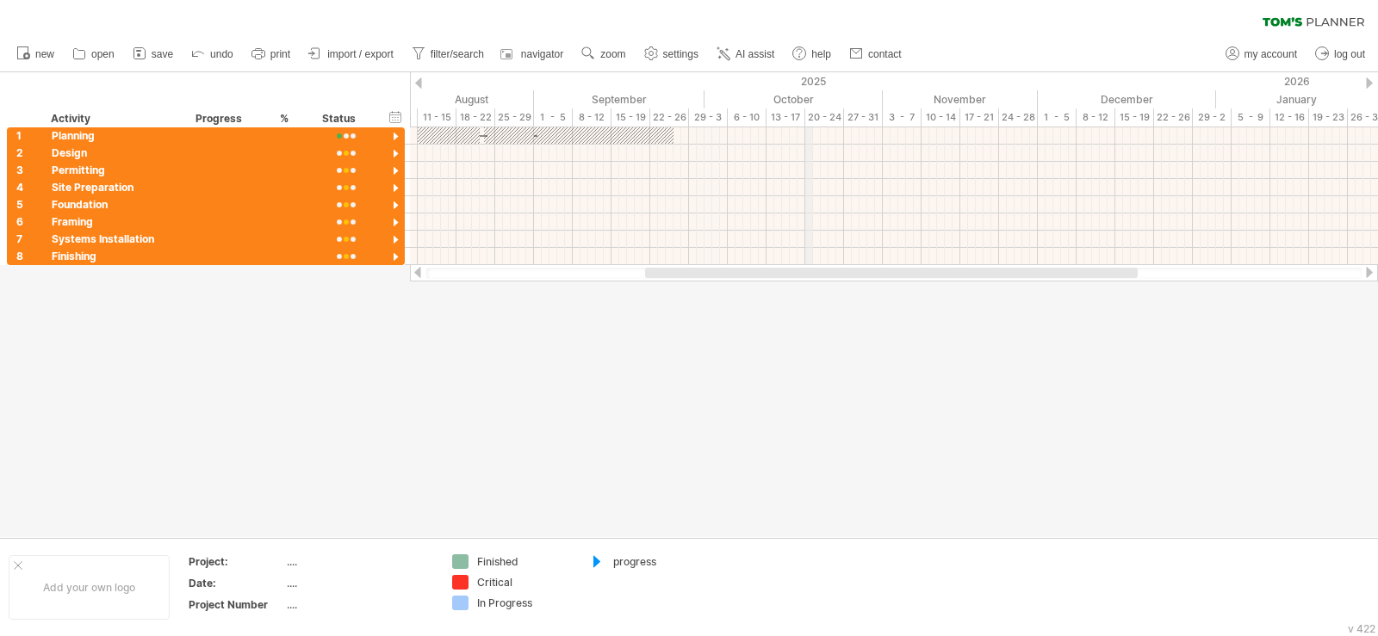
click at [812, 84] on div "2025" at bounding box center [204, 81] width 2022 height 18
click at [760, 55] on span "AI assist" at bounding box center [754, 54] width 39 height 12
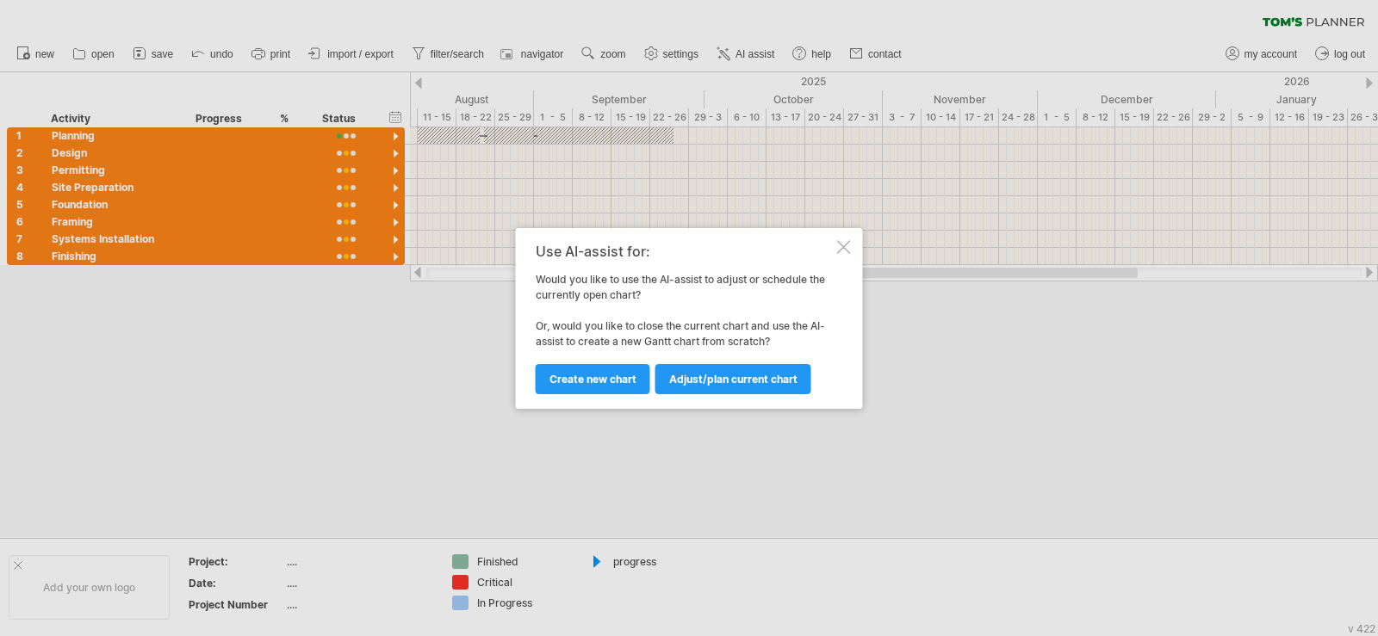
click at [840, 244] on div at bounding box center [844, 247] width 14 height 14
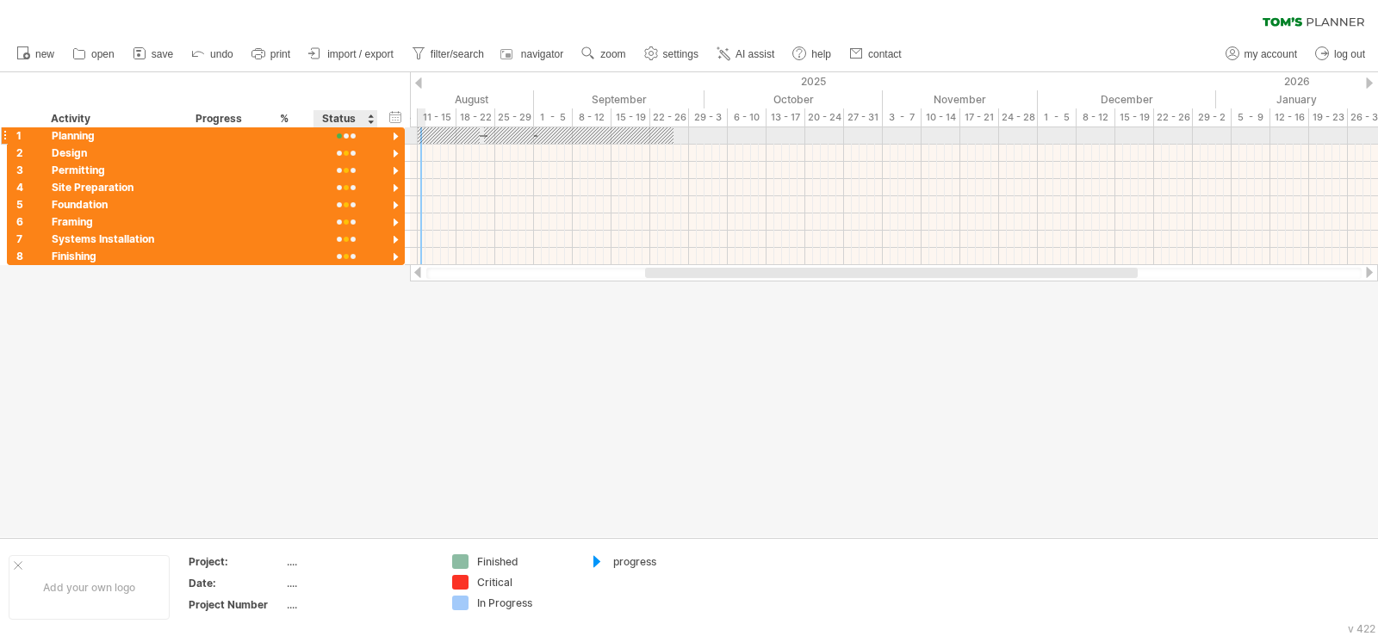
click at [398, 133] on div at bounding box center [395, 137] width 16 height 16
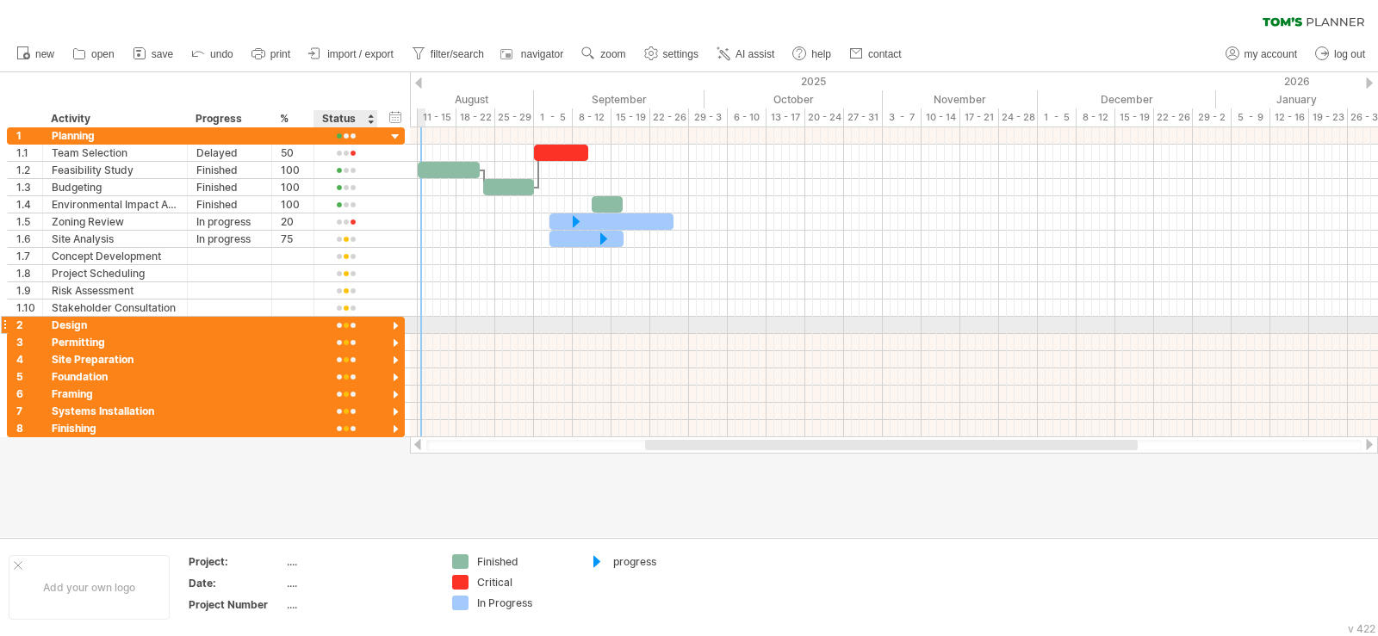
click at [392, 322] on div at bounding box center [395, 327] width 16 height 16
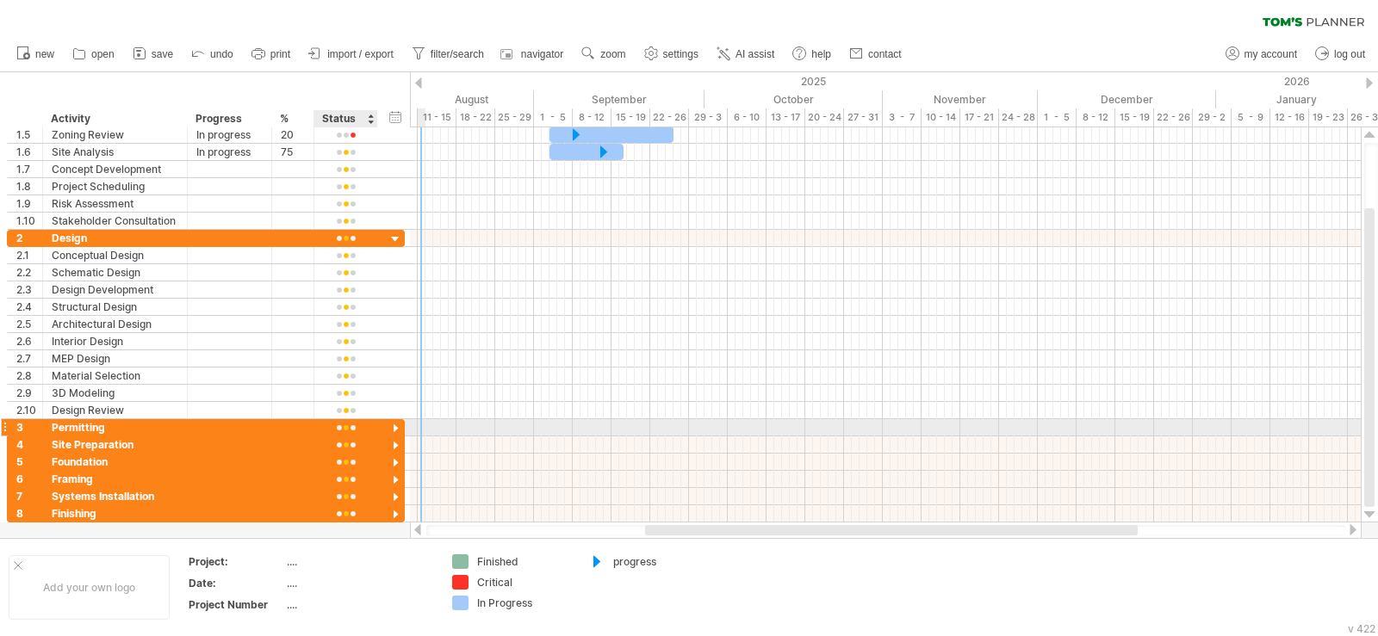
click at [393, 429] on div at bounding box center [395, 429] width 16 height 16
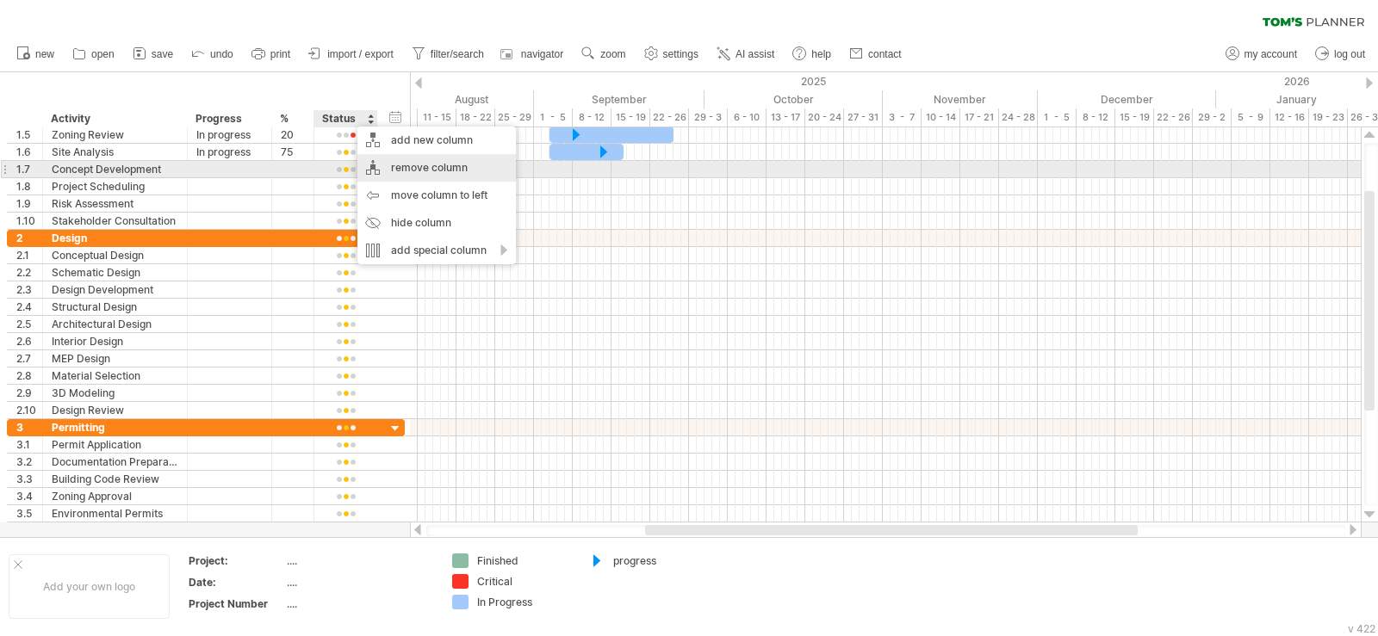
click at [411, 169] on div "remove column" at bounding box center [436, 168] width 158 height 28
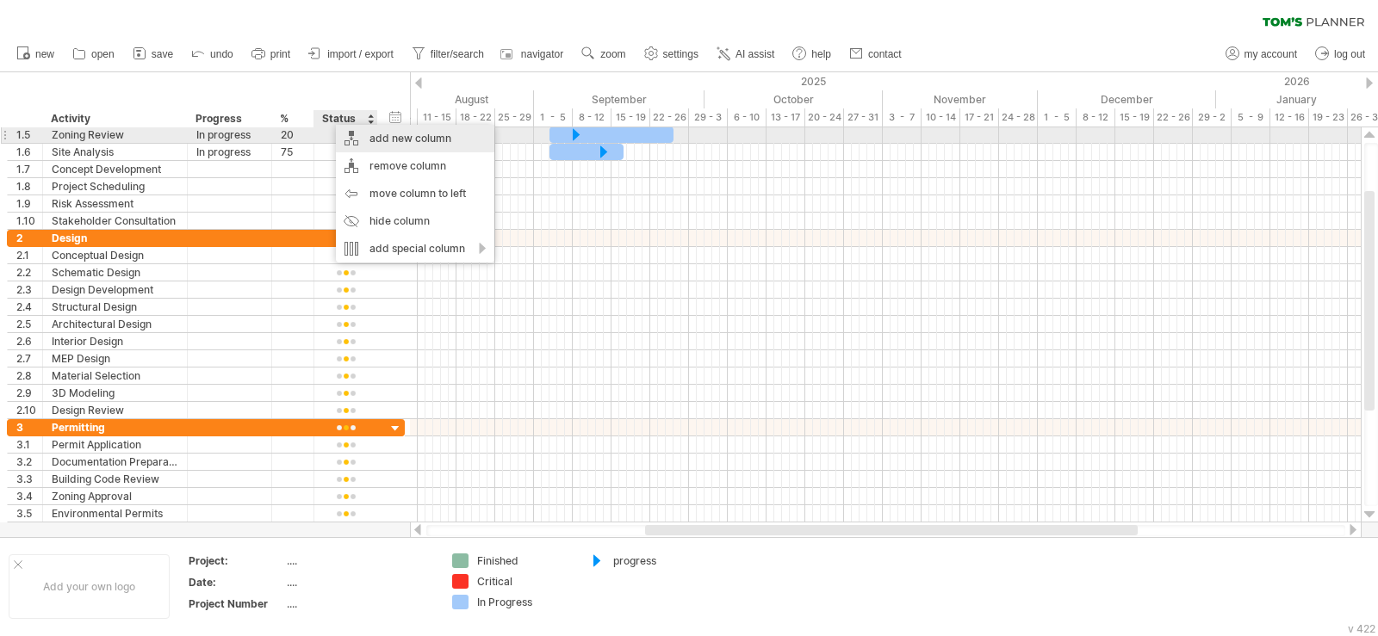
click at [398, 135] on div "add new column" at bounding box center [415, 139] width 158 height 28
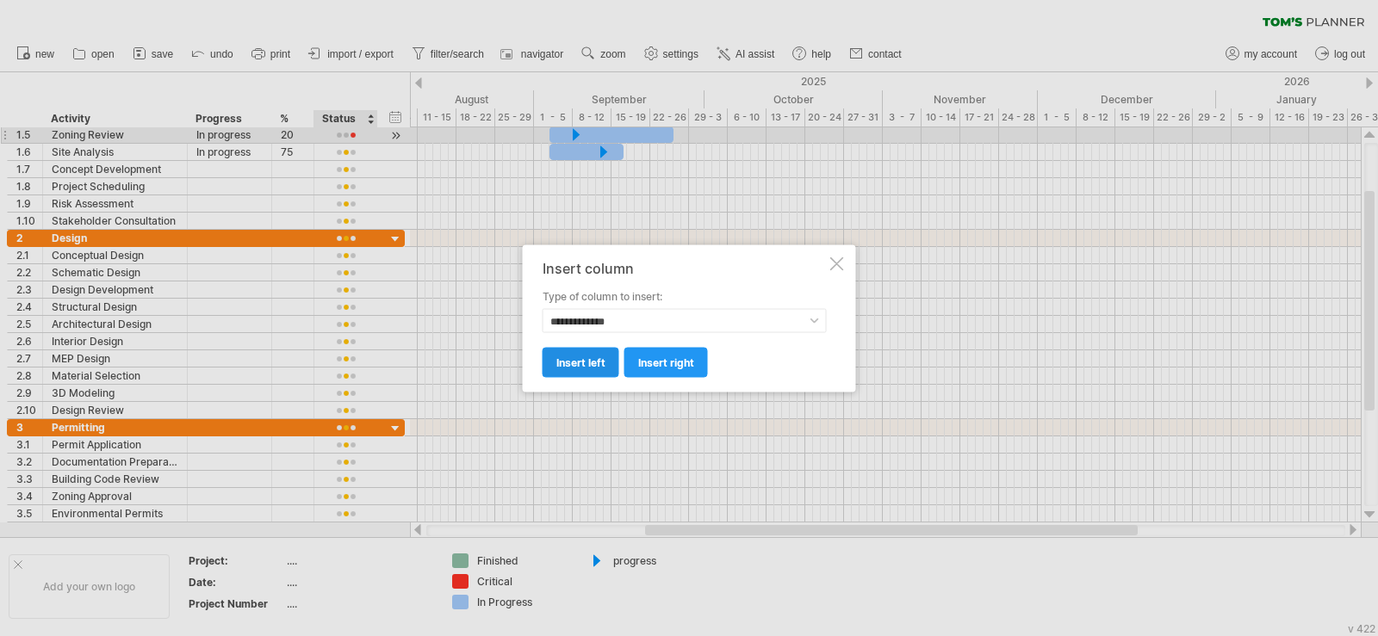
click at [585, 362] on span "insert left" at bounding box center [580, 362] width 49 height 13
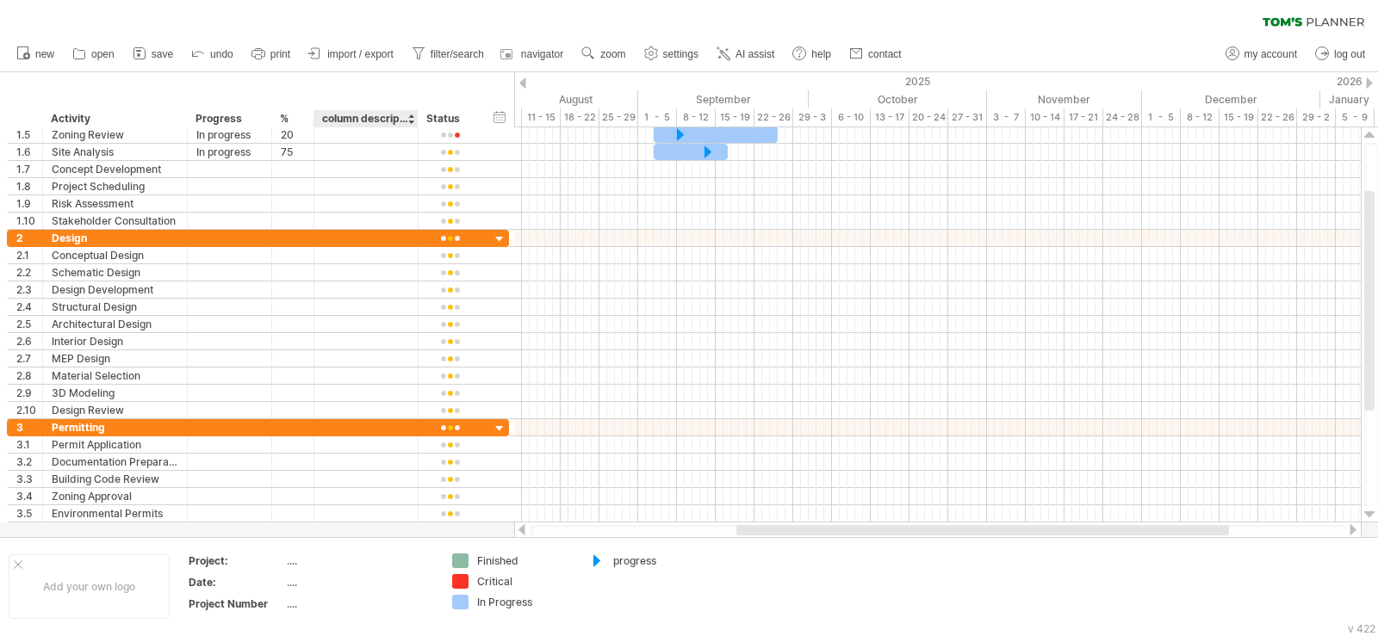
click at [393, 124] on div "column description" at bounding box center [365, 118] width 86 height 17
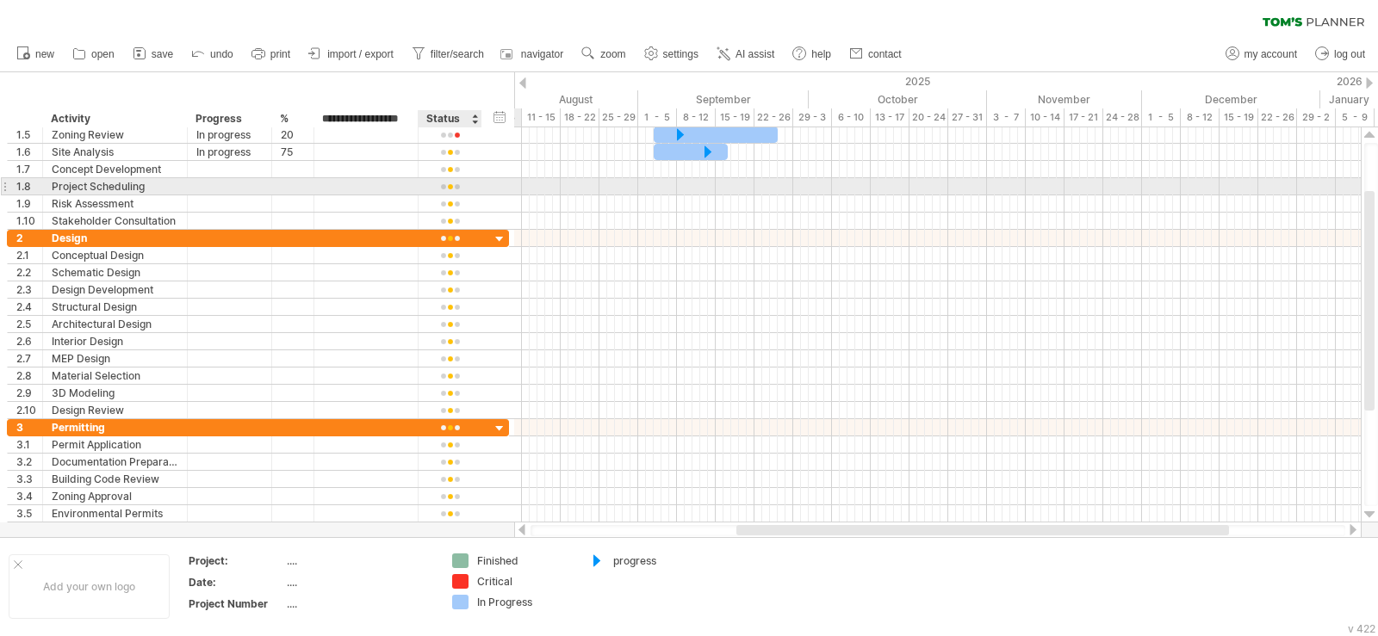
click at [492, 193] on div "**********" at bounding box center [258, 186] width 502 height 17
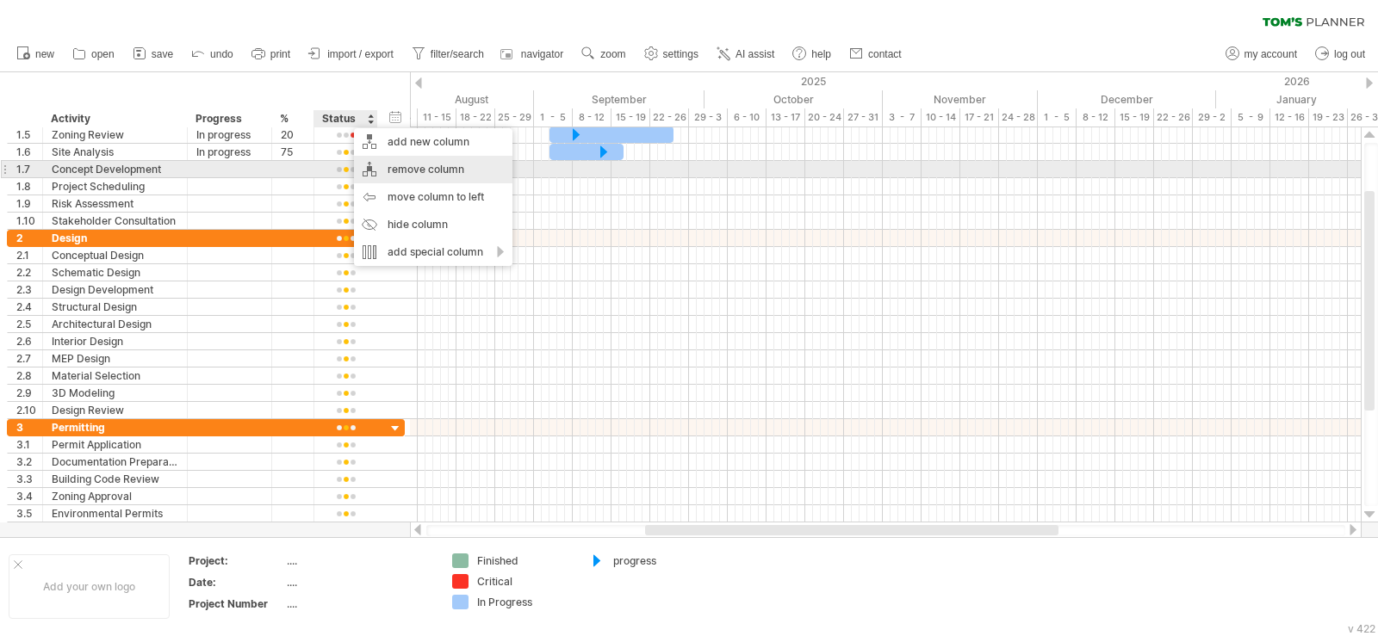
click at [421, 169] on div "remove column" at bounding box center [433, 170] width 158 height 28
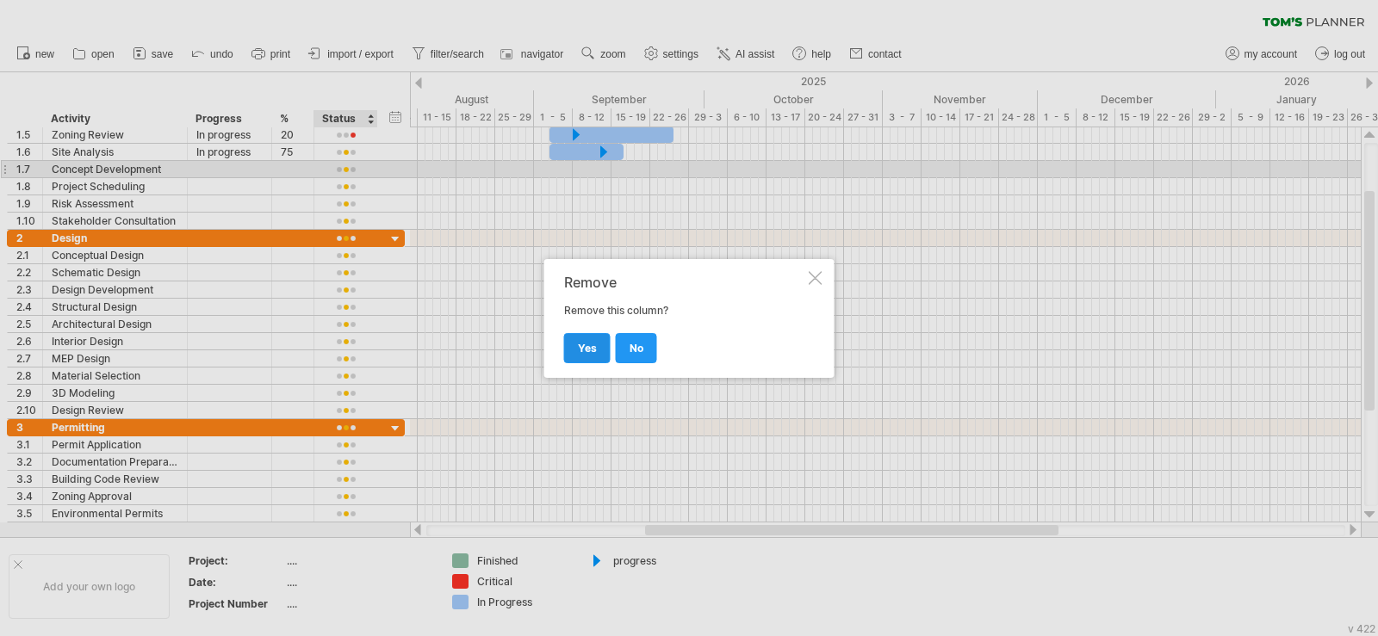
click at [585, 342] on span "yes" at bounding box center [587, 348] width 19 height 13
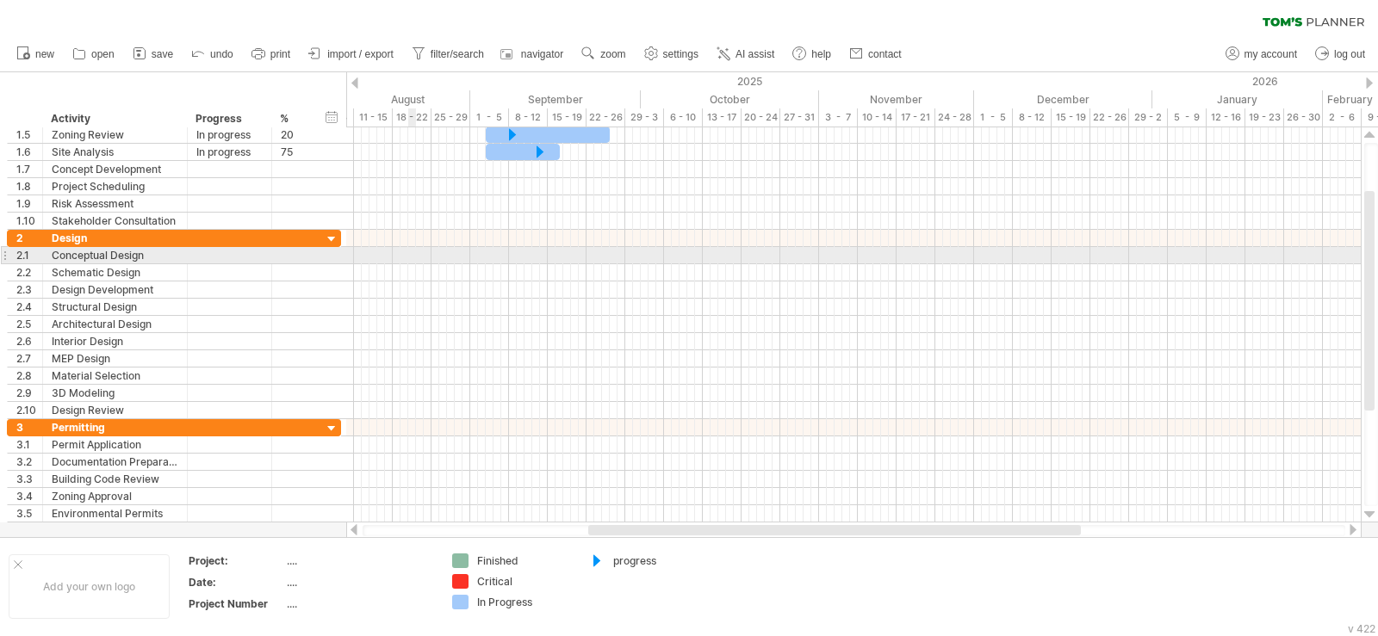
click at [410, 248] on div at bounding box center [853, 255] width 1014 height 17
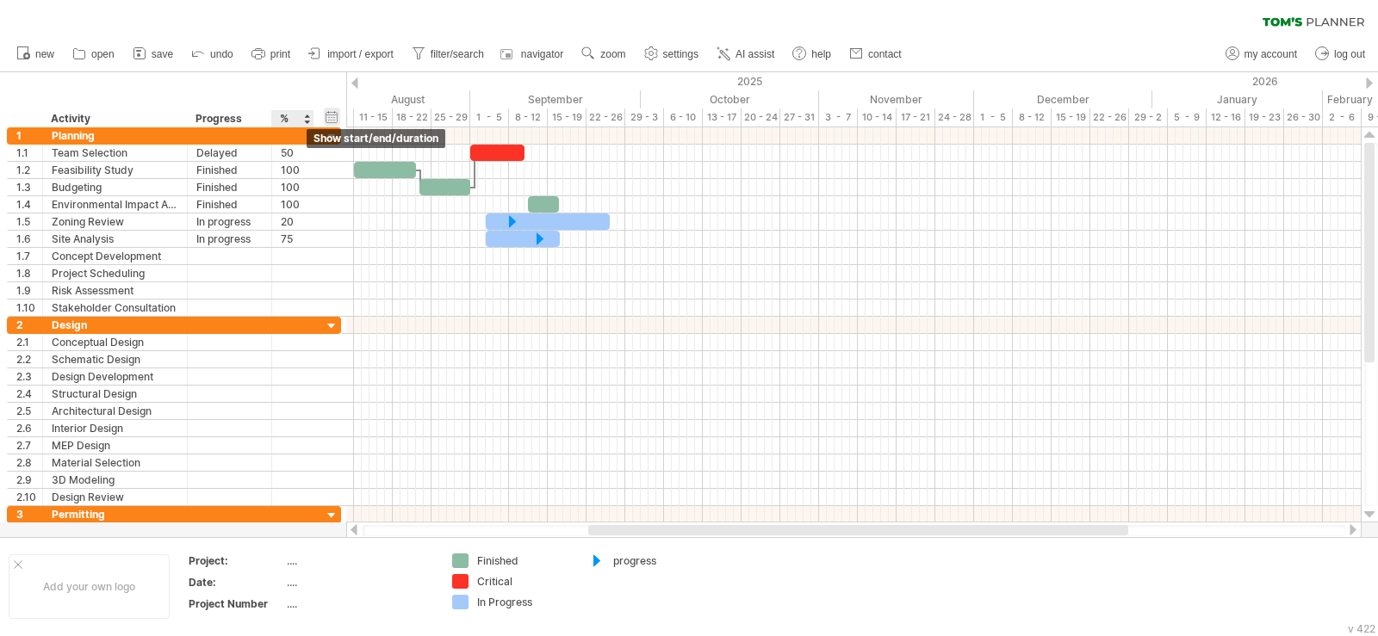
click at [331, 117] on div "hide start/end/duration show start/end/duration" at bounding box center [332, 117] width 16 height 18
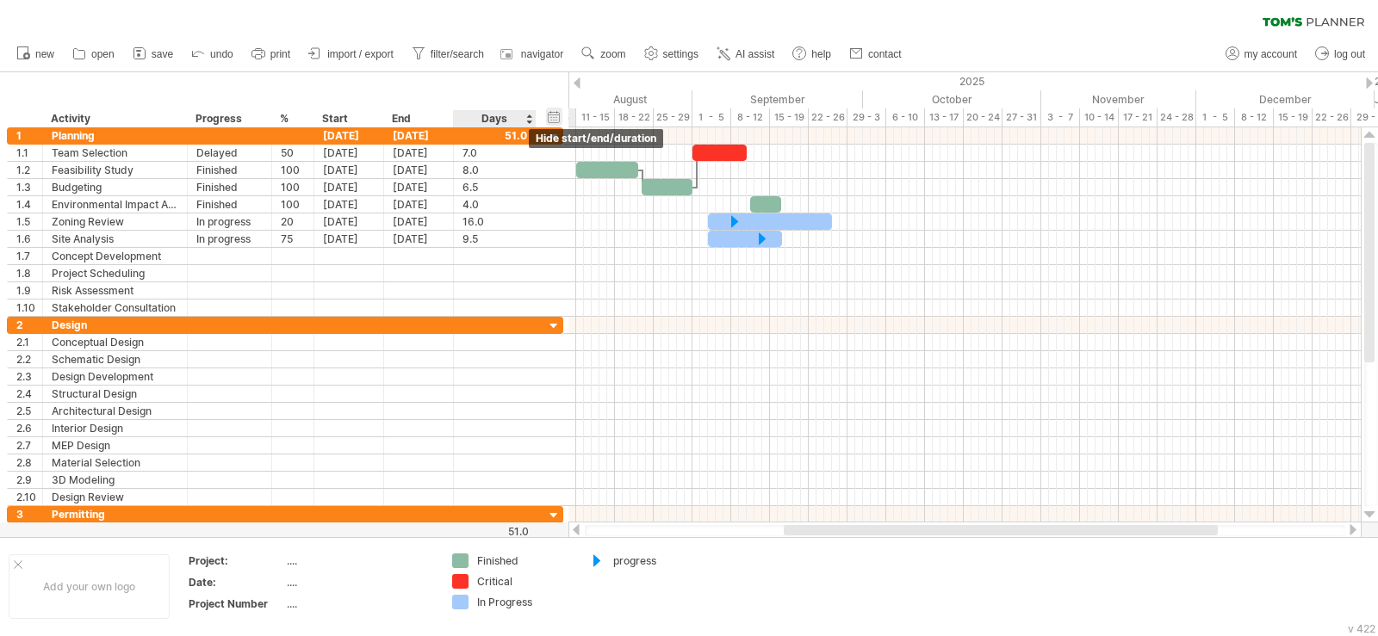
click at [559, 118] on div "hide start/end/duration show start/end/duration" at bounding box center [554, 117] width 16 height 18
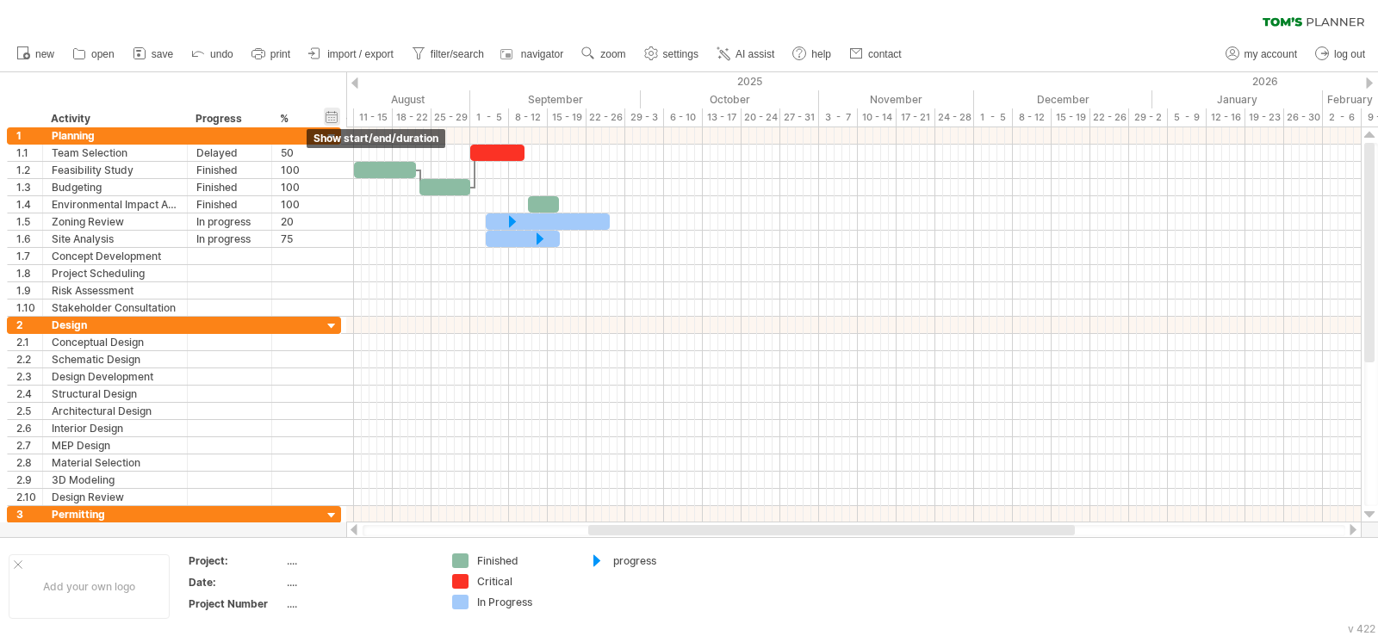
click at [333, 114] on div "hide start/end/duration show start/end/duration" at bounding box center [332, 117] width 16 height 18
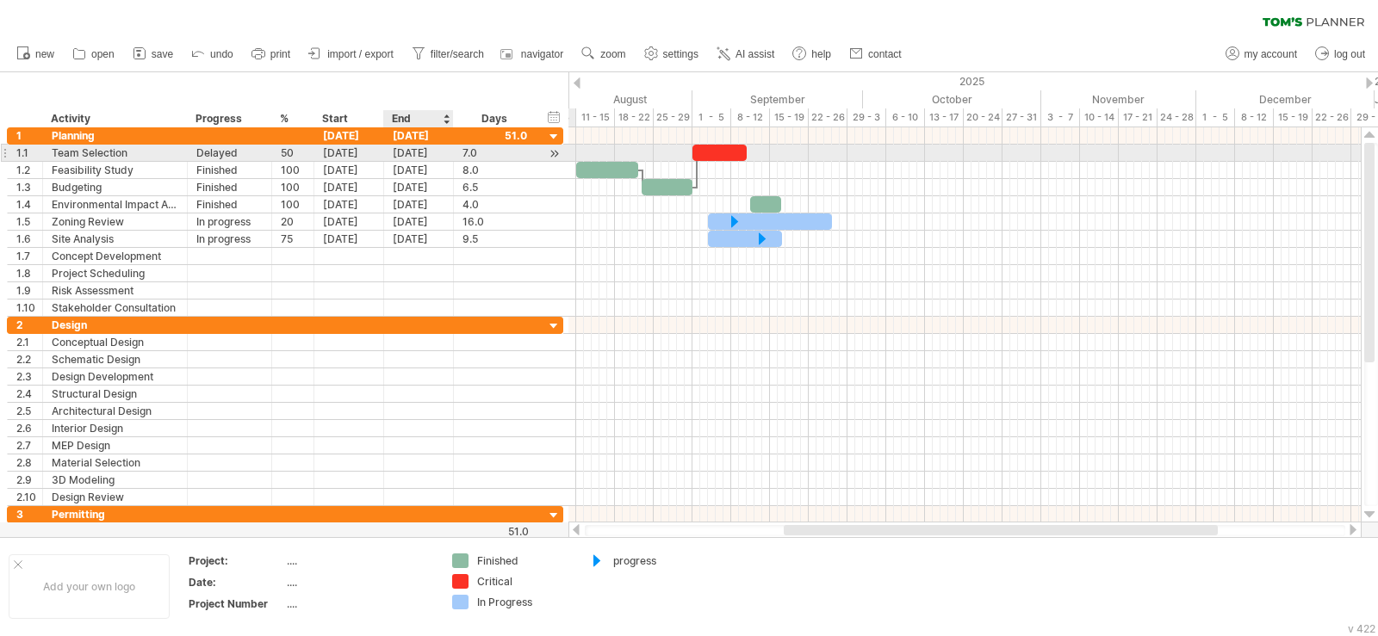
click at [417, 156] on div "[DATE]" at bounding box center [419, 153] width 70 height 16
click at [477, 152] on div "7.0" at bounding box center [494, 153] width 65 height 16
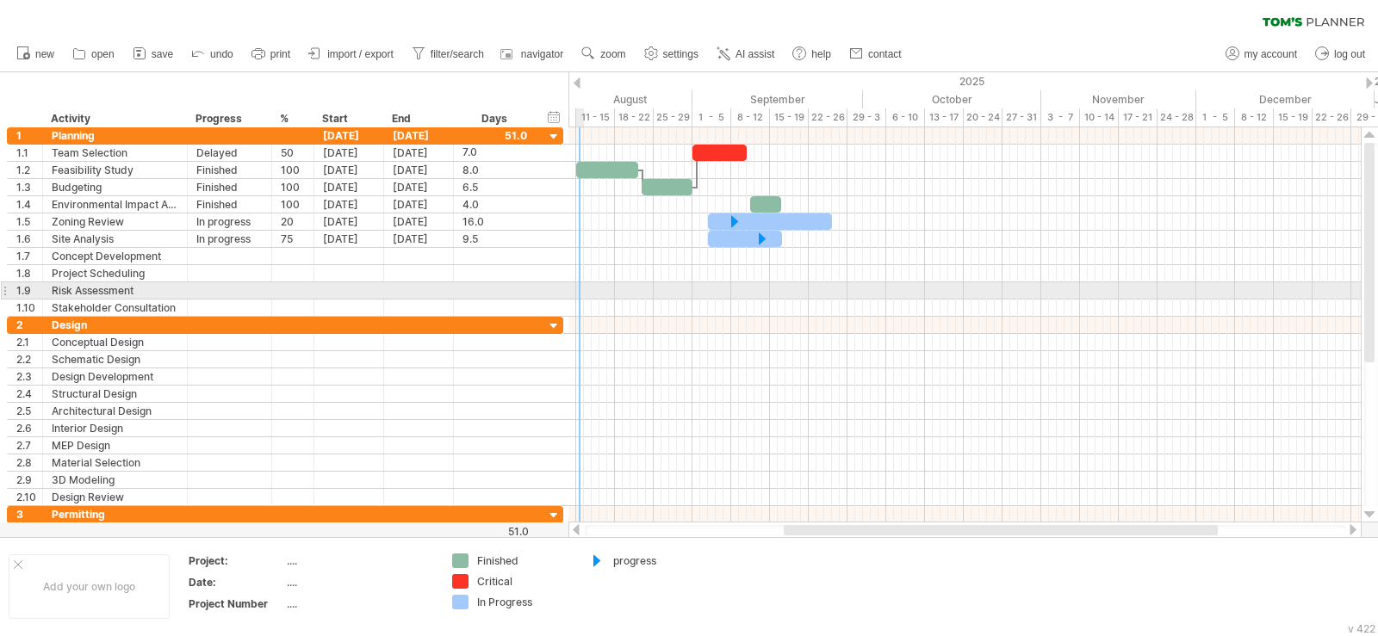
click at [578, 293] on div at bounding box center [964, 290] width 792 height 17
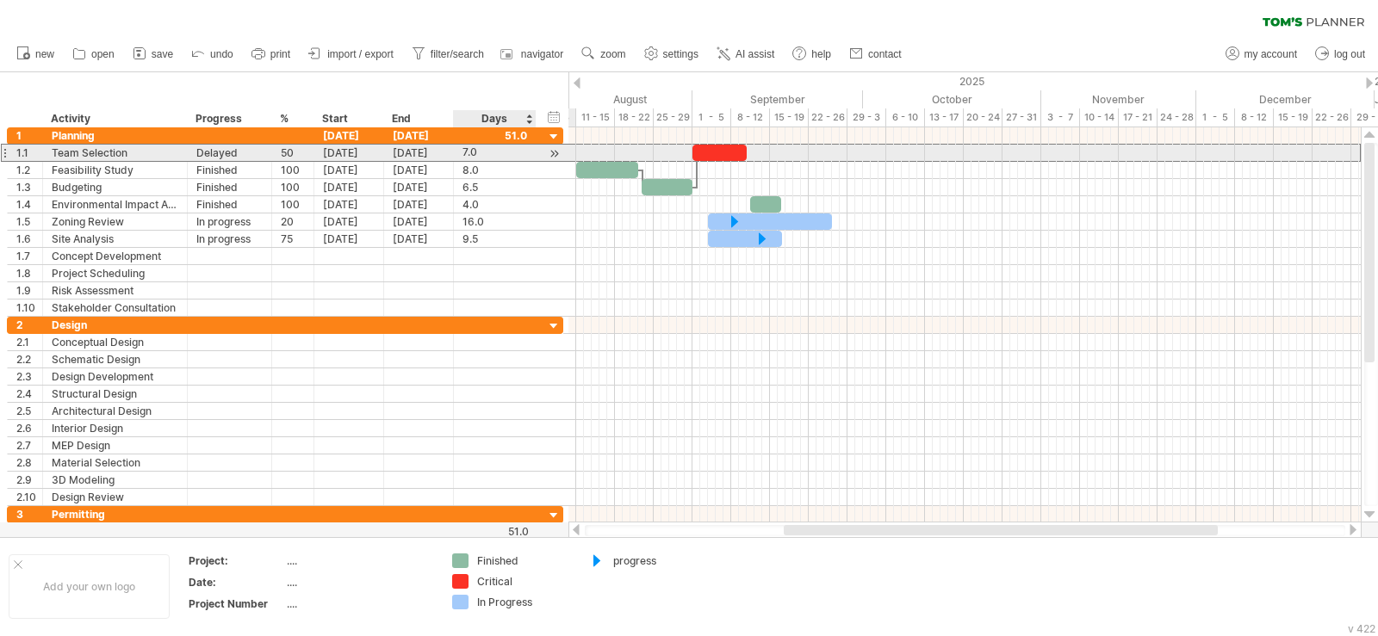
click at [484, 152] on div "7.0" at bounding box center [494, 153] width 65 height 16
type input "**"
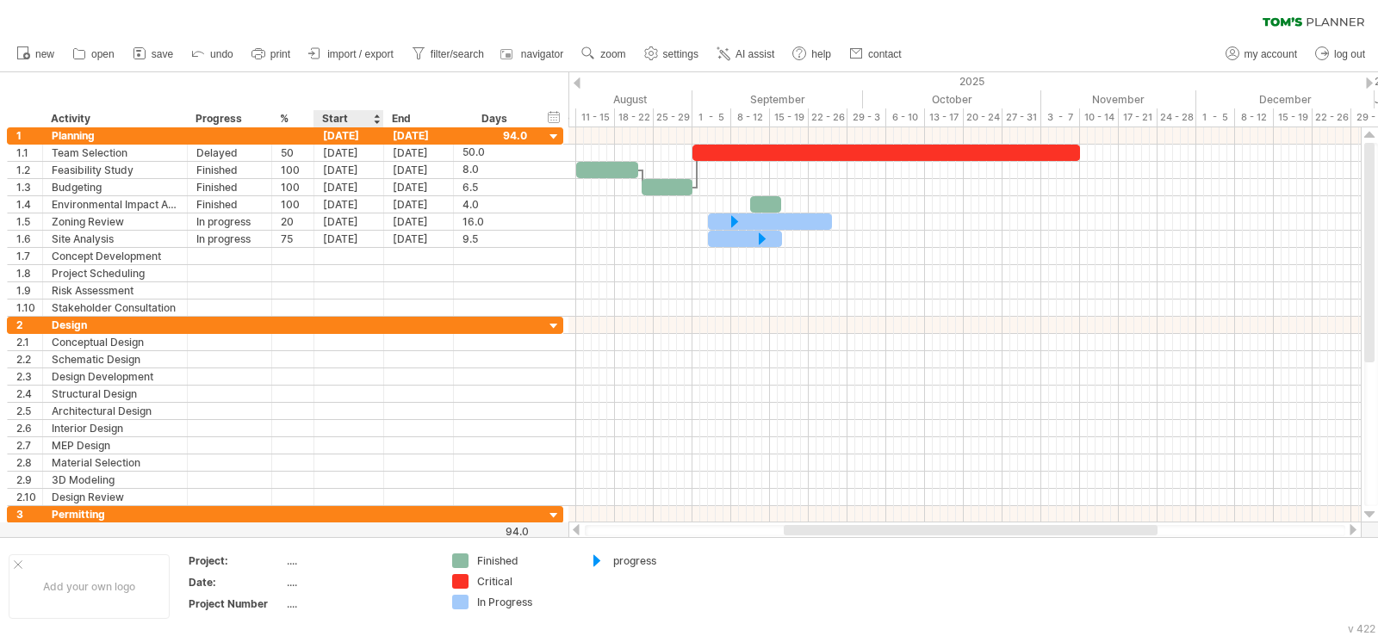
click at [341, 122] on div "Start" at bounding box center [348, 118] width 52 height 17
click at [350, 129] on div "[DATE]" at bounding box center [349, 135] width 70 height 16
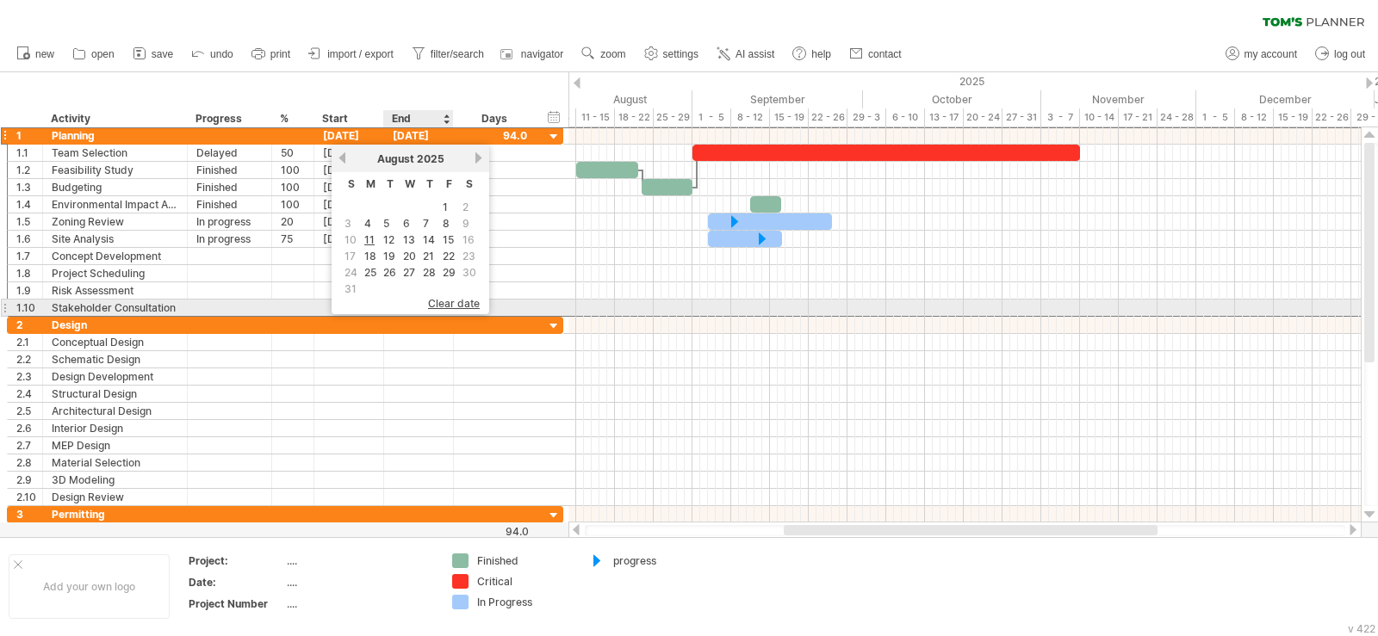
click at [442, 304] on span "clear date" at bounding box center [454, 303] width 52 height 13
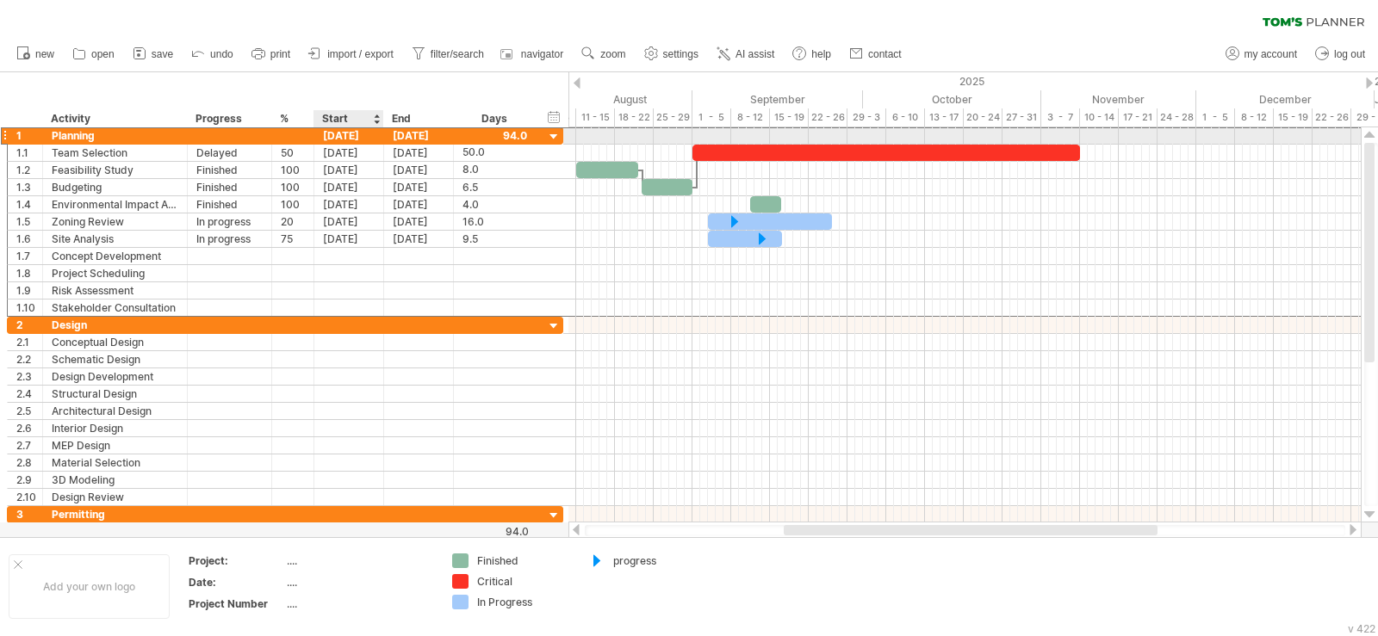
click at [353, 140] on div "[DATE]" at bounding box center [349, 135] width 70 height 16
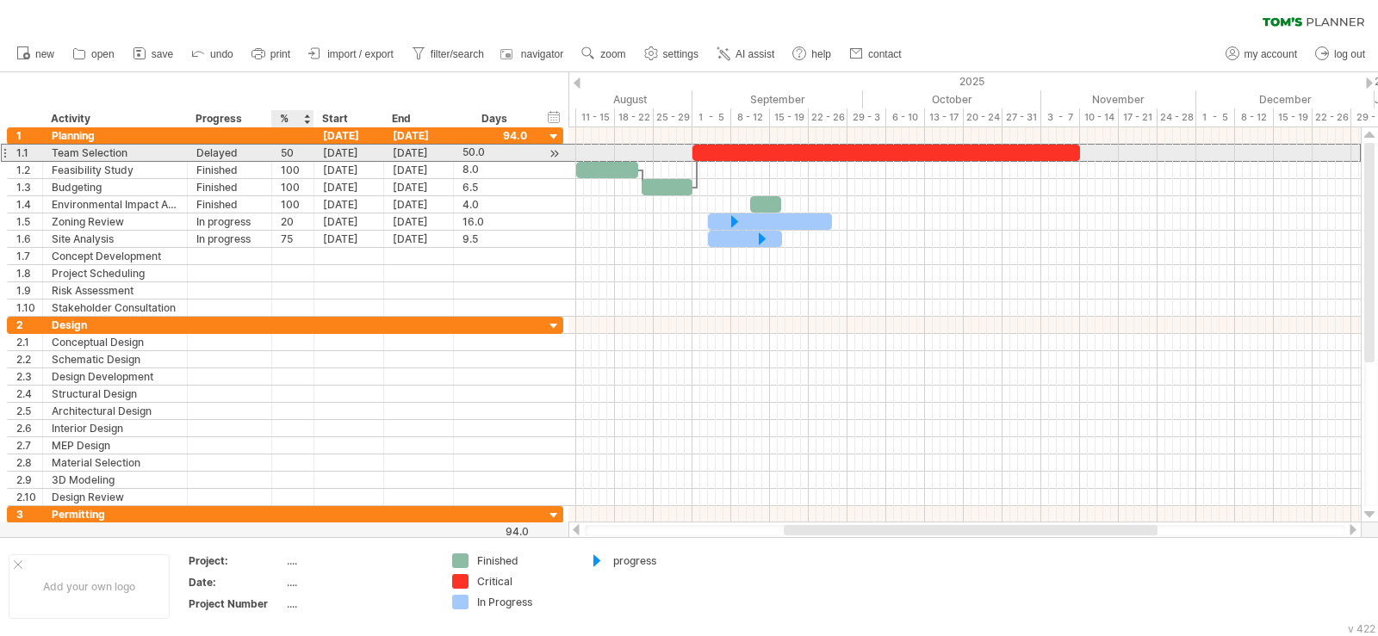
click at [317, 150] on div "[DATE]" at bounding box center [349, 153] width 70 height 16
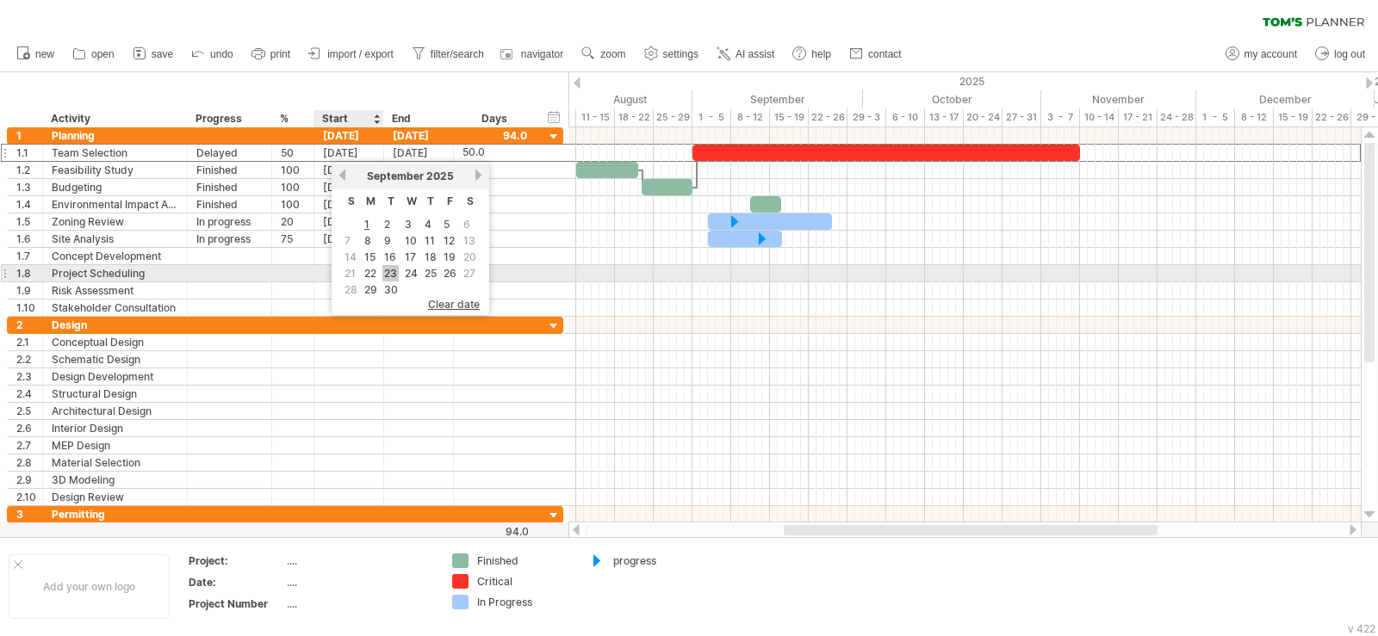
click at [390, 271] on link "23" at bounding box center [390, 273] width 16 height 16
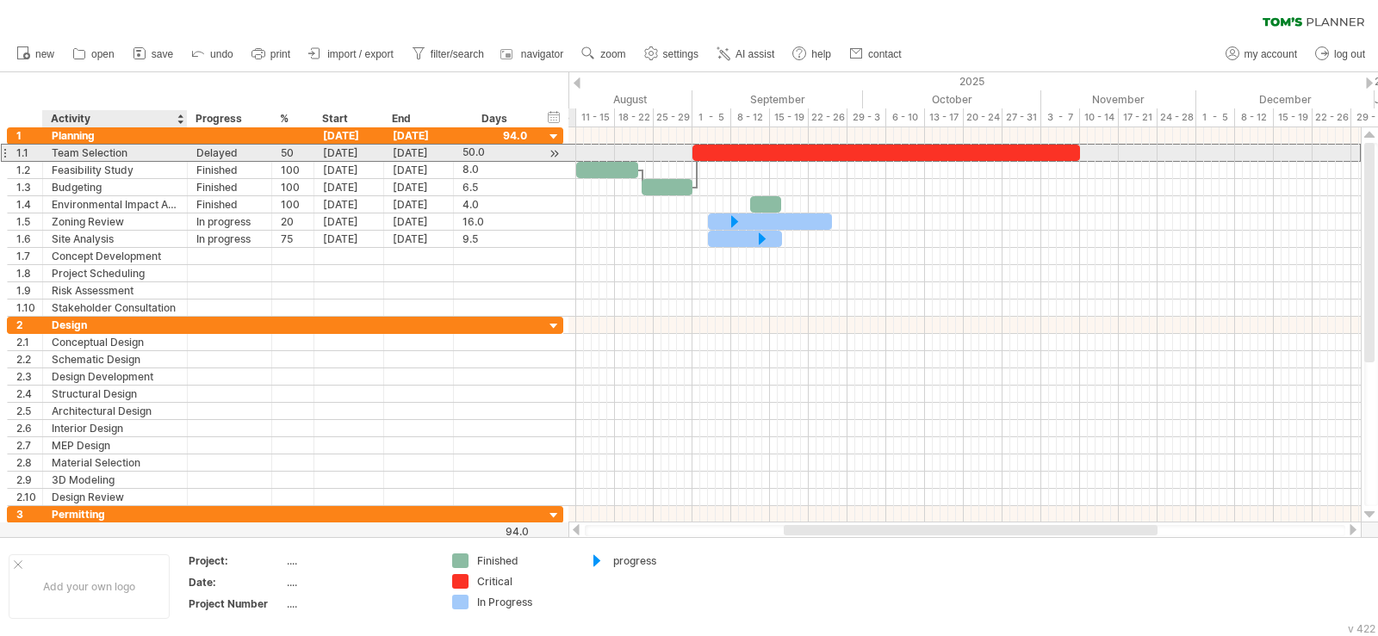
click at [84, 153] on div "Team Selection" at bounding box center [115, 153] width 127 height 16
drag, startPoint x: 135, startPoint y: 155, endPoint x: 42, endPoint y: 155, distance: 93.0
click at [42, 155] on div "**********" at bounding box center [285, 153] width 556 height 18
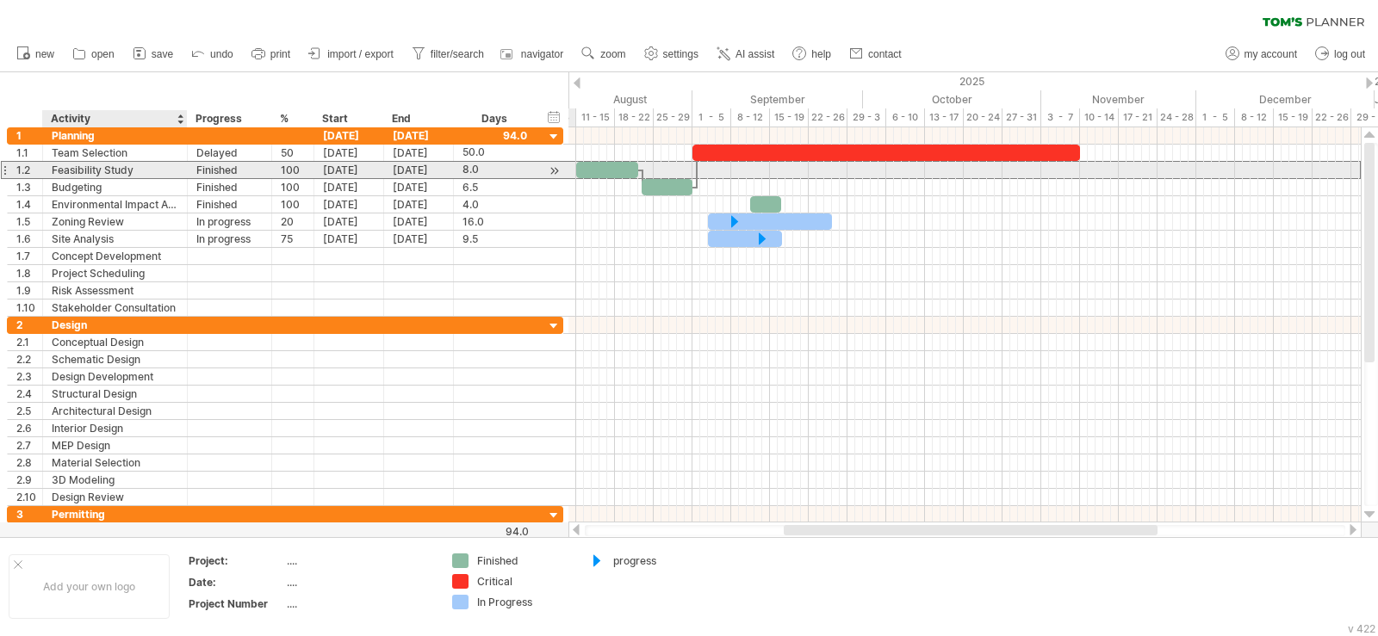
click at [133, 170] on div "Feasibility Study" at bounding box center [115, 170] width 127 height 16
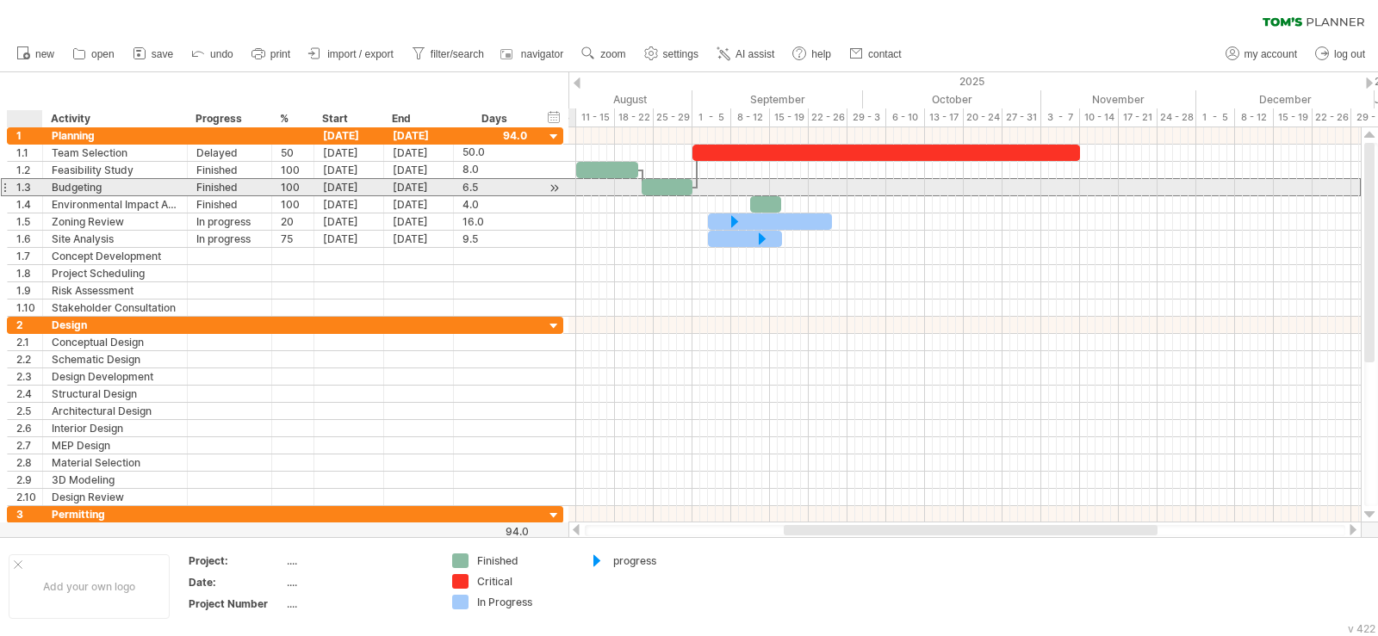
drag, startPoint x: 104, startPoint y: 188, endPoint x: 44, endPoint y: 189, distance: 60.3
click at [44, 189] on div "********* Budgeting" at bounding box center [115, 187] width 145 height 16
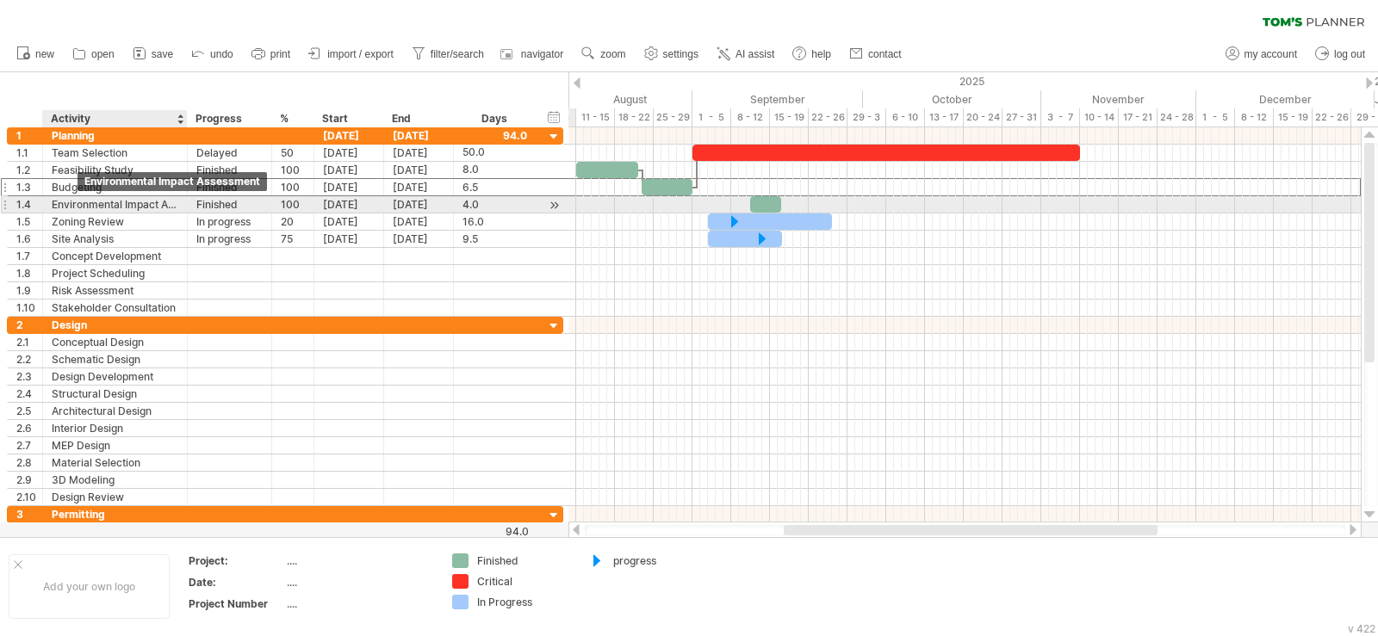
click at [120, 206] on div "Environmental Impact Assessment" at bounding box center [115, 204] width 127 height 16
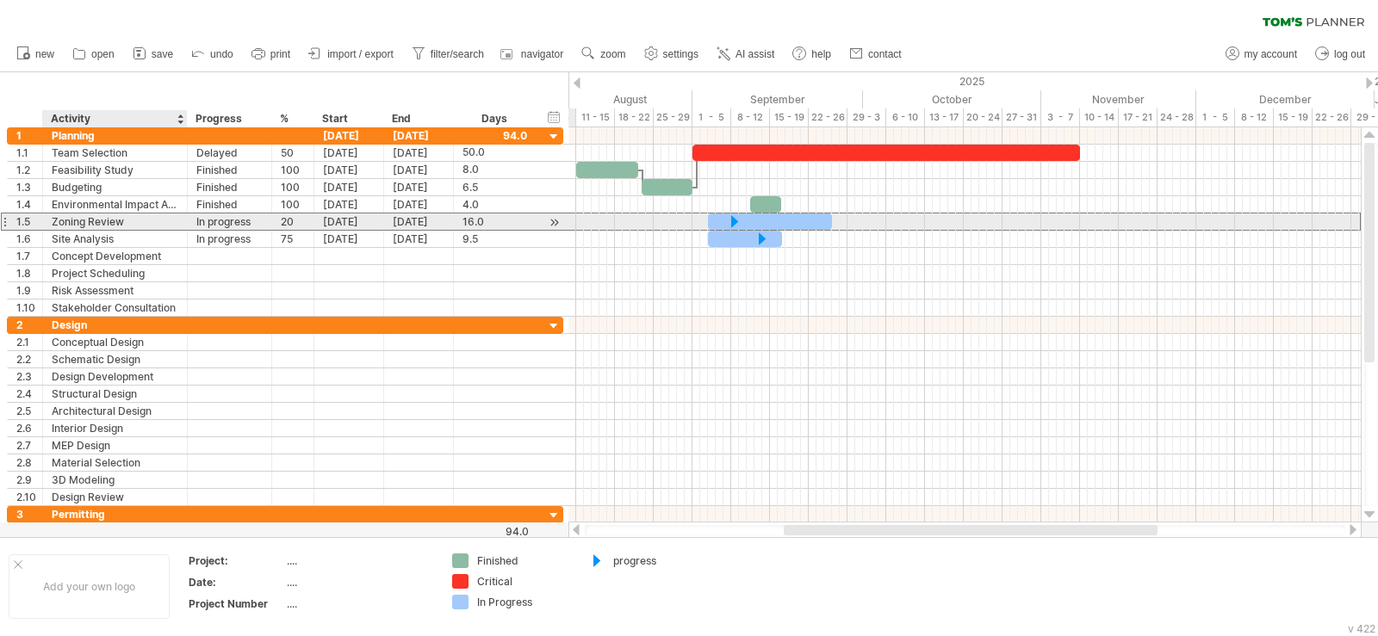
click at [111, 224] on div "Zoning Review" at bounding box center [115, 222] width 127 height 16
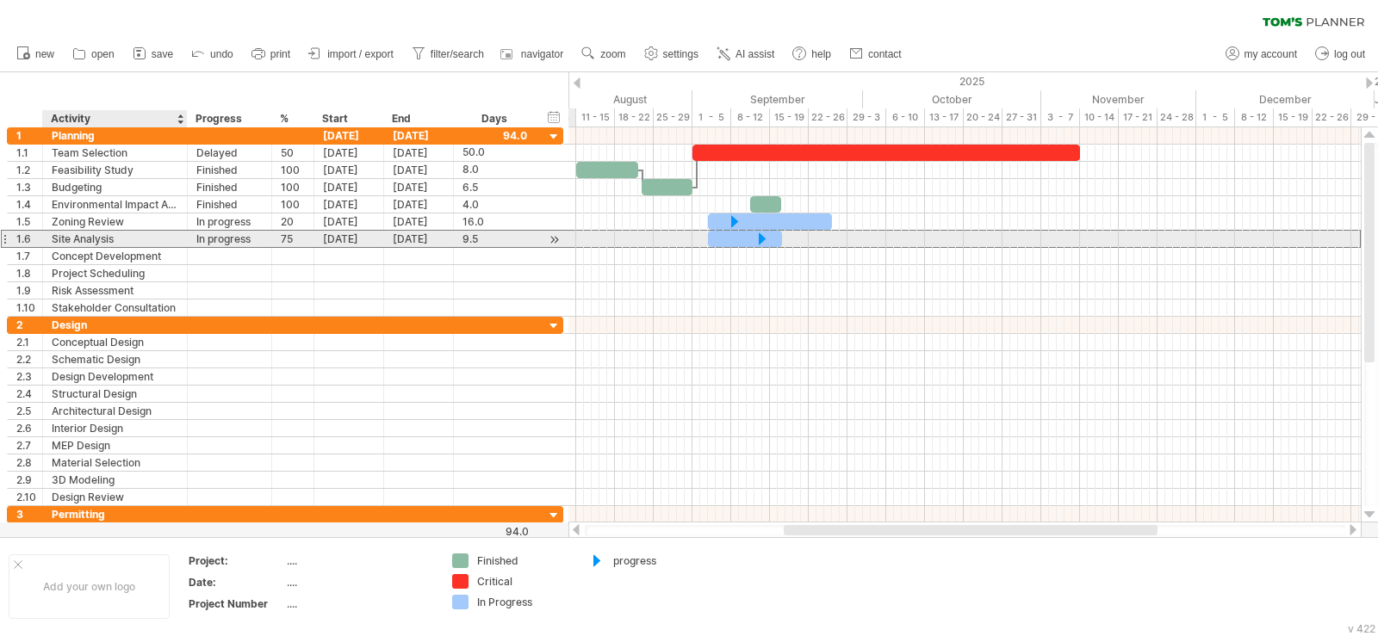
click at [121, 243] on div "Site Analysis" at bounding box center [115, 239] width 127 height 16
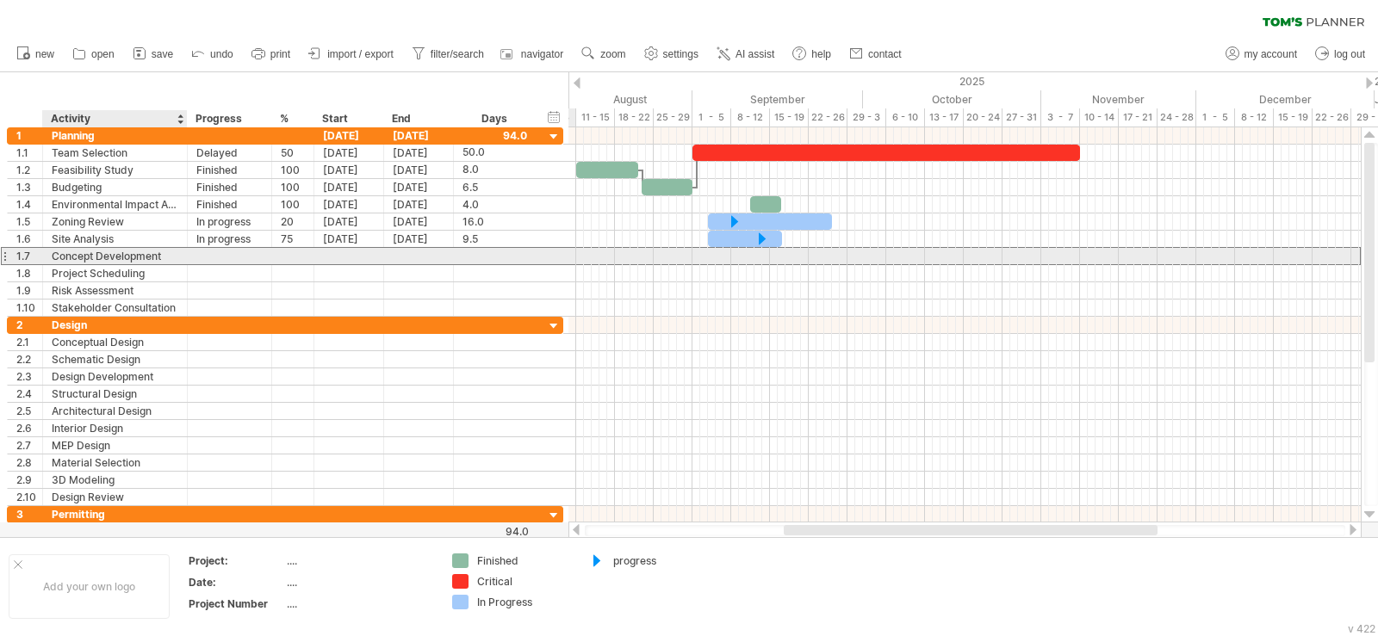
click at [121, 255] on div "Concept Development" at bounding box center [115, 256] width 127 height 16
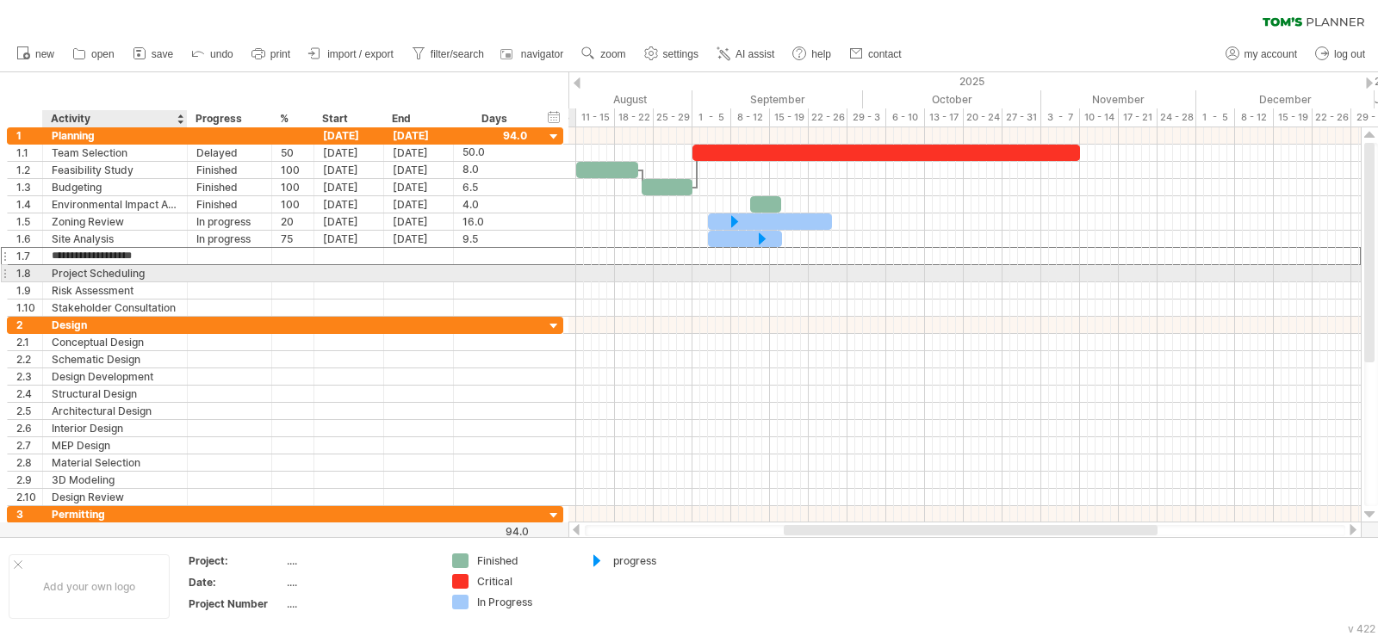
click at [134, 275] on div "Project Scheduling" at bounding box center [115, 273] width 127 height 16
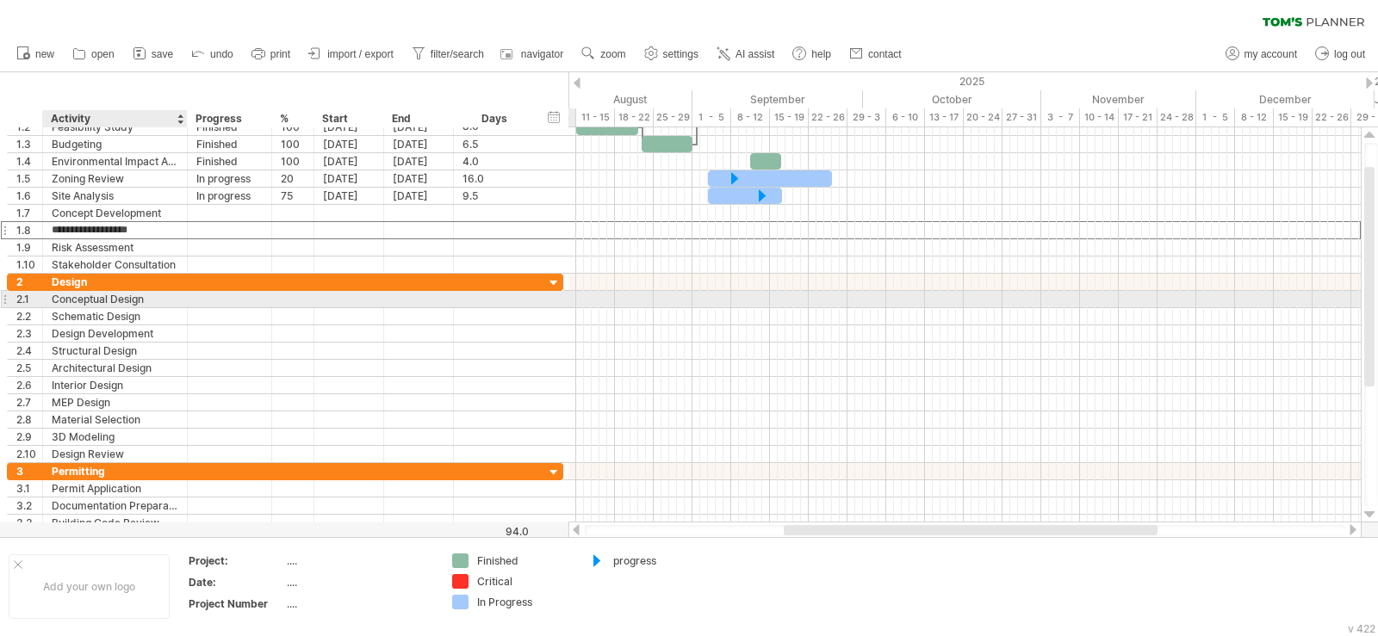
click at [140, 298] on div "Conceptual Design" at bounding box center [115, 299] width 127 height 16
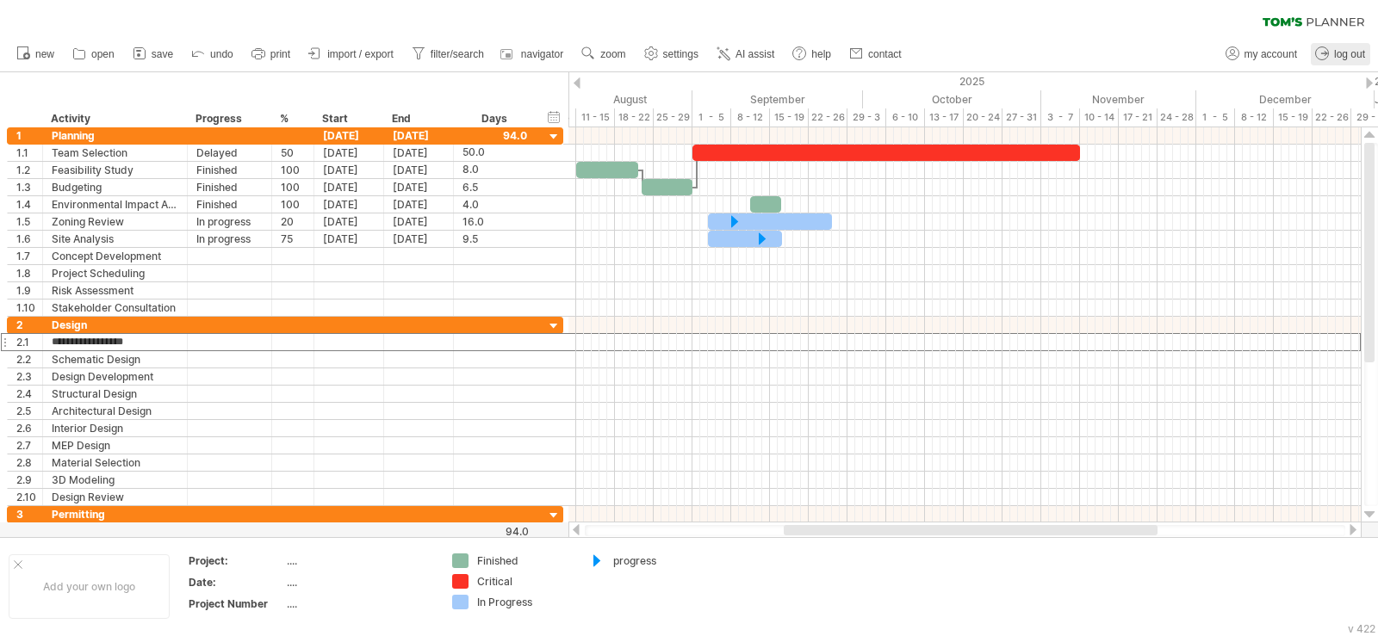
click at [1327, 49] on circle at bounding box center [1321, 53] width 13 height 13
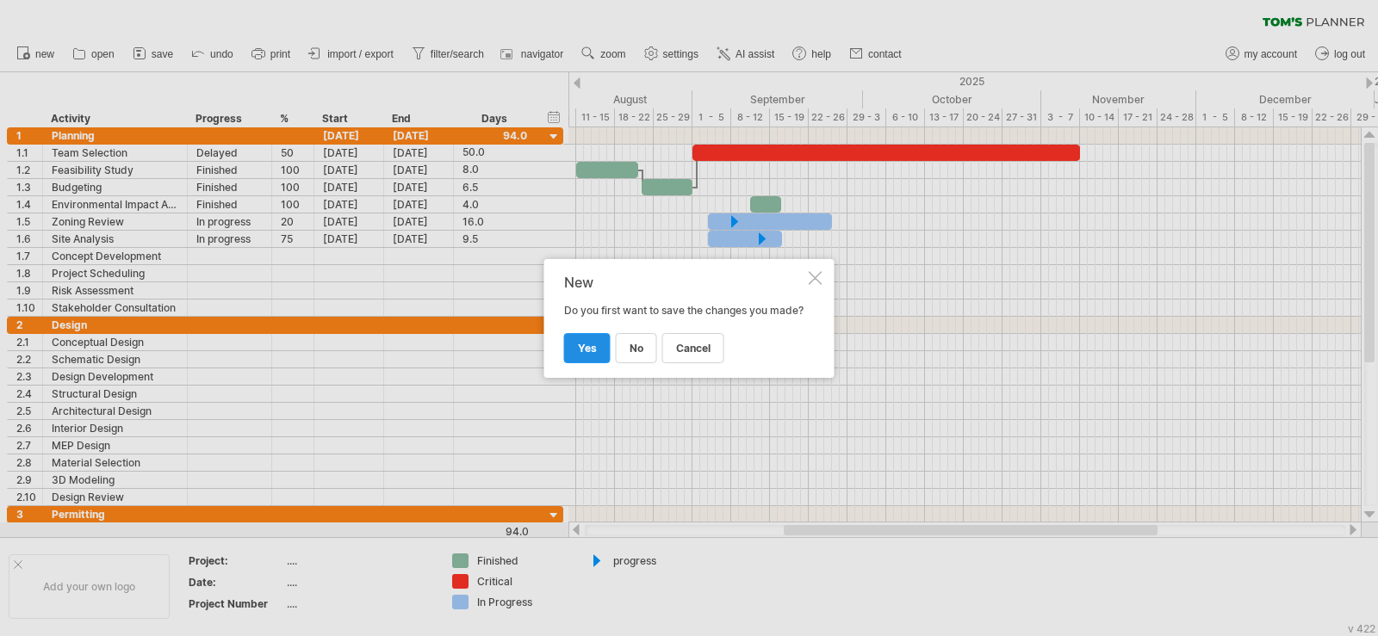
click at [578, 352] on span "yes" at bounding box center [587, 348] width 19 height 13
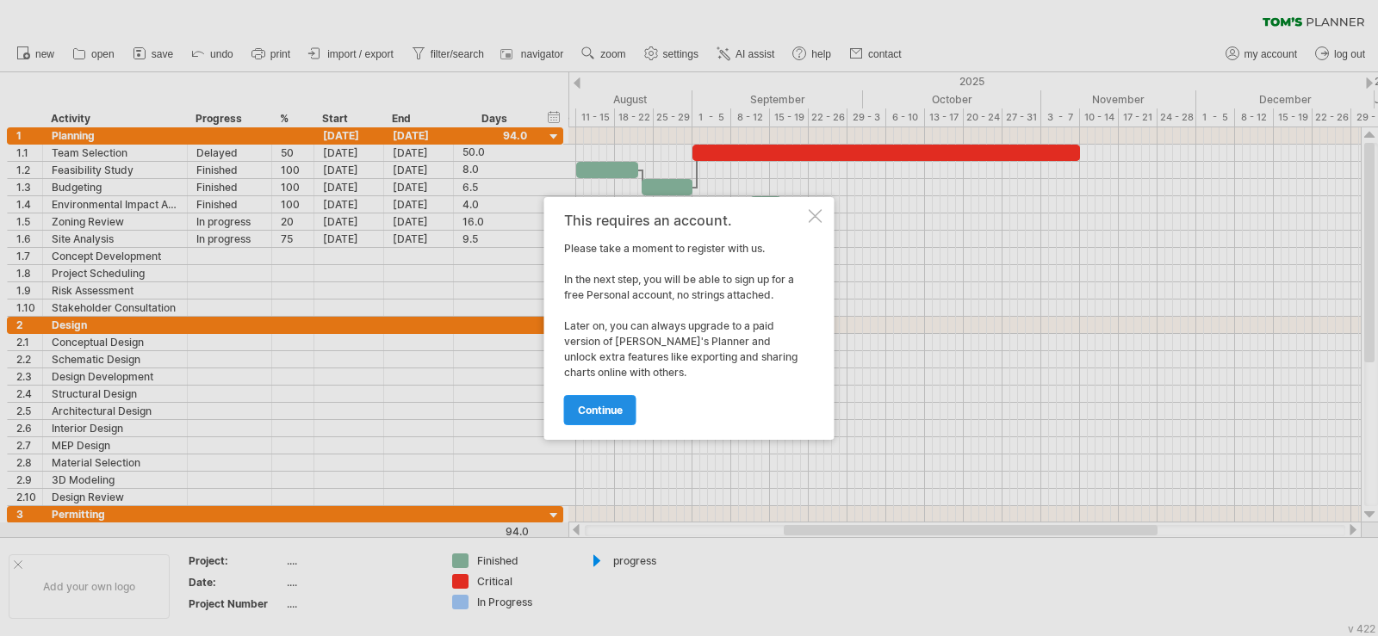
click at [596, 404] on span "continue" at bounding box center [600, 410] width 45 height 13
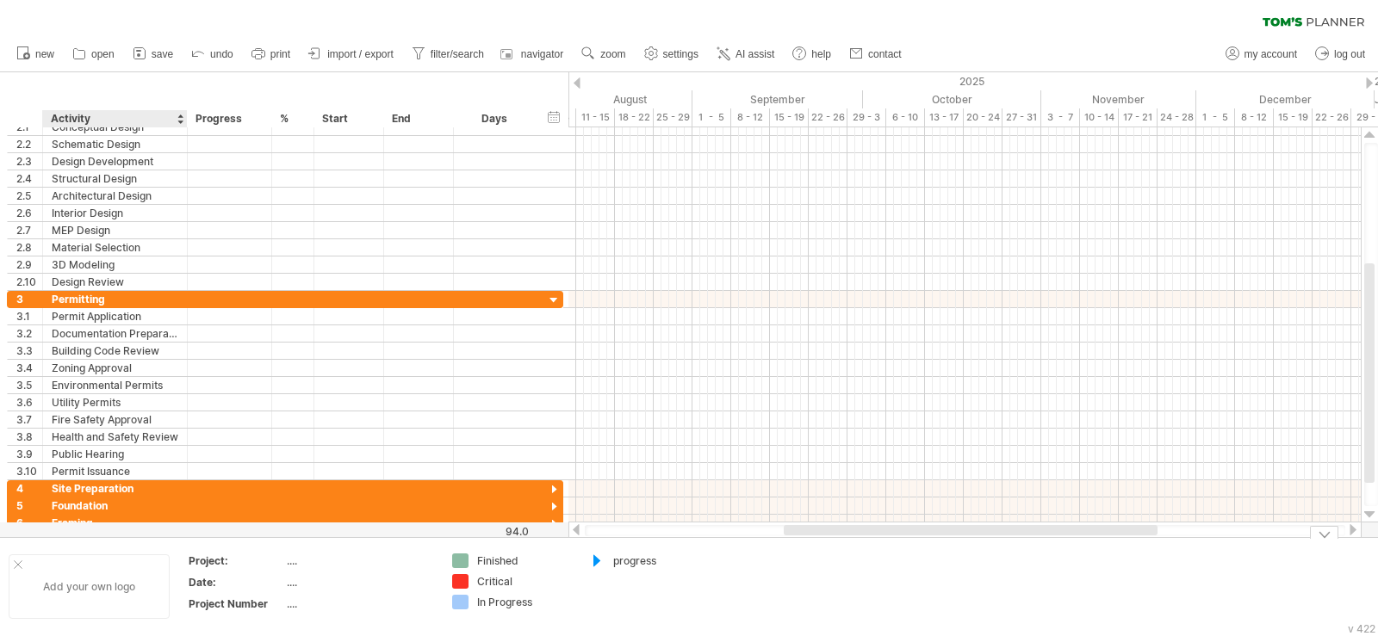
click at [90, 595] on div "Add your own logo" at bounding box center [89, 586] width 161 height 65
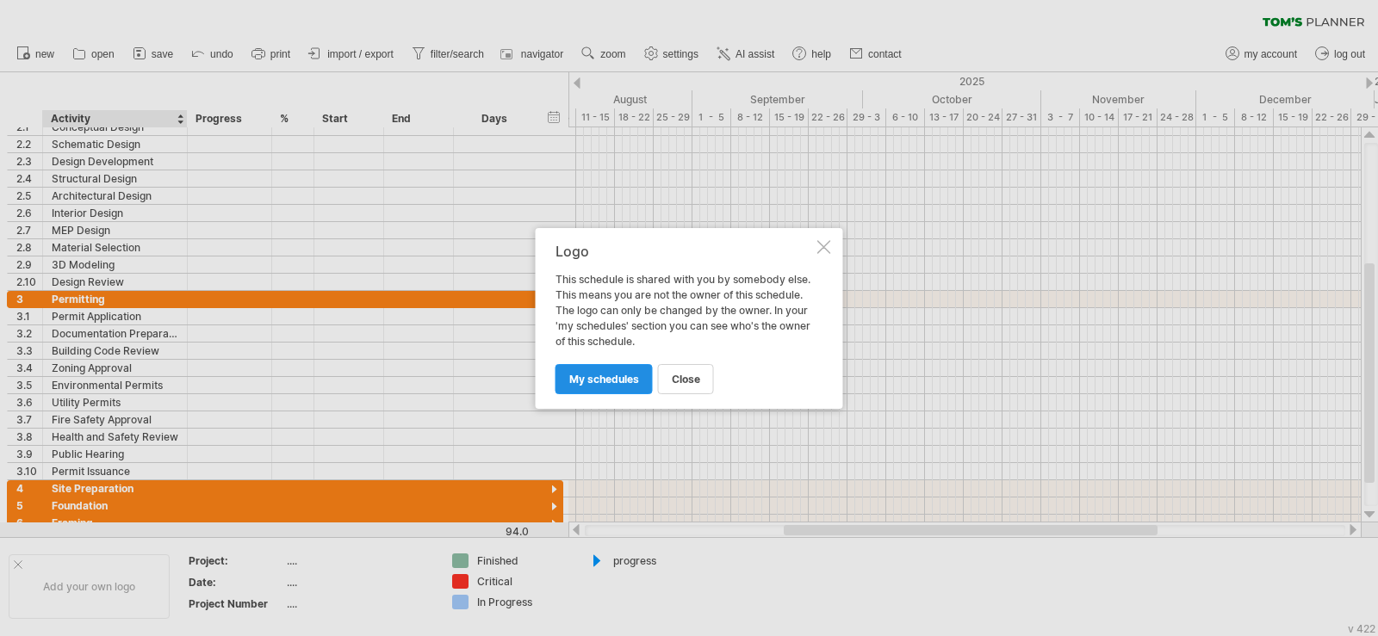
click at [575, 378] on span "my schedules" at bounding box center [604, 379] width 70 height 13
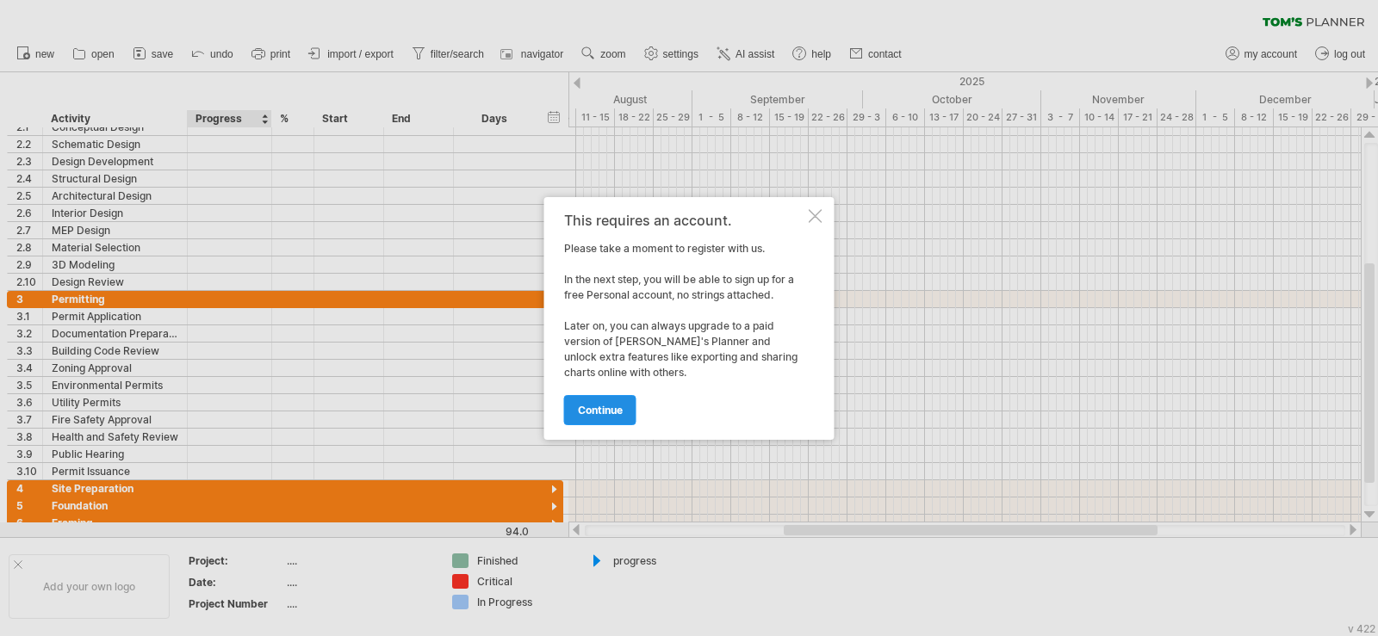
click at [596, 408] on span "continue" at bounding box center [600, 410] width 45 height 13
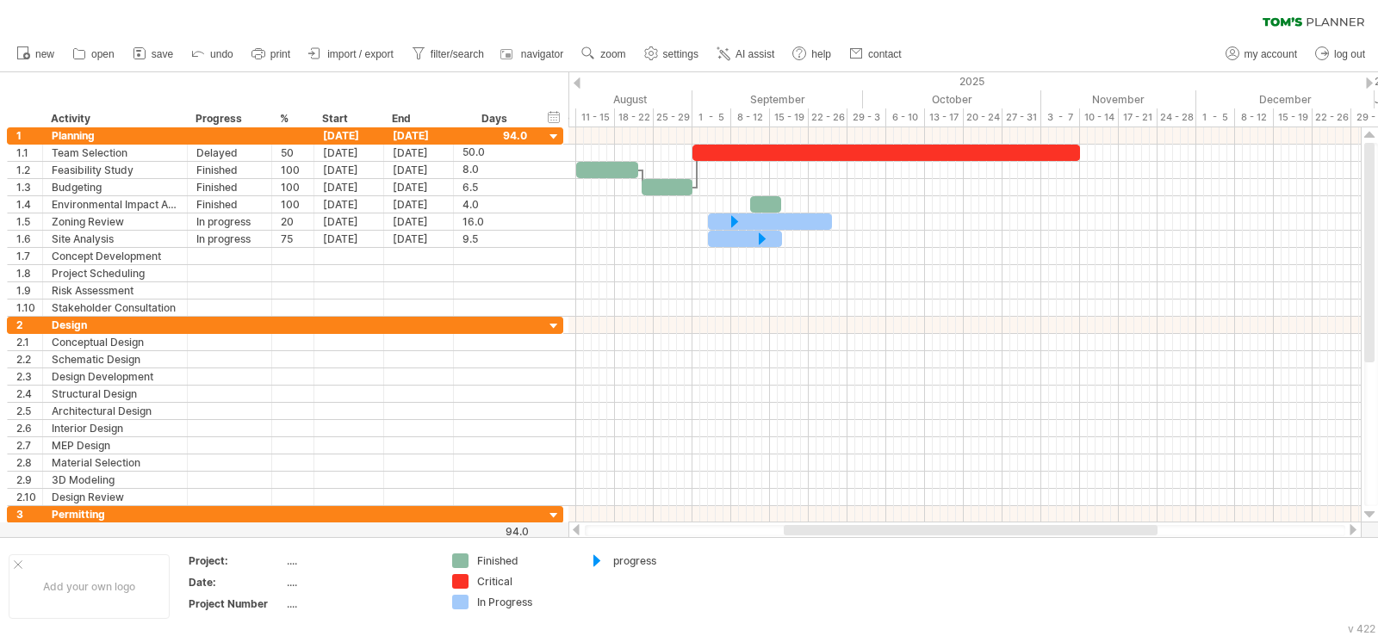
click at [1293, 18] on icon at bounding box center [1282, 21] width 40 height 9
